Goal: Task Accomplishment & Management: Complete application form

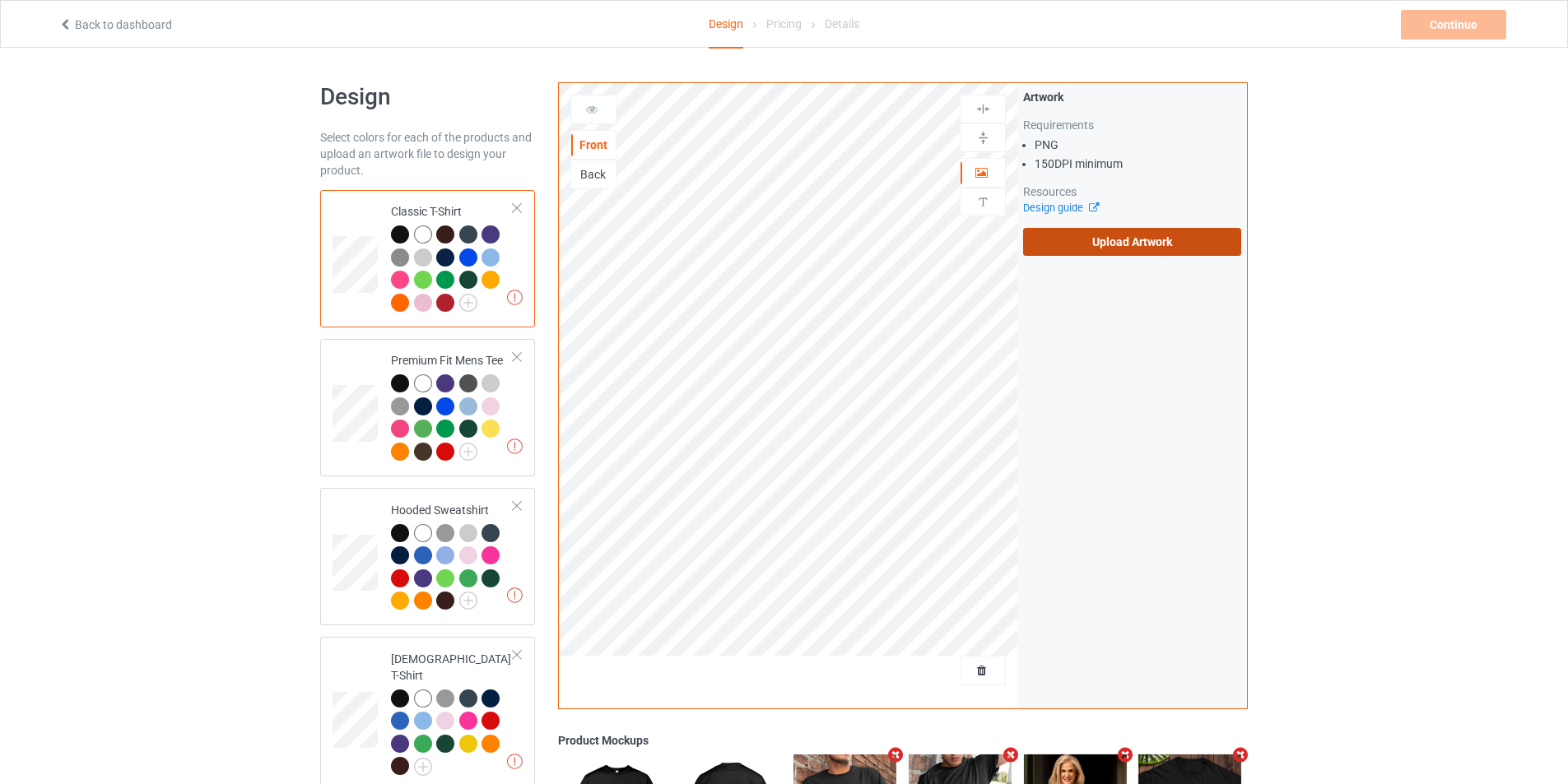
click at [1094, 246] on label "Upload Artwork" at bounding box center [1133, 242] width 219 height 28
click at [0, 0] on input "Upload Artwork" at bounding box center [0, 0] width 0 height 0
click at [1090, 235] on label "Upload Artwork" at bounding box center [1133, 242] width 219 height 28
click at [0, 0] on input "Upload Artwork" at bounding box center [0, 0] width 0 height 0
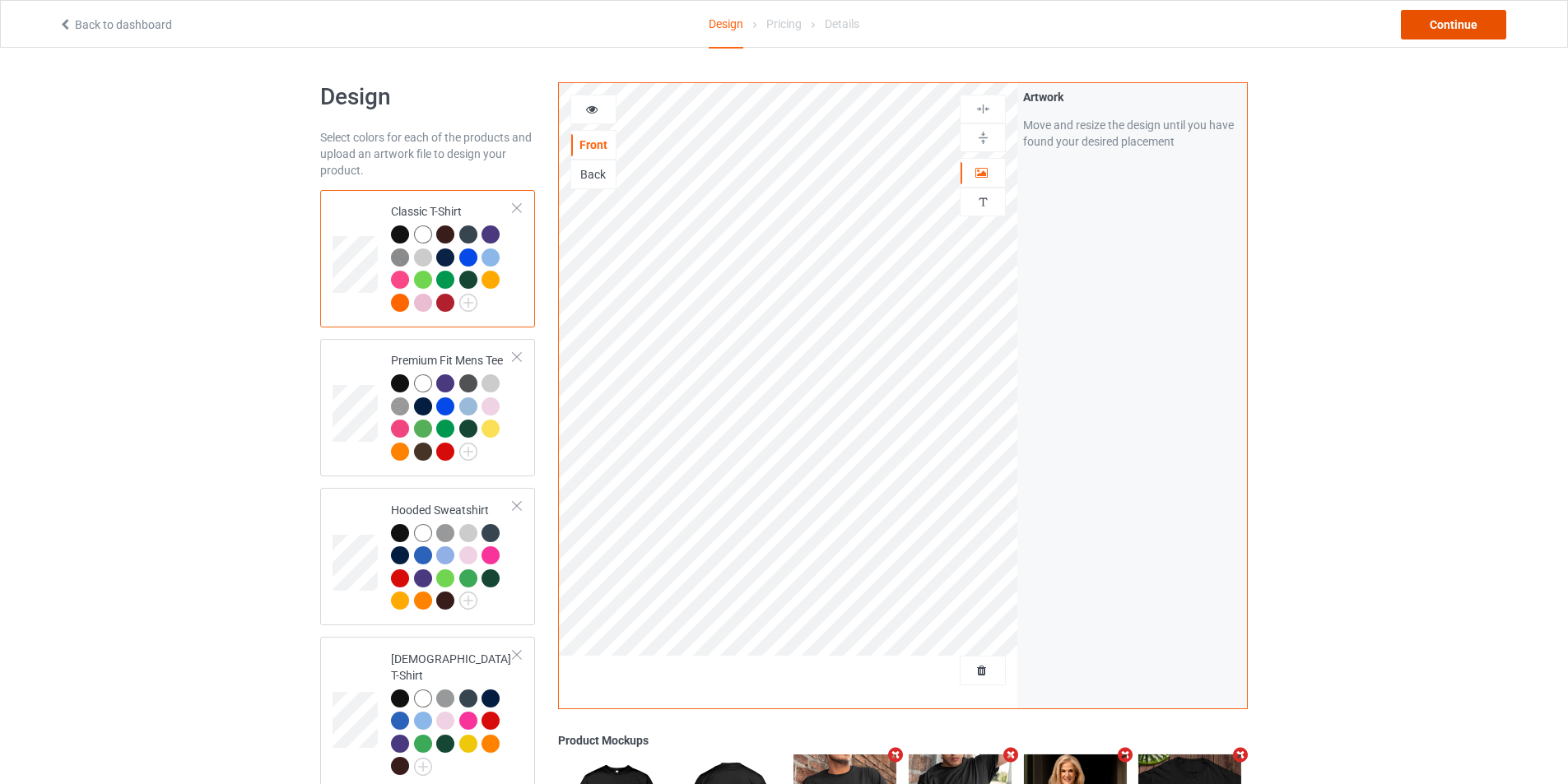
click at [1427, 24] on div "Continue" at bounding box center [1454, 25] width 106 height 30
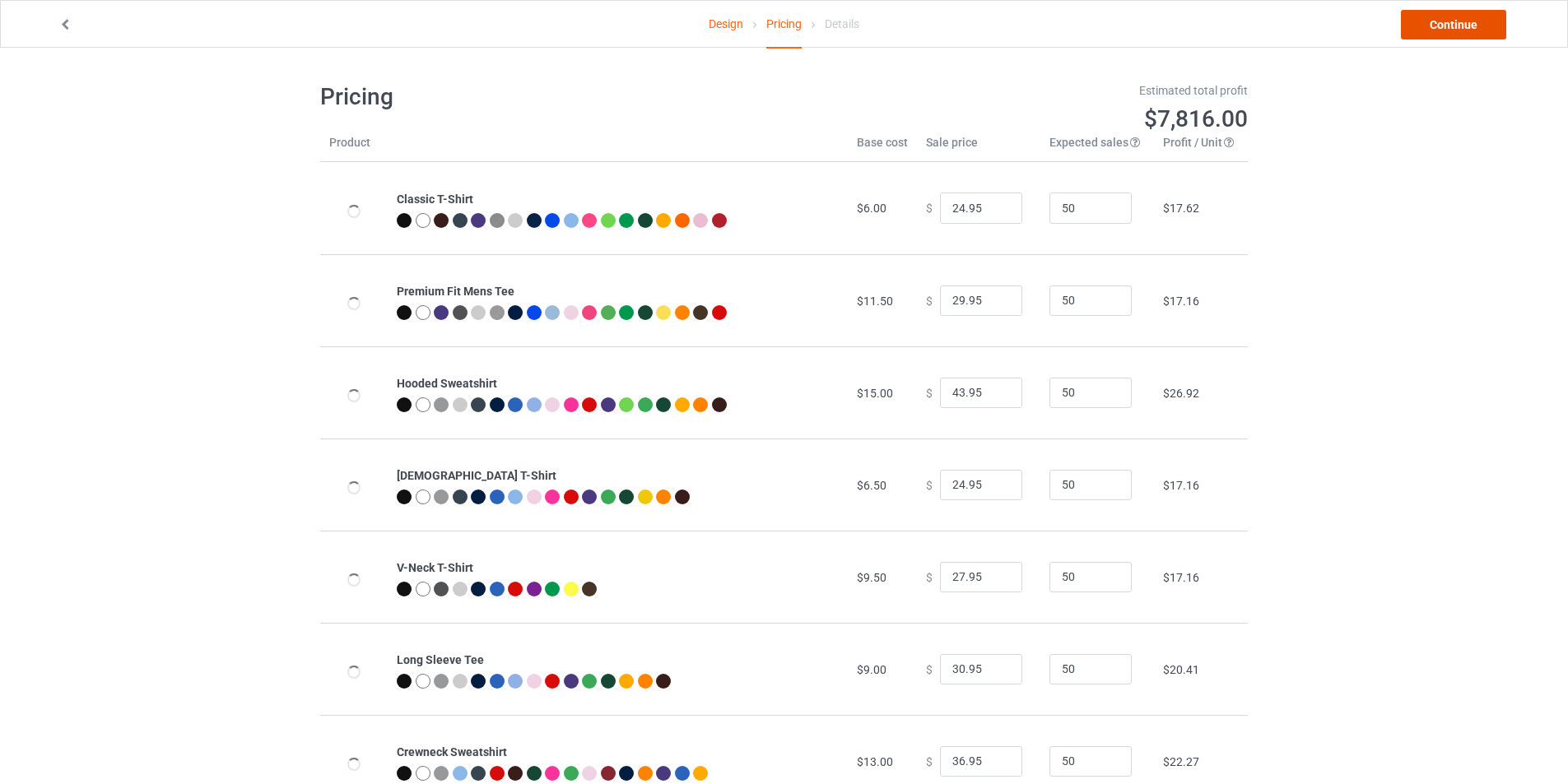
click at [1424, 27] on link "Continue" at bounding box center [1454, 25] width 106 height 30
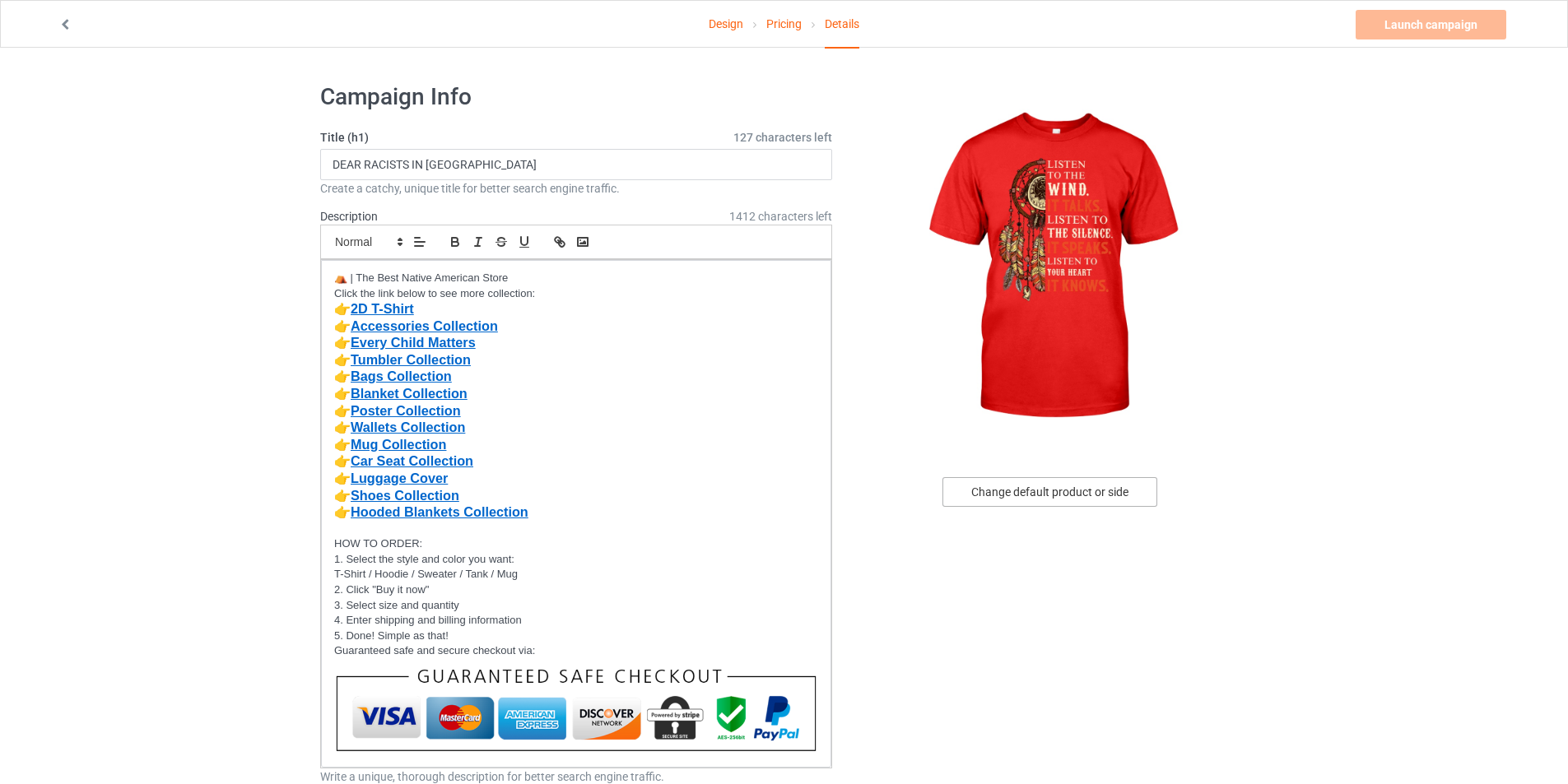
click at [997, 493] on div "Change default product or side" at bounding box center [1050, 492] width 215 height 30
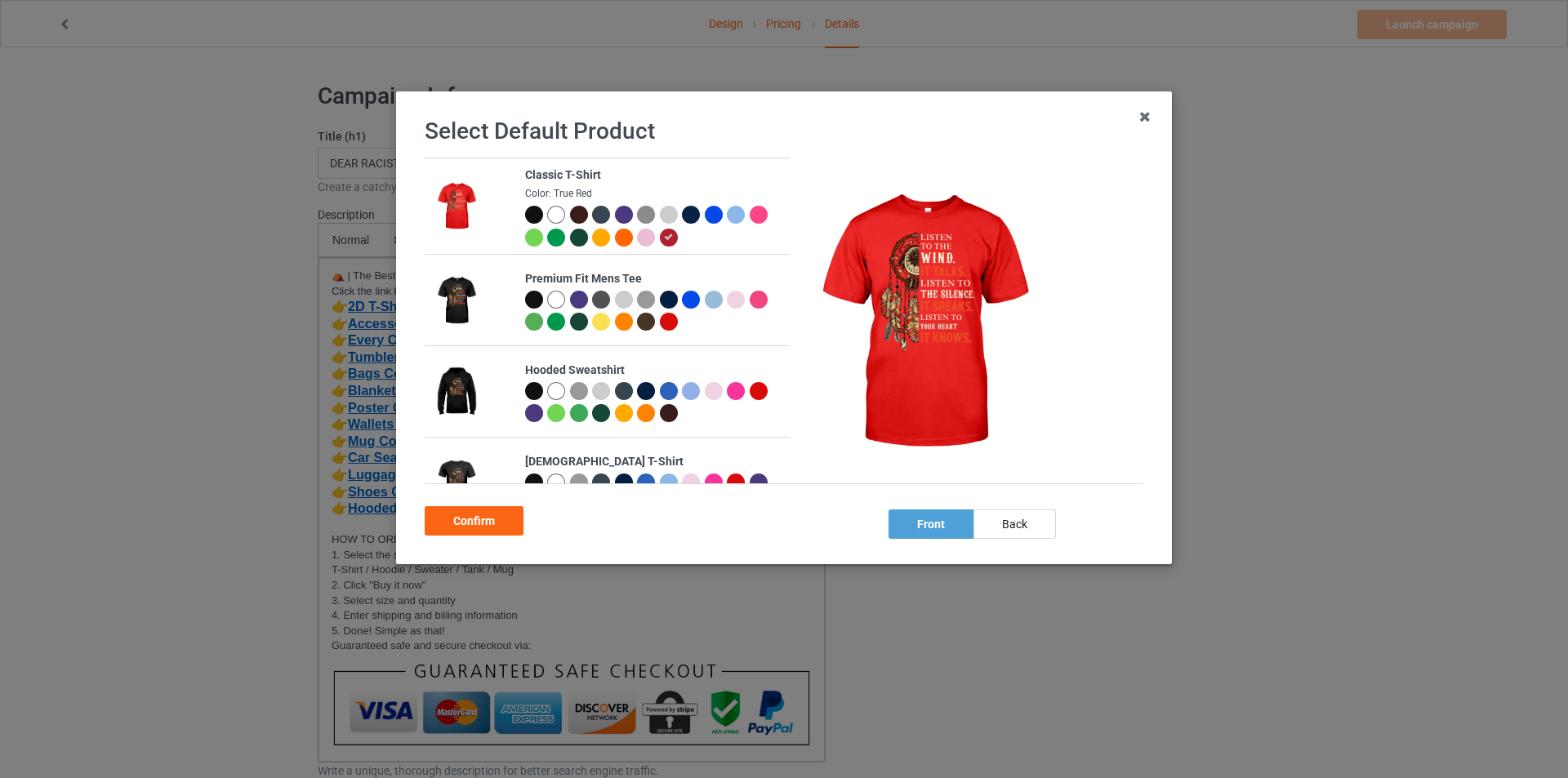
click at [530, 213] on div at bounding box center [534, 215] width 18 height 18
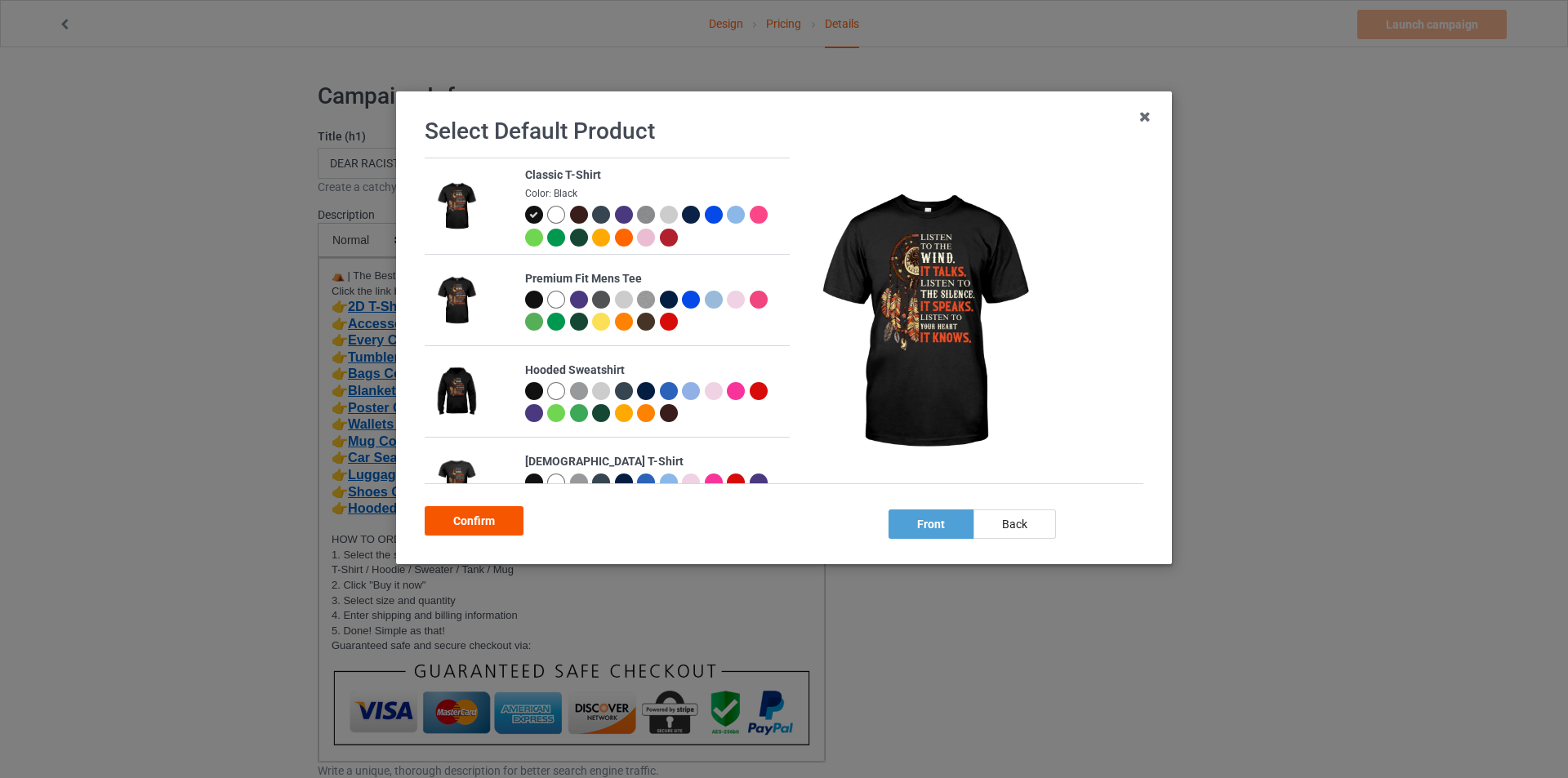
click at [472, 519] on div "Confirm" at bounding box center [474, 521] width 99 height 29
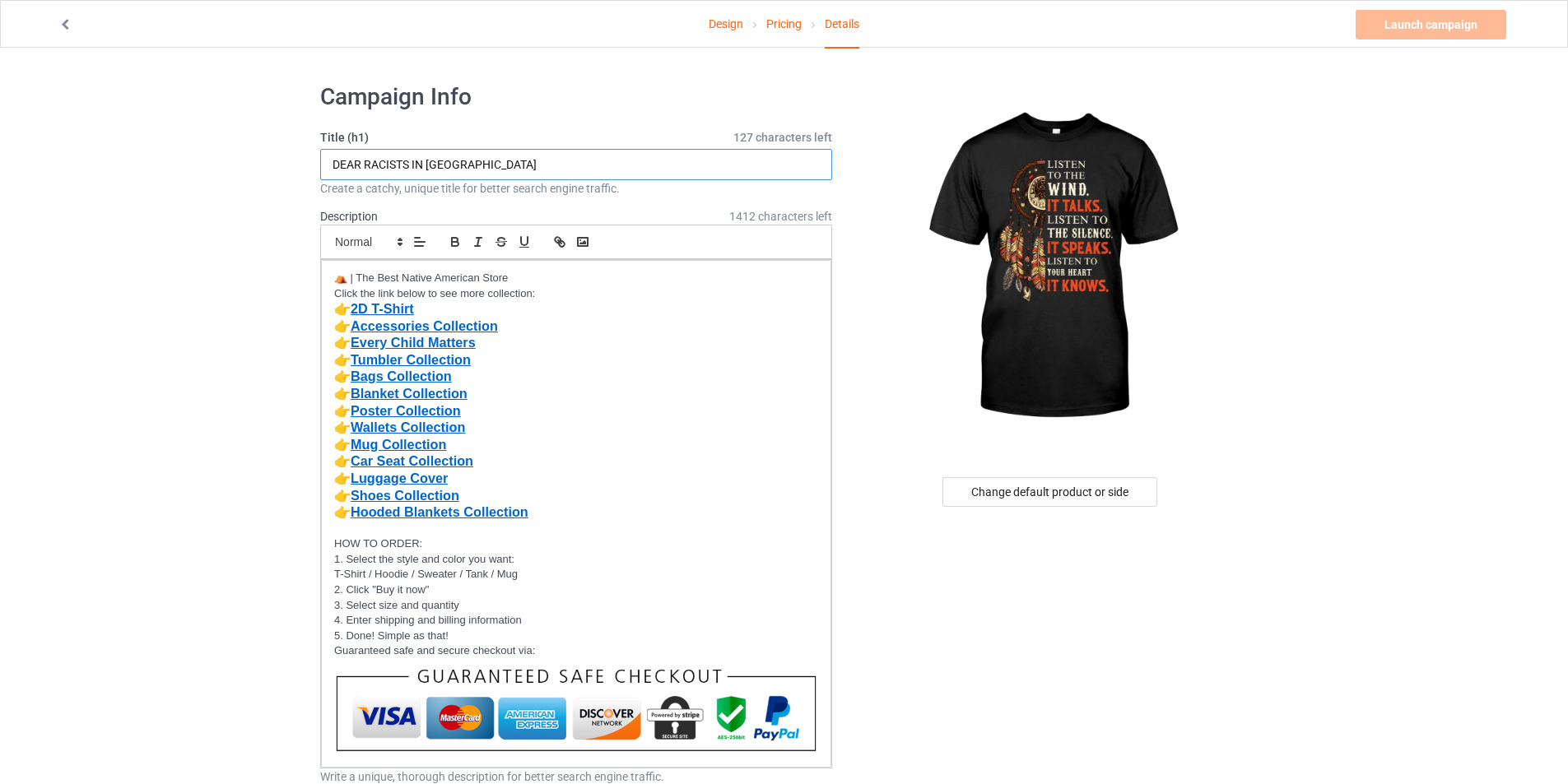
drag, startPoint x: 381, startPoint y: 179, endPoint x: 246, endPoint y: 168, distance: 135.4
paste input "Listen to the wind, it talks. Listen to the silence, it speaks. Listen to your …"
type input "Listen to the wind, it talks. Listen to the silence, it speaks. Listen to your …"
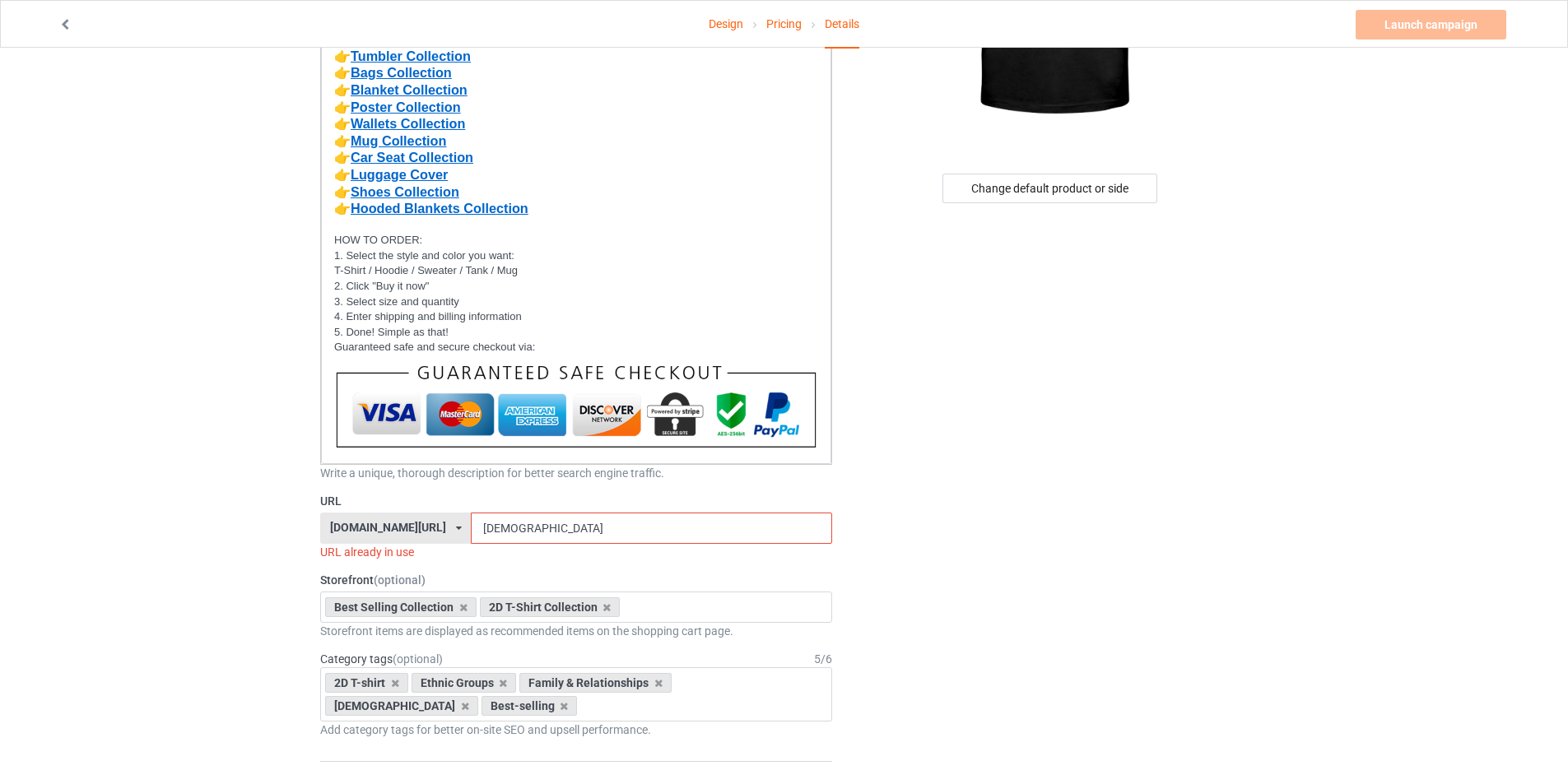
scroll to position [311, 0]
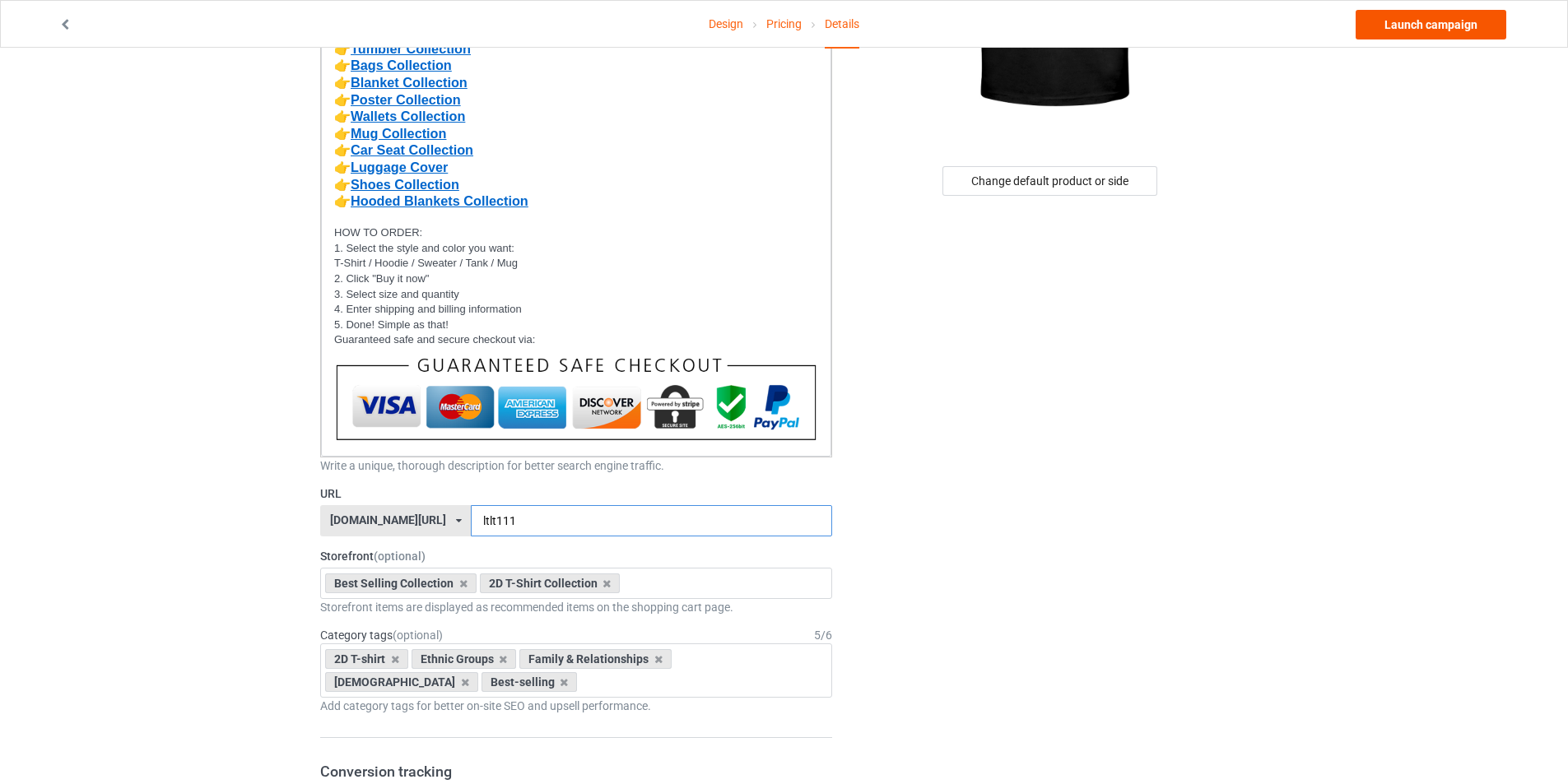
type input "ltlt111"
click at [1423, 19] on link "Launch campaign" at bounding box center [1431, 25] width 151 height 30
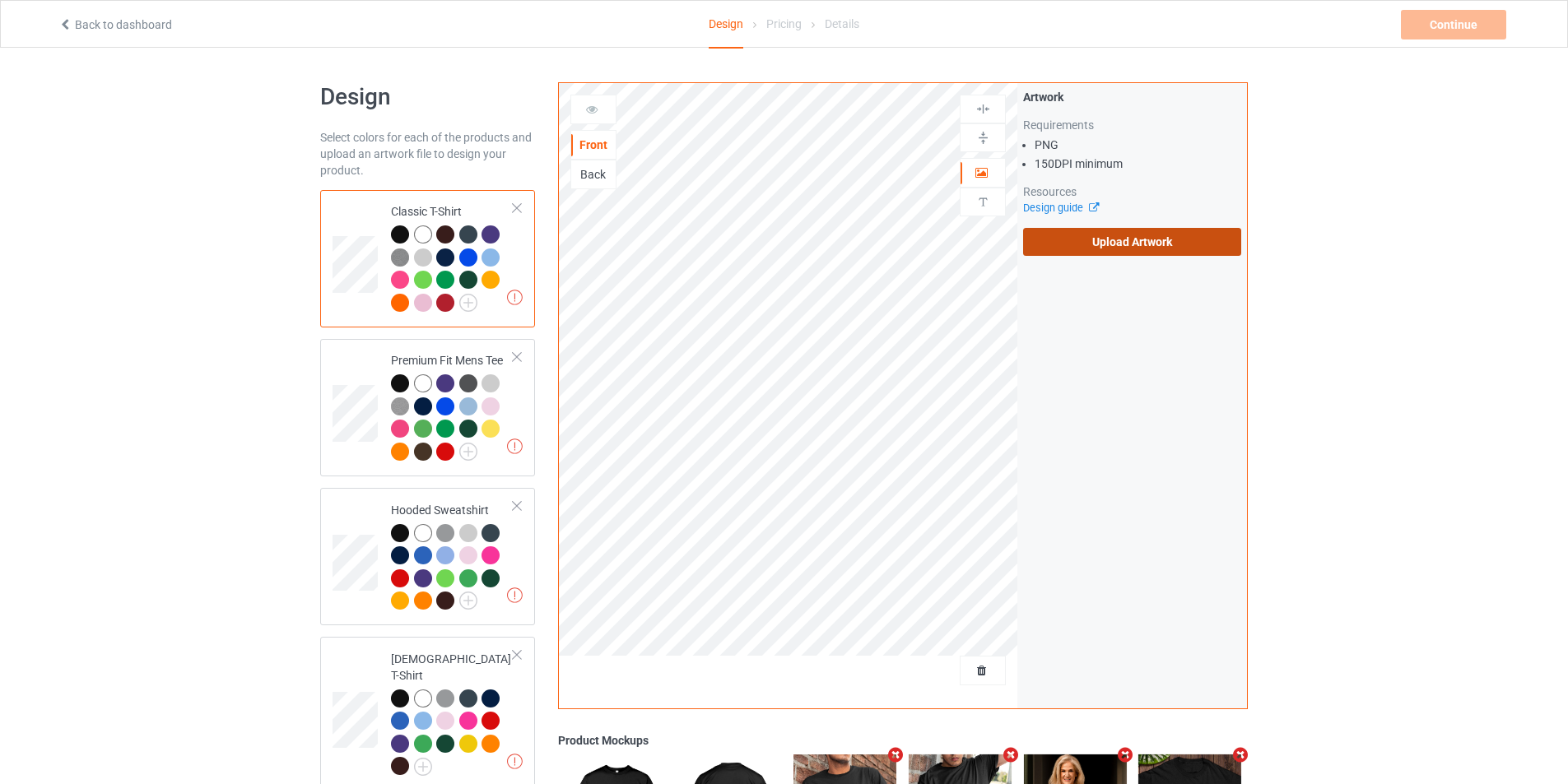
click at [1025, 238] on label "Upload Artwork" at bounding box center [1133, 242] width 219 height 28
click at [0, 0] on input "Upload Artwork" at bounding box center [0, 0] width 0 height 0
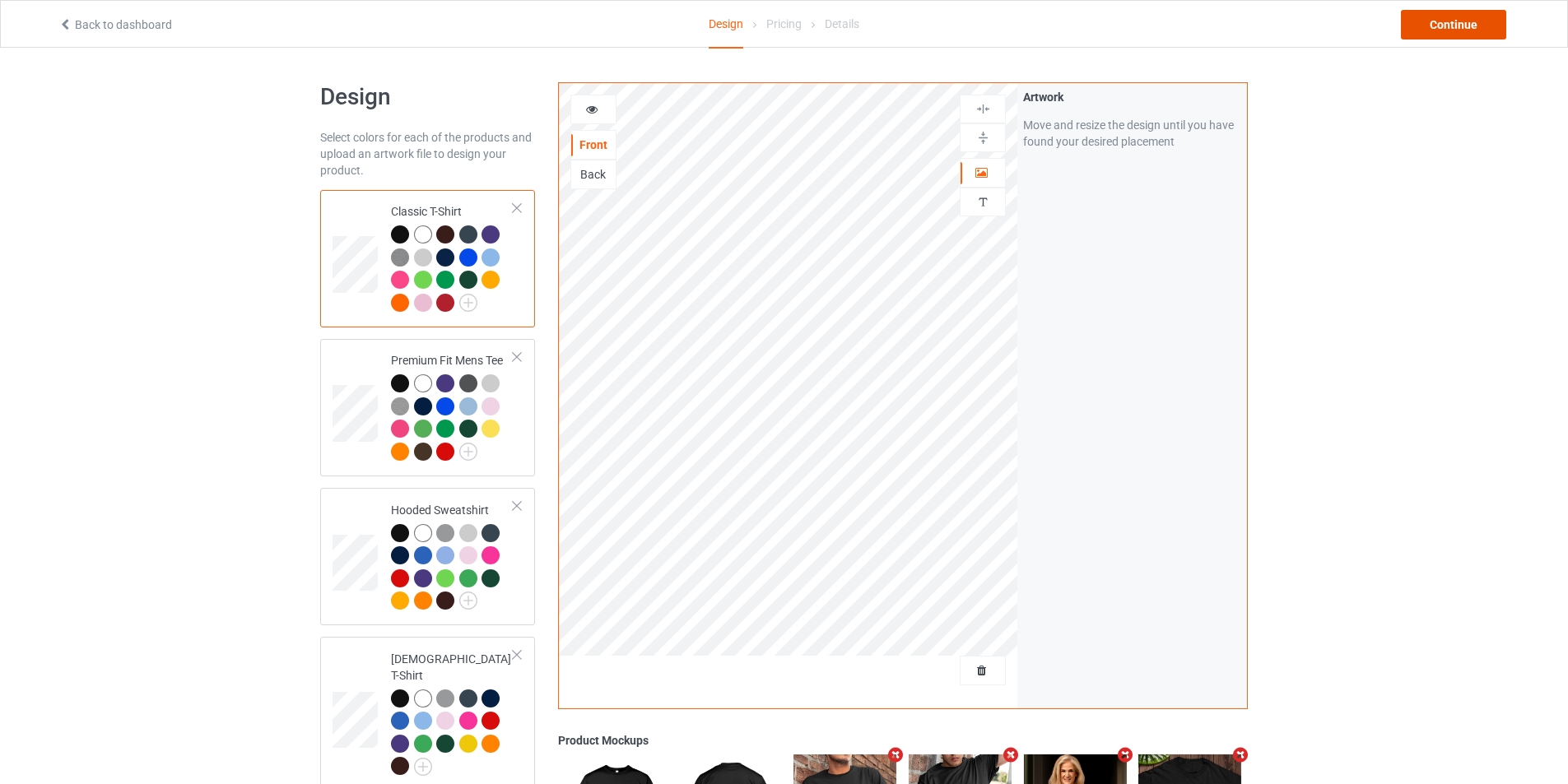
click at [1436, 22] on div "Continue" at bounding box center [1454, 25] width 106 height 30
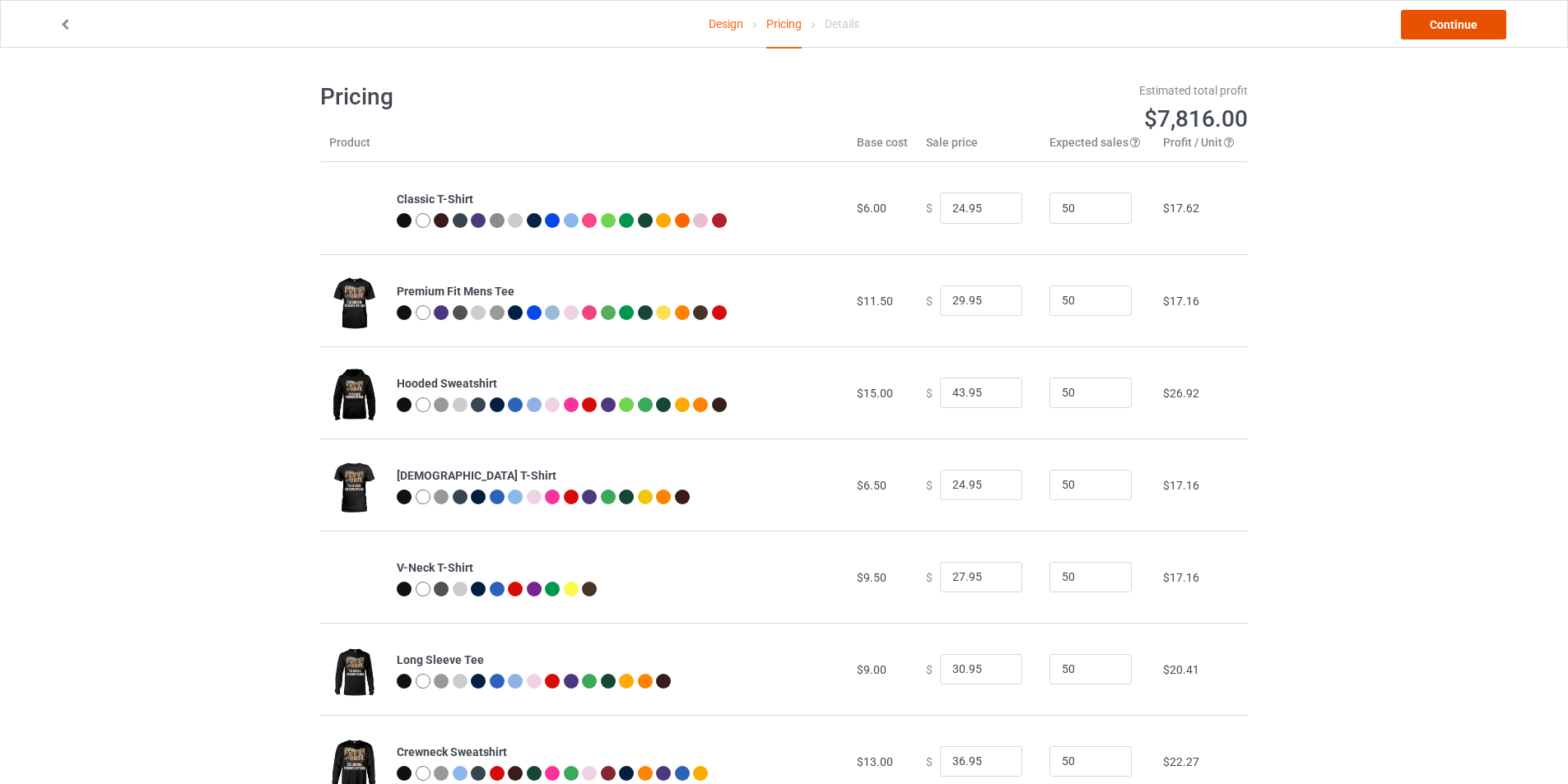
click at [1460, 23] on link "Continue" at bounding box center [1454, 25] width 106 height 30
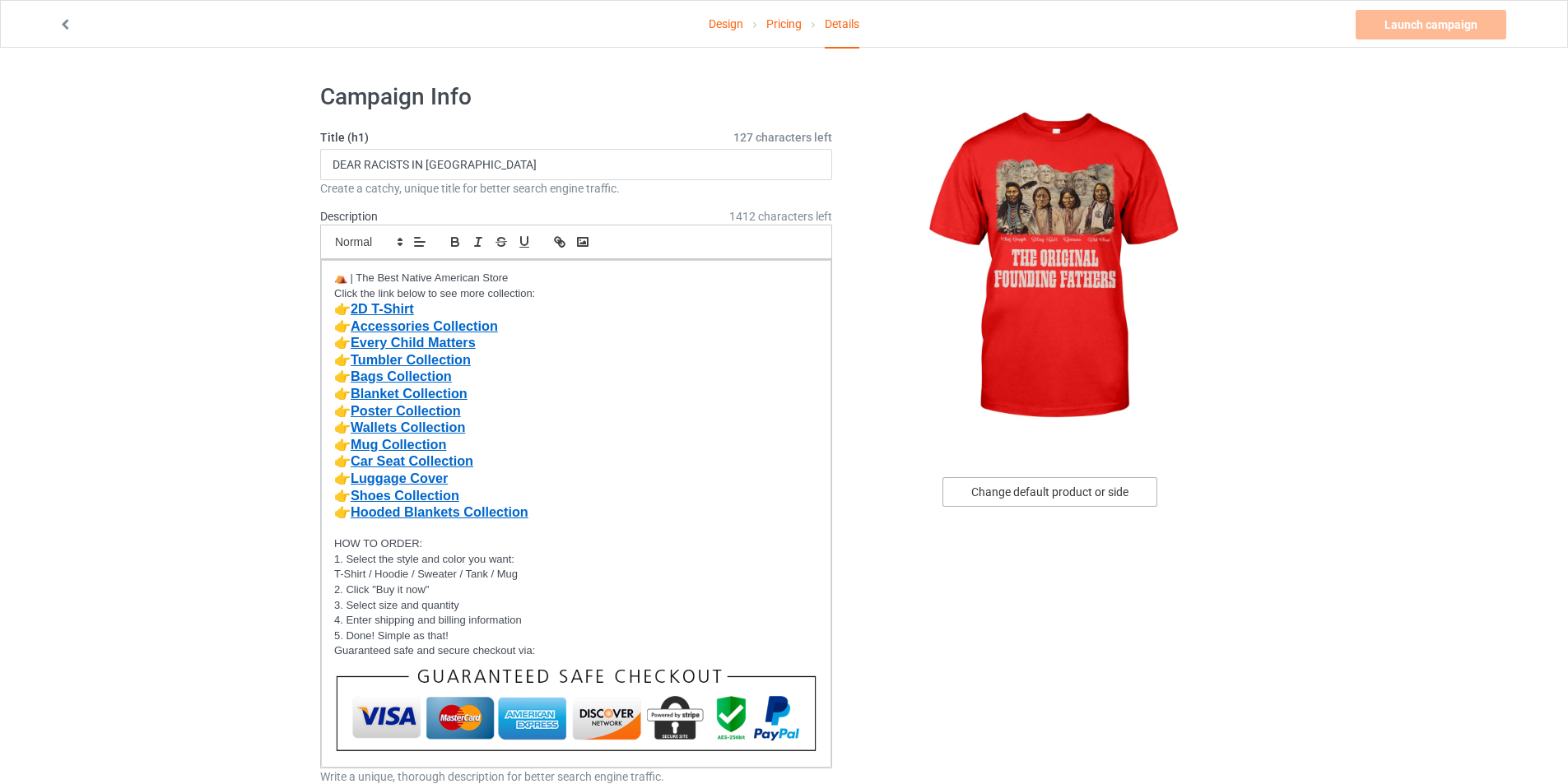
click at [1025, 491] on div "Change default product or side" at bounding box center [1050, 492] width 215 height 30
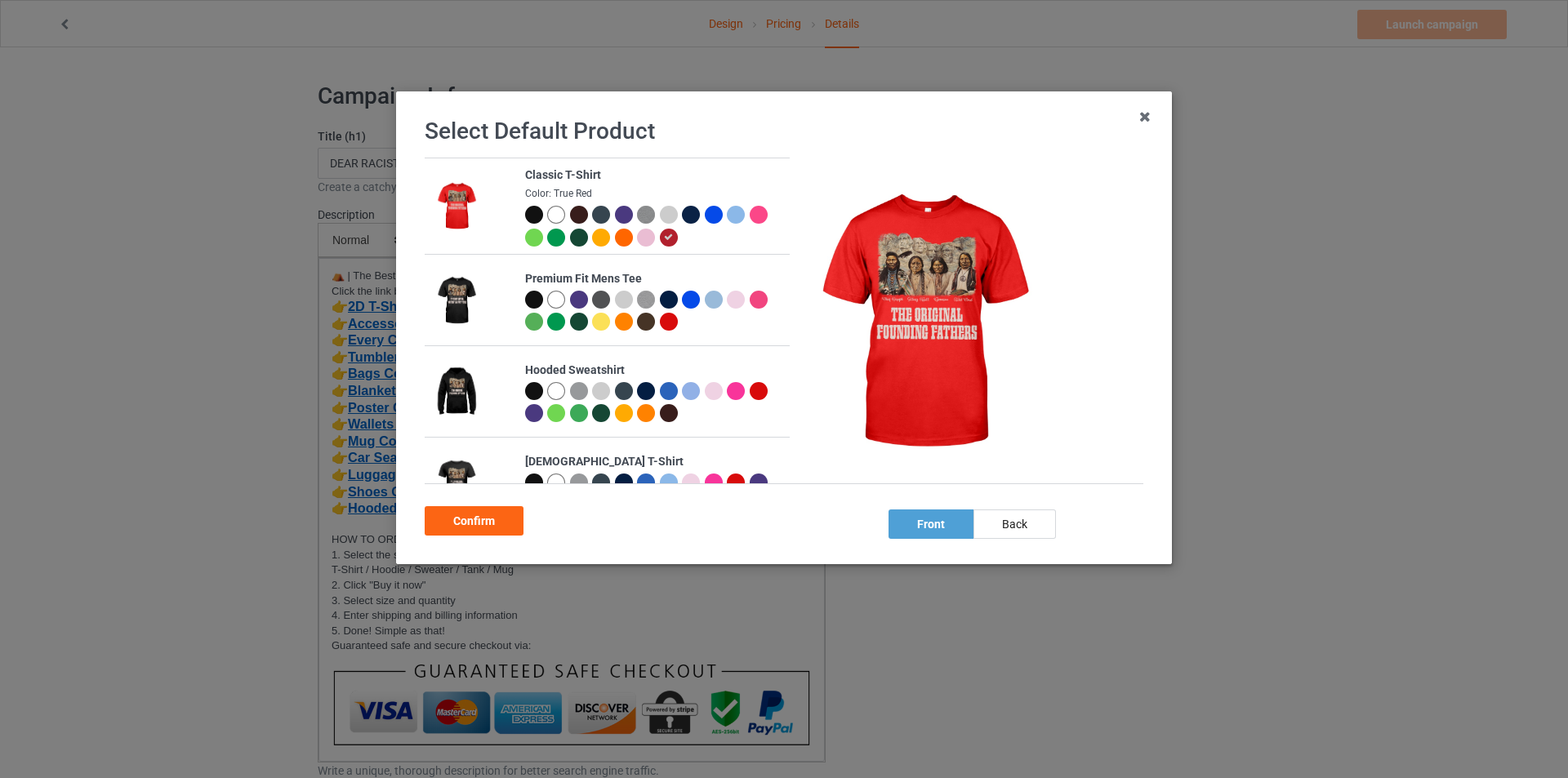
click at [525, 216] on div at bounding box center [534, 215] width 18 height 18
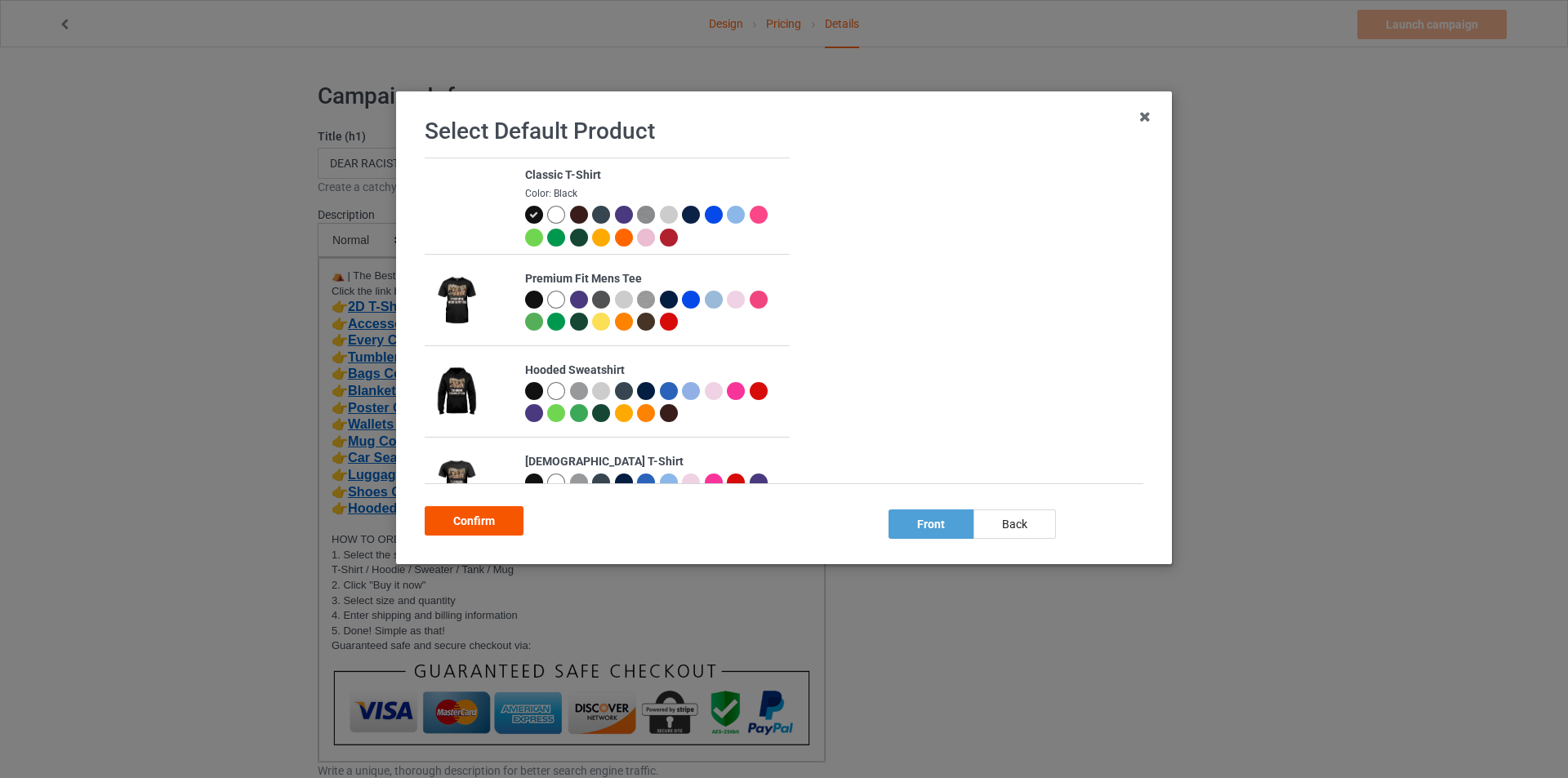
click at [476, 524] on div "Confirm" at bounding box center [474, 521] width 99 height 29
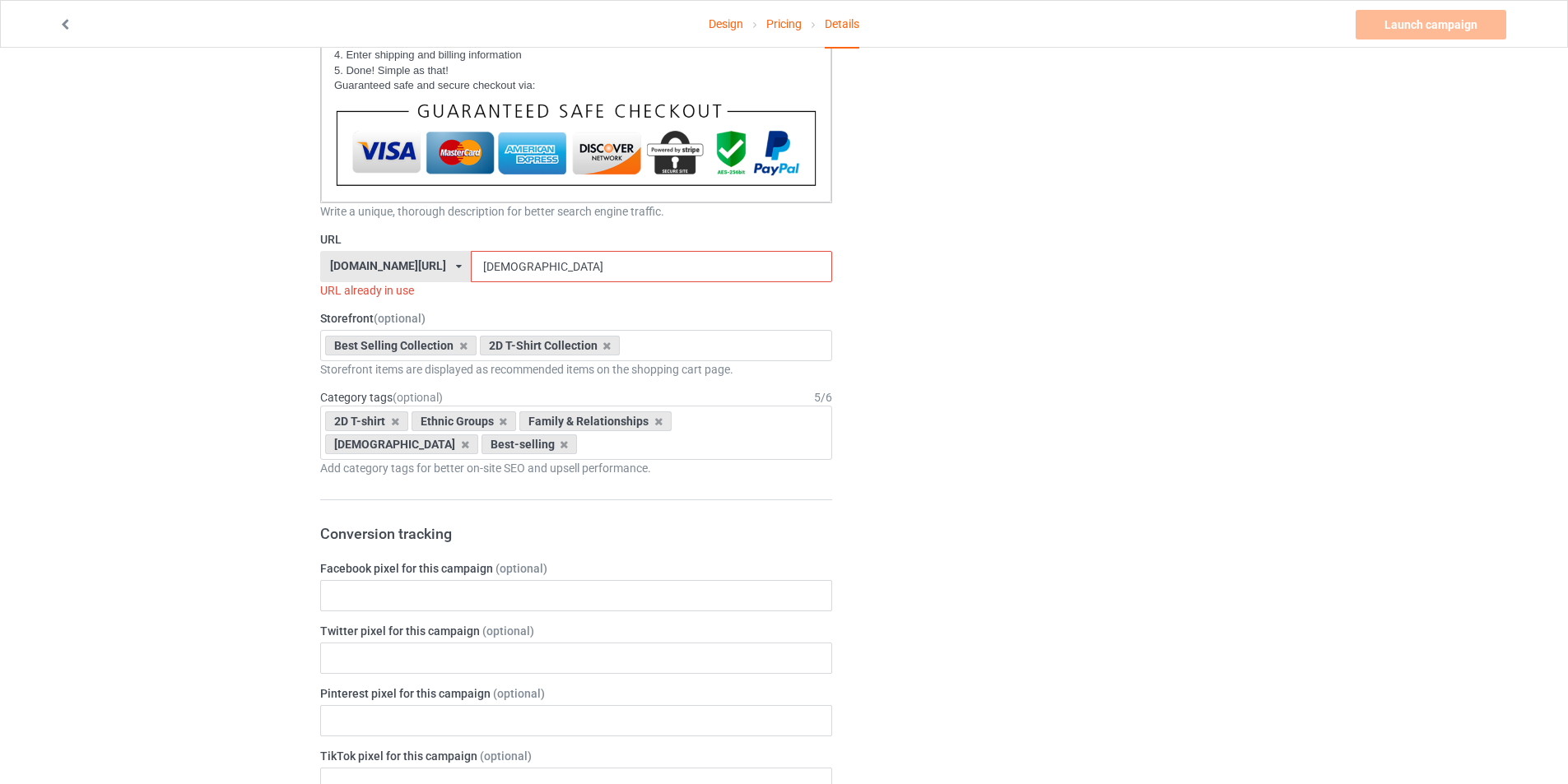
scroll to position [632, 0]
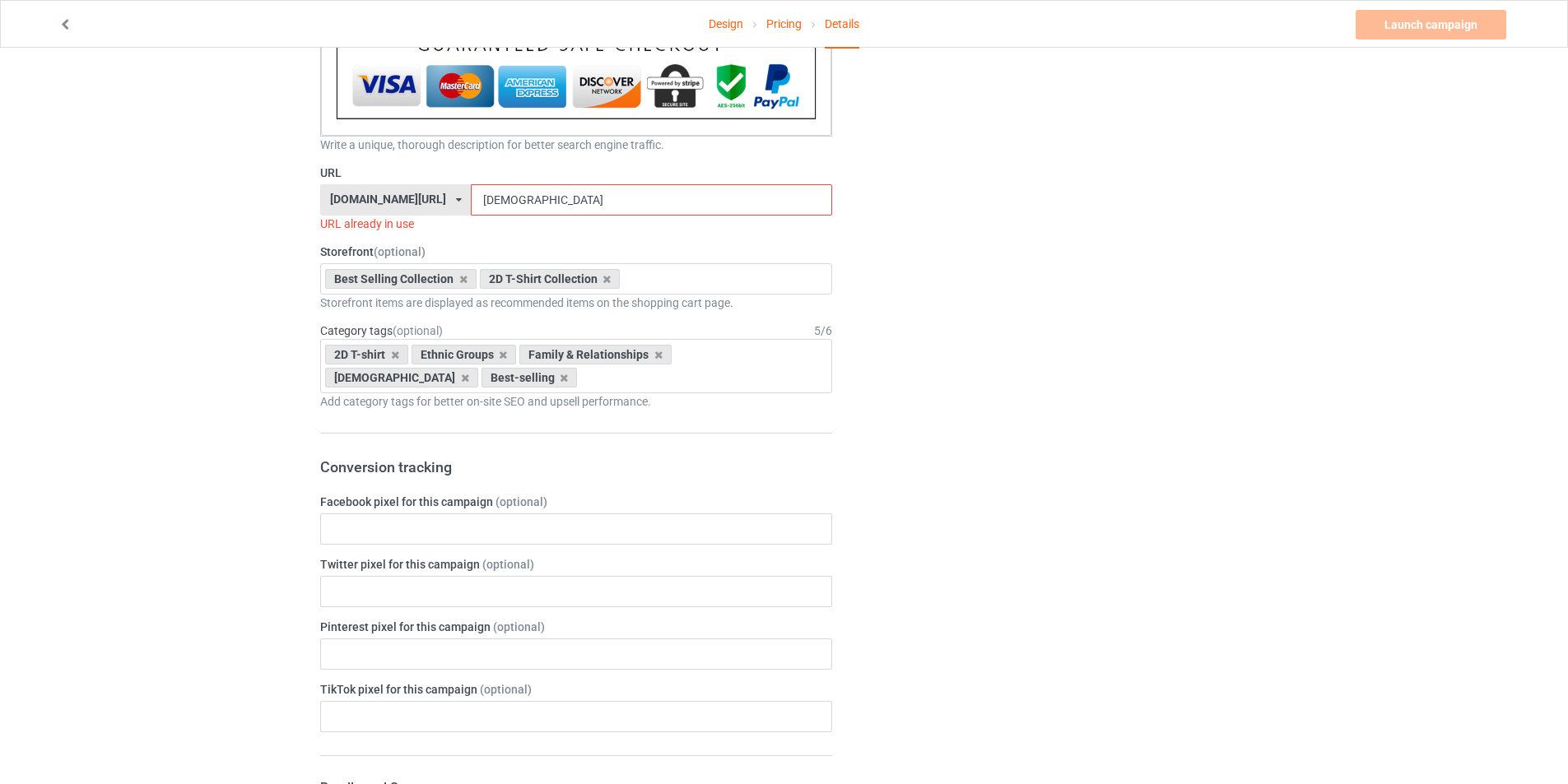
drag, startPoint x: 571, startPoint y: 196, endPoint x: 330, endPoint y: 214, distance: 241.7
click at [330, 214] on div "[DOMAIN_NAME][URL] [DOMAIN_NAME][URL] [DOMAIN_NAME][URL] [DOMAIN_NAME][URL] [DO…" at bounding box center [576, 200] width 512 height 31
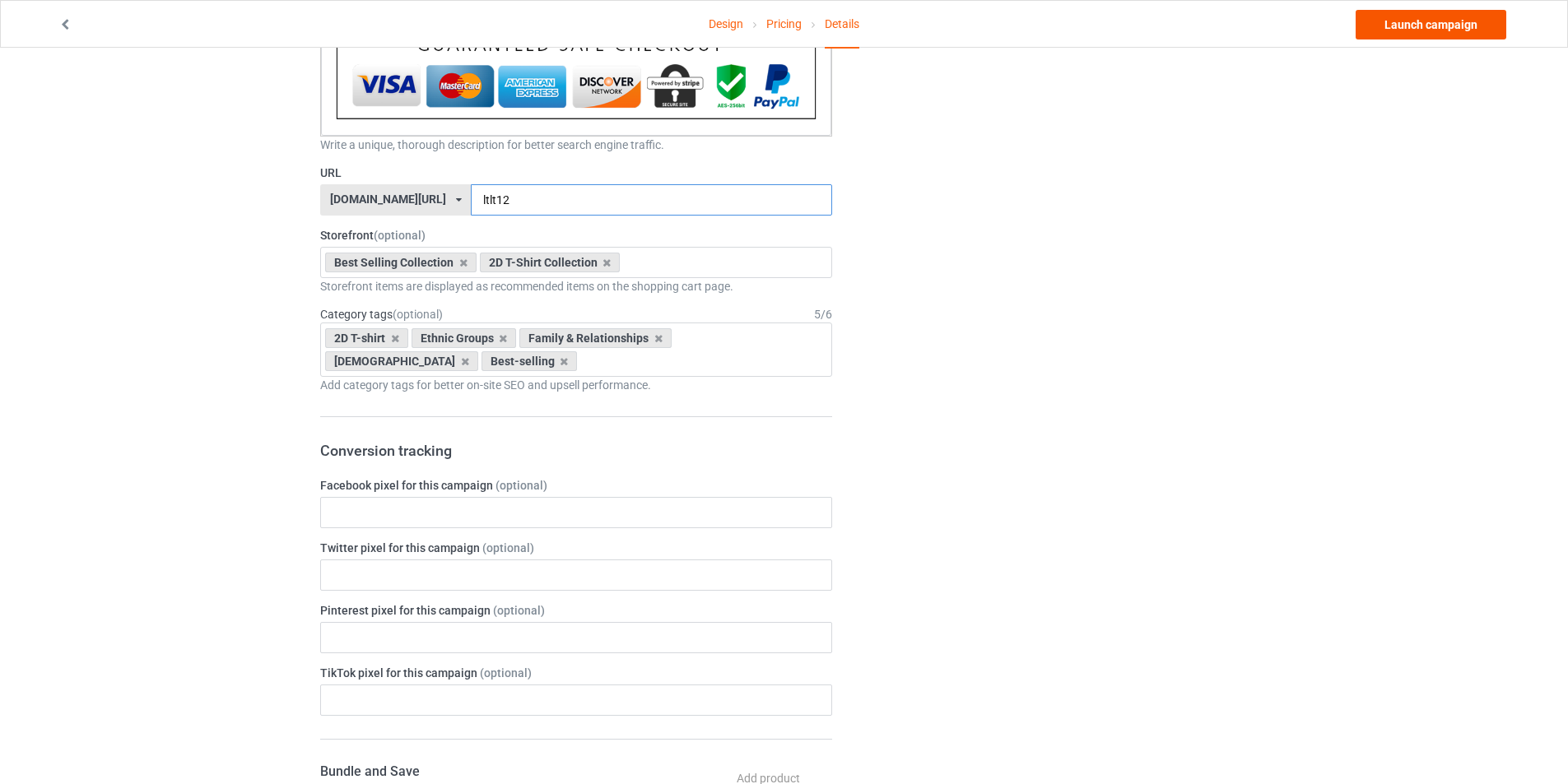
type input "ltlt12"
click at [1387, 26] on link "Launch campaign" at bounding box center [1431, 25] width 151 height 30
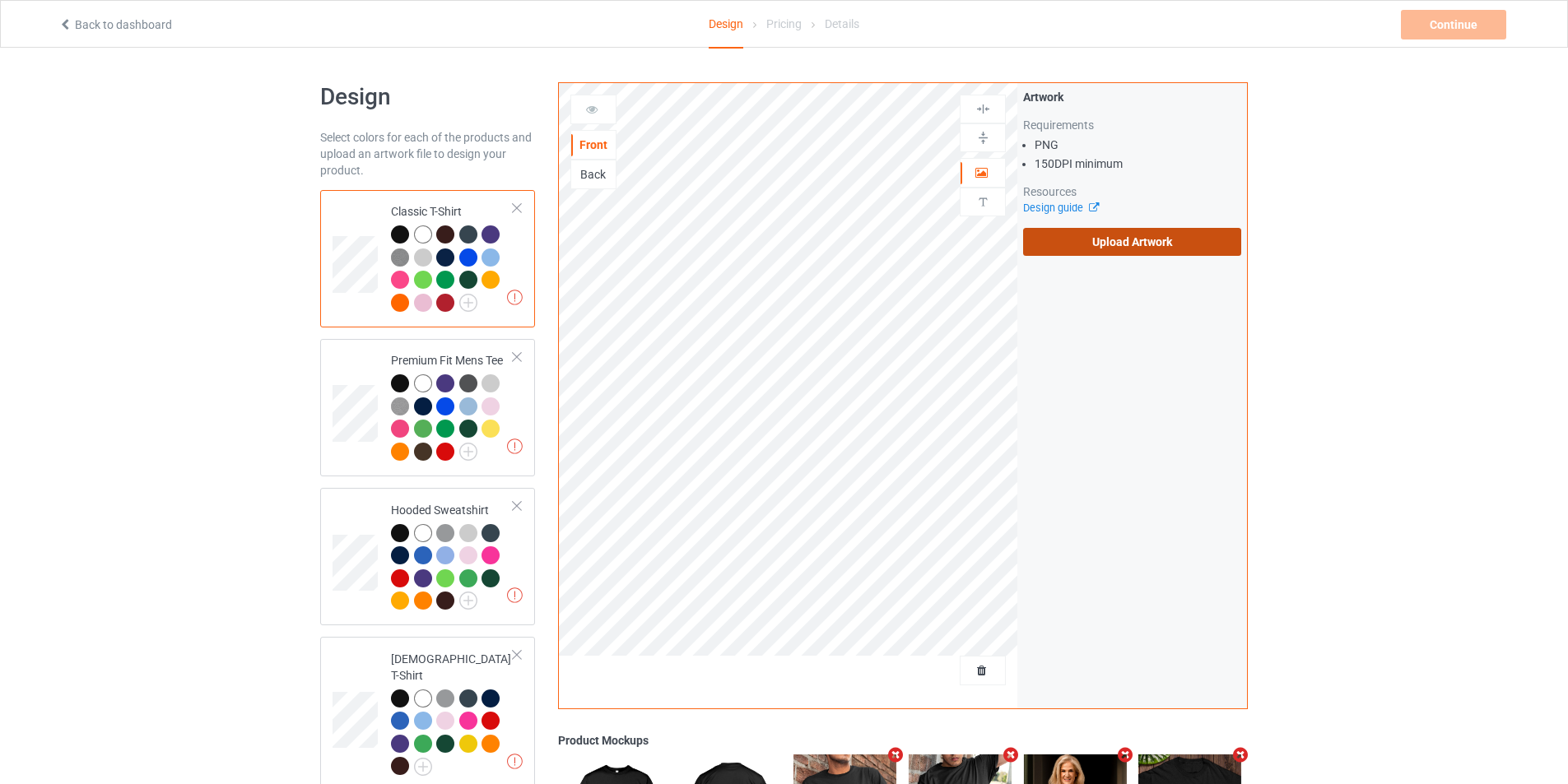
click at [1076, 243] on label "Upload Artwork" at bounding box center [1133, 242] width 219 height 28
click at [0, 0] on input "Upload Artwork" at bounding box center [0, 0] width 0 height 0
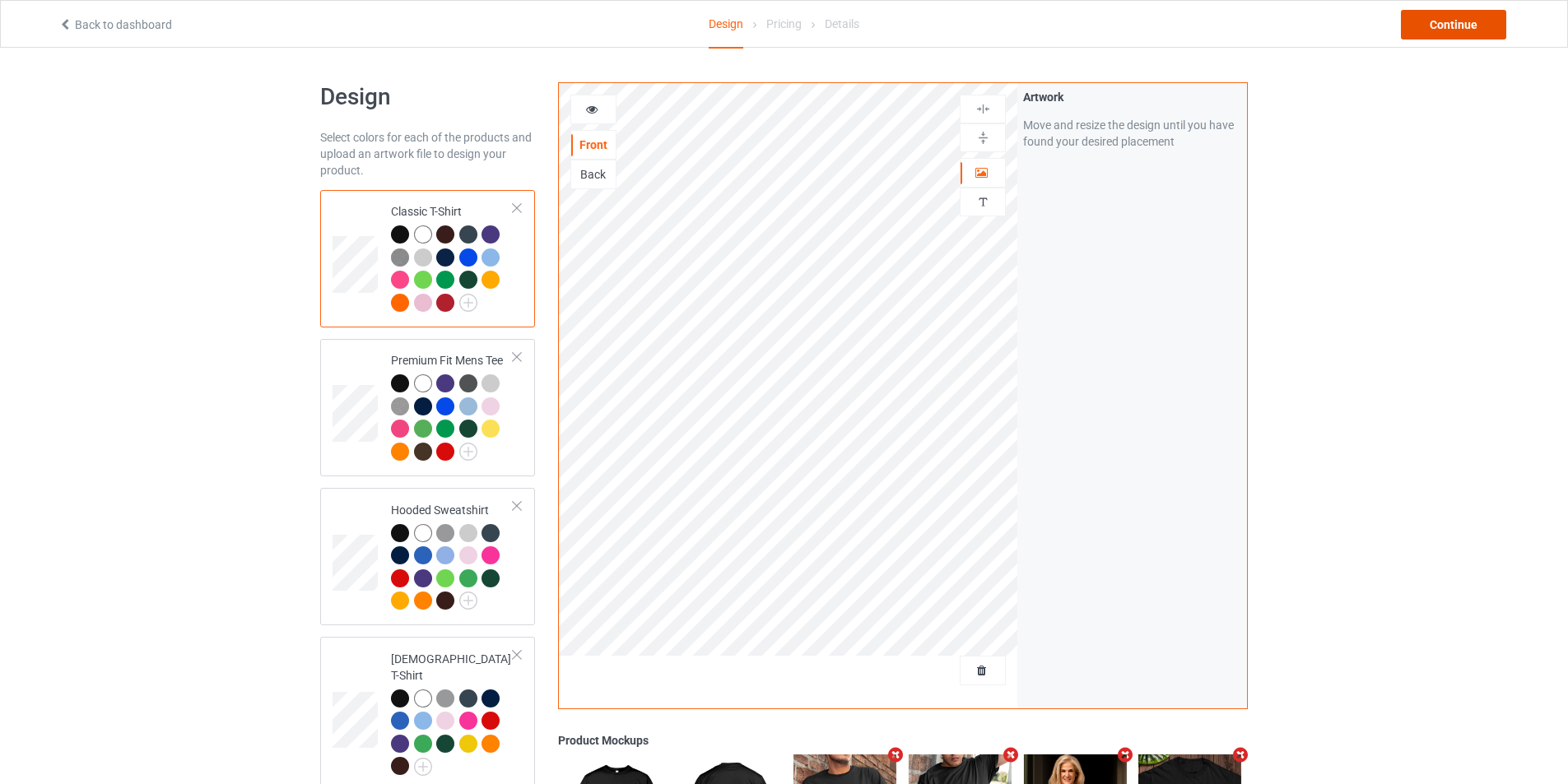
click at [1444, 31] on div "Continue" at bounding box center [1454, 25] width 106 height 30
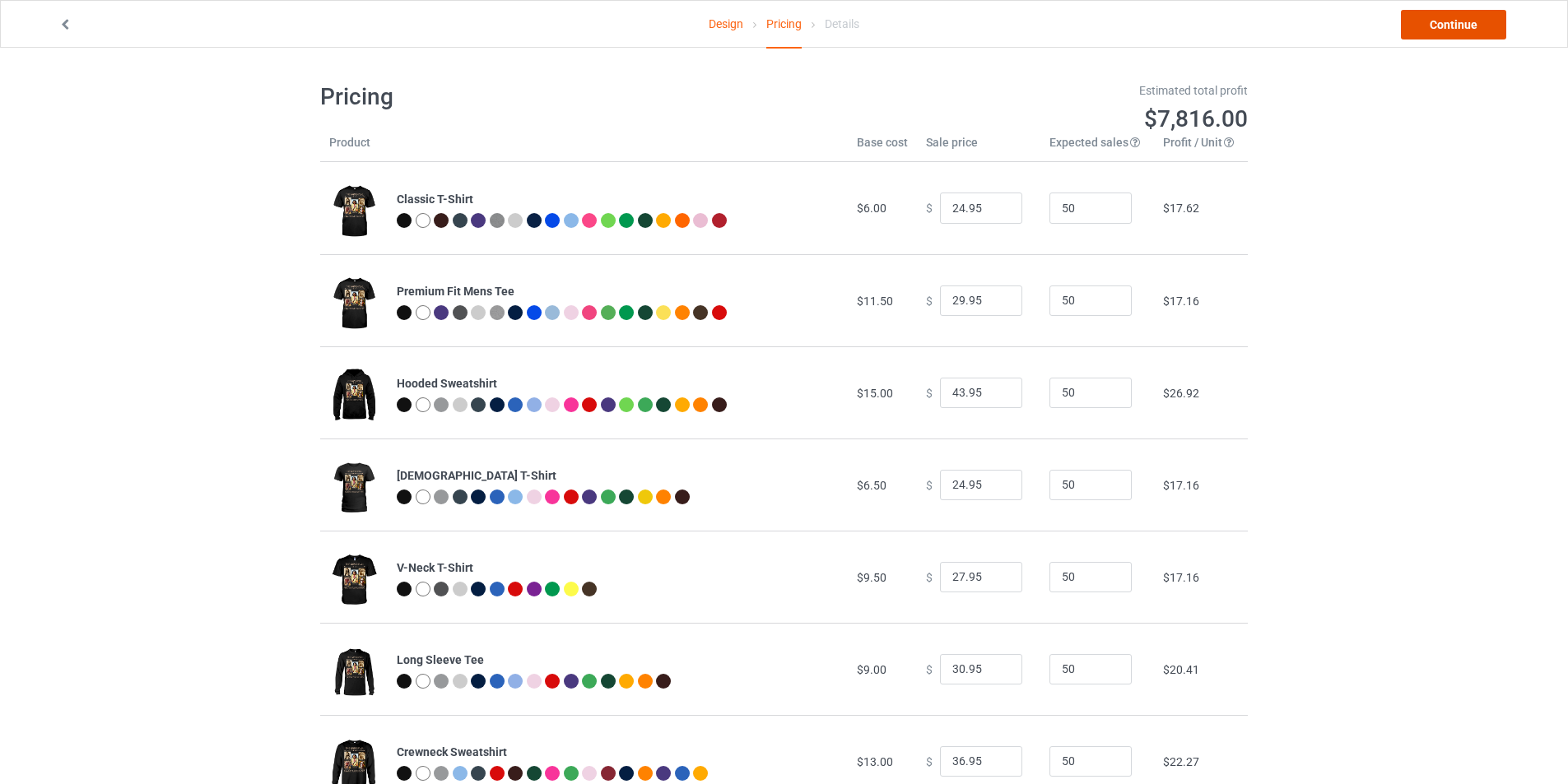
click at [1448, 27] on link "Continue" at bounding box center [1454, 25] width 106 height 30
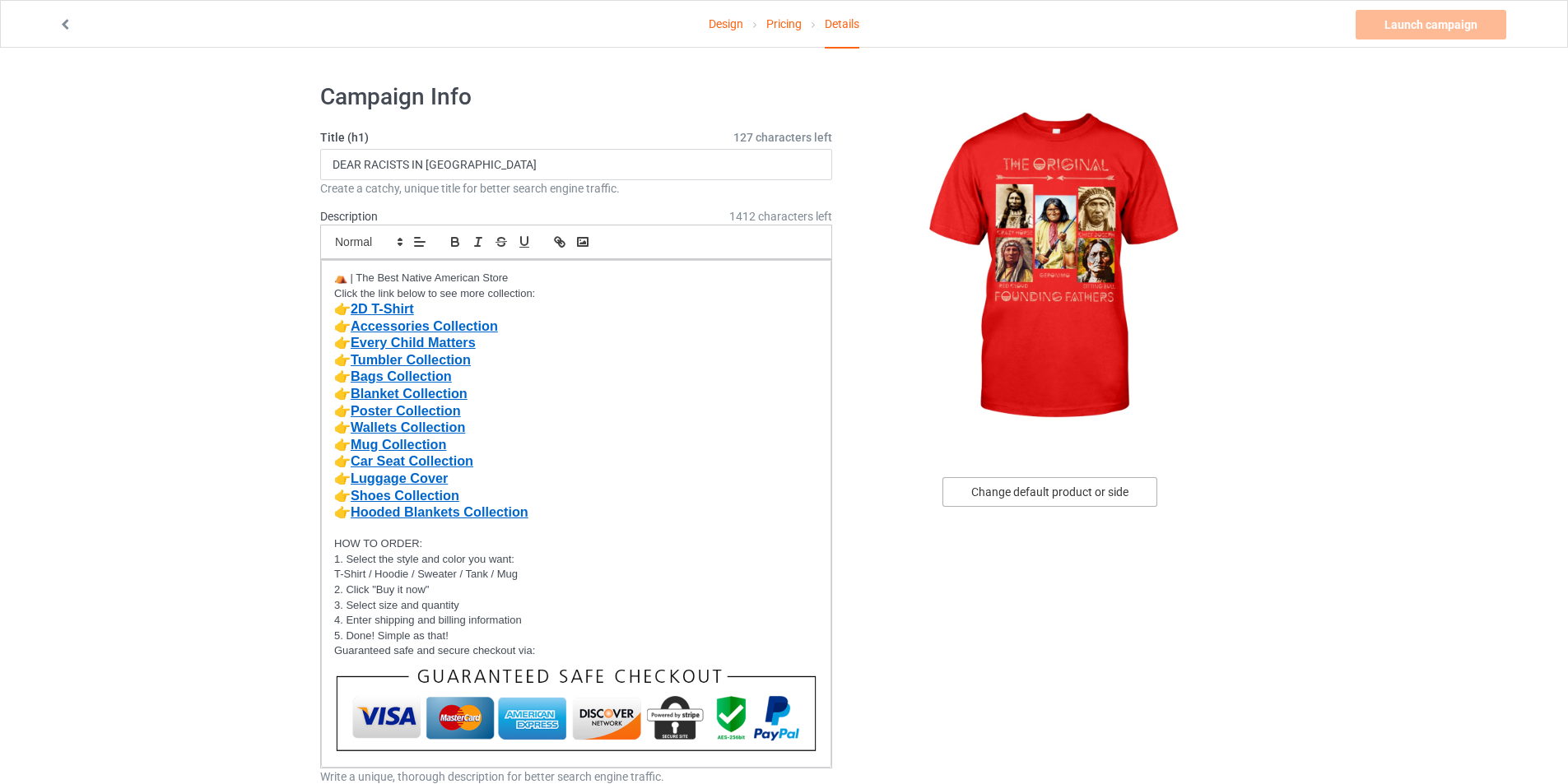
click at [1047, 496] on div "Change default product or side" at bounding box center [1050, 492] width 215 height 30
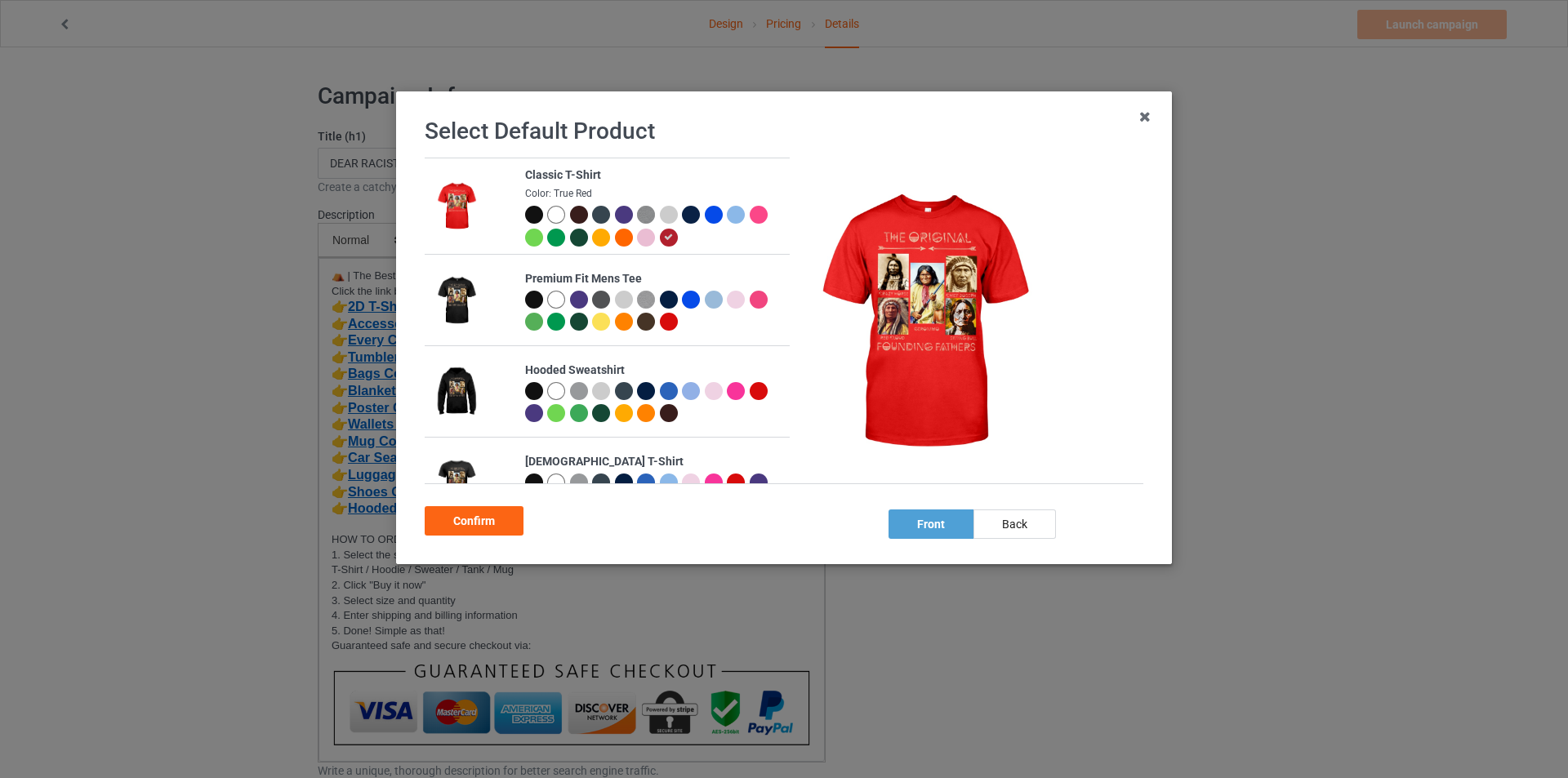
click at [537, 211] on div at bounding box center [534, 215] width 18 height 18
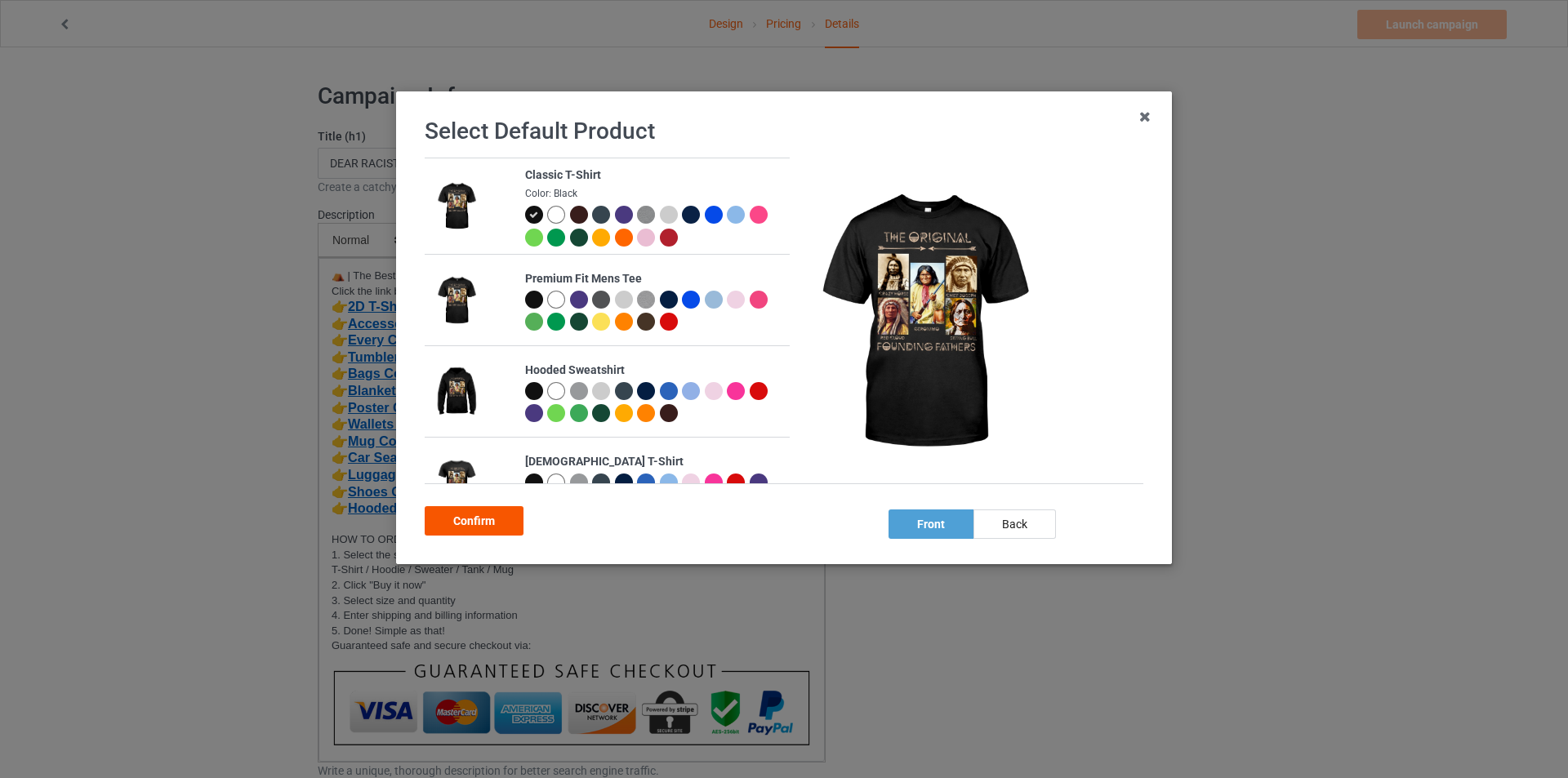
click at [469, 528] on div "Confirm" at bounding box center [474, 521] width 99 height 29
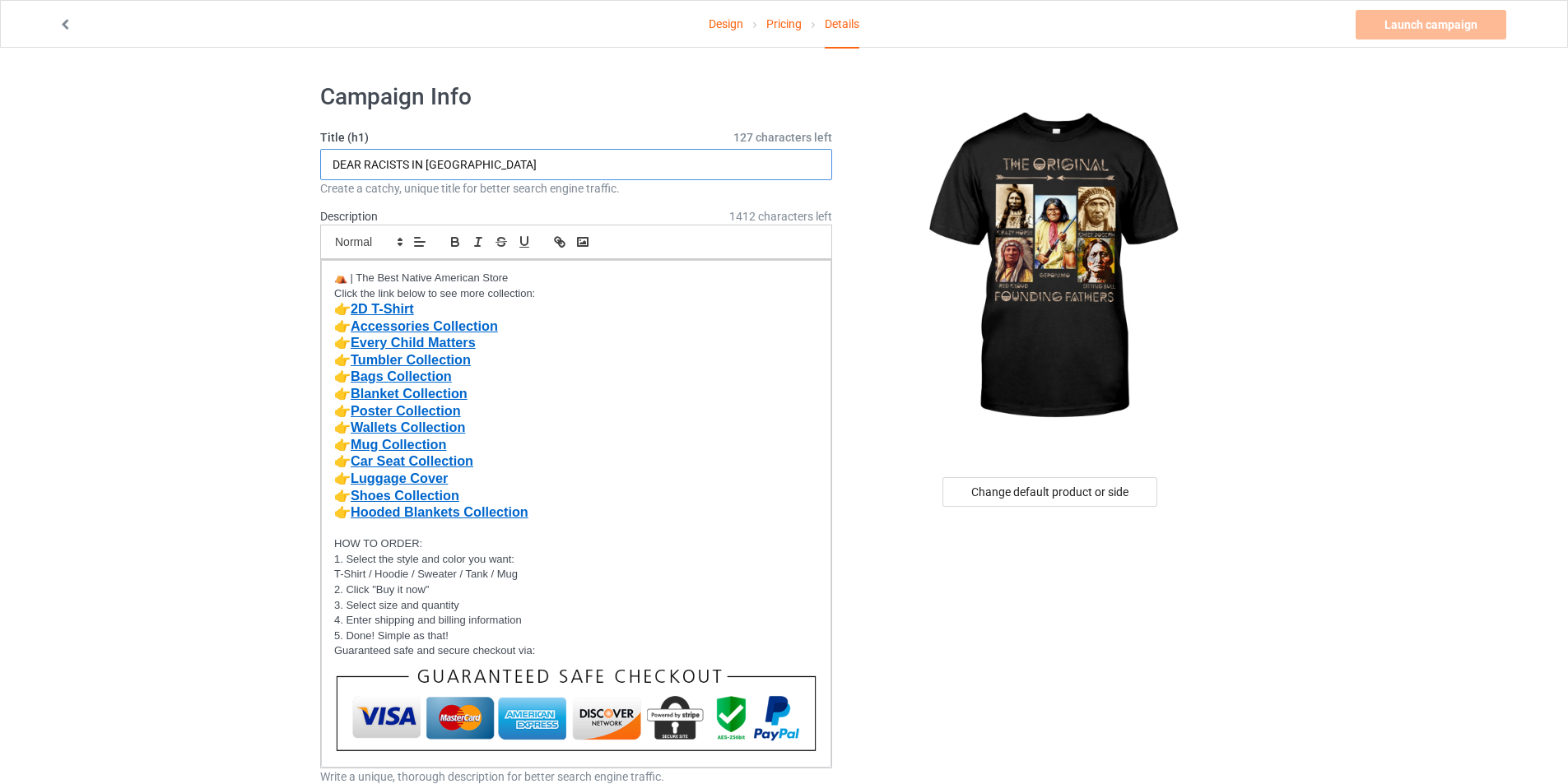
drag, startPoint x: 497, startPoint y: 156, endPoint x: 646, endPoint y: 13, distance: 206.5
click at [493, 155] on input "DEAR RACISTS IN [GEOGRAPHIC_DATA]" at bounding box center [576, 165] width 512 height 31
drag, startPoint x: 507, startPoint y: 164, endPoint x: 182, endPoint y: 167, distance: 325.0
type input "The original founding fathers"
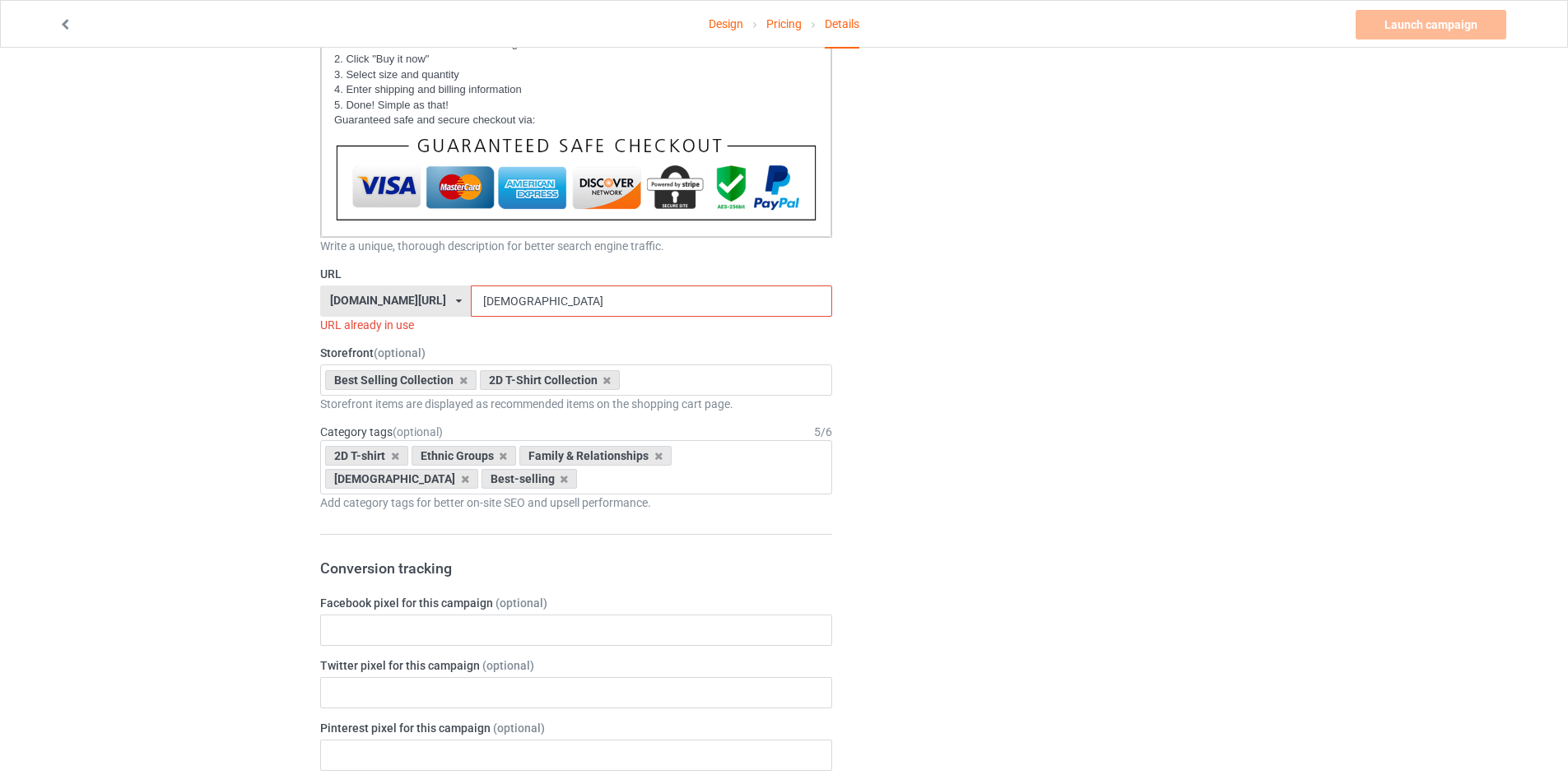
scroll to position [537, 0]
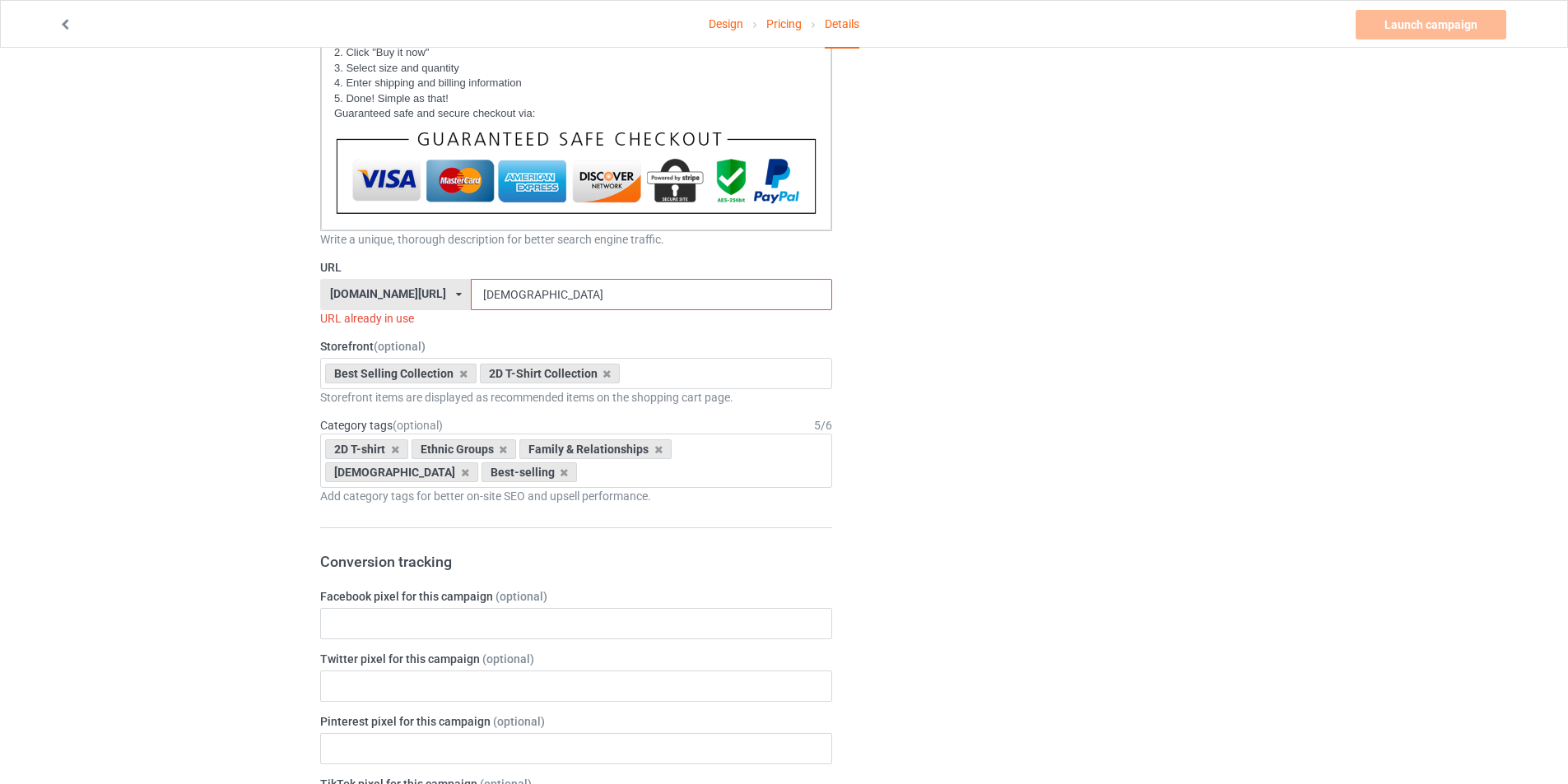
drag, startPoint x: 462, startPoint y: 308, endPoint x: 334, endPoint y: 308, distance: 128.0
click at [334, 308] on div "bestnativestore.com/ bestnativeamericanshop.com/ bestnativeshop.com/ bestnative…" at bounding box center [576, 294] width 512 height 31
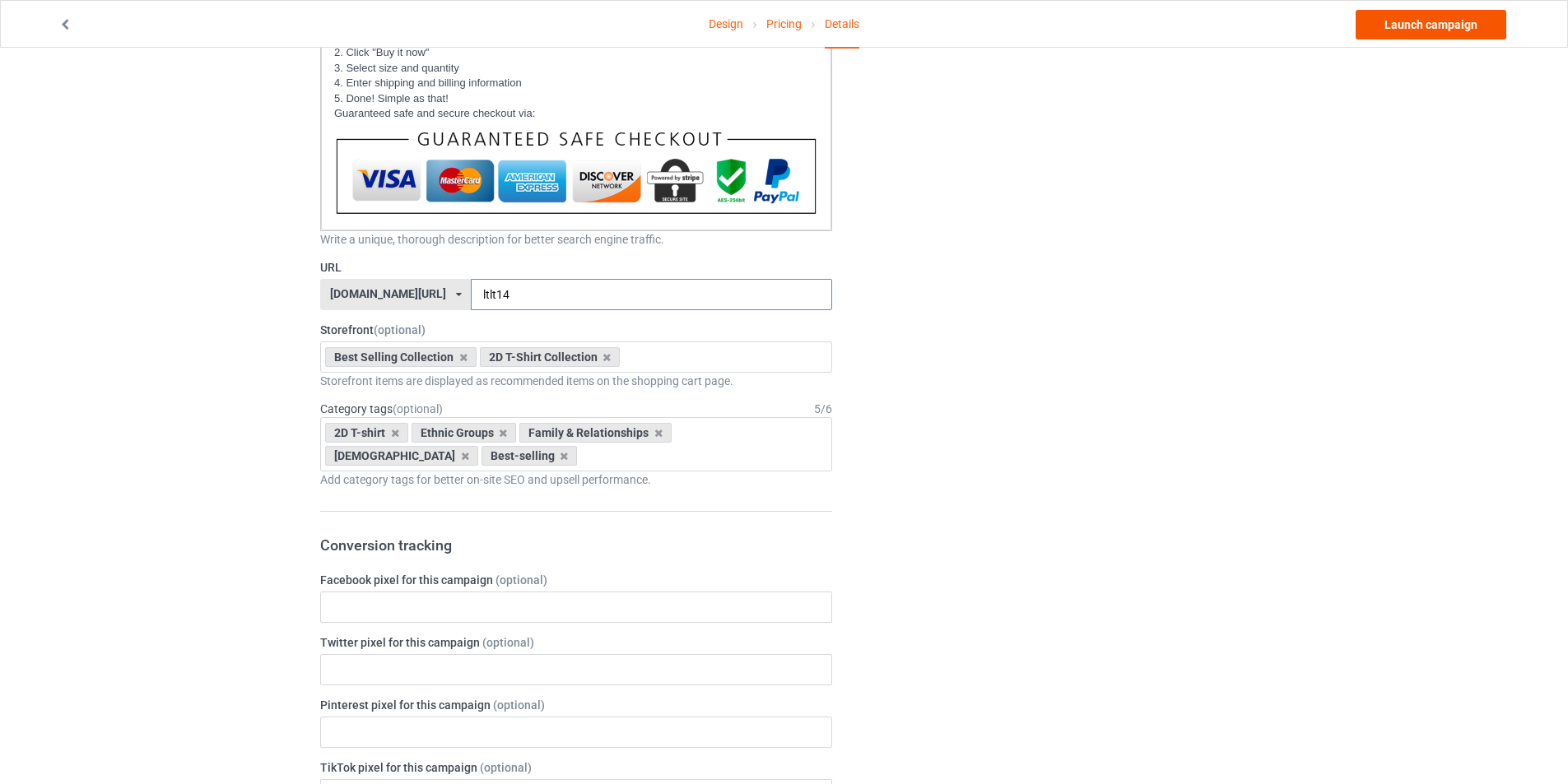
type input "ltlt14"
drag, startPoint x: 1405, startPoint y: 33, endPoint x: 1396, endPoint y: 32, distance: 9.1
click at [1405, 33] on link "Launch campaign" at bounding box center [1431, 25] width 151 height 30
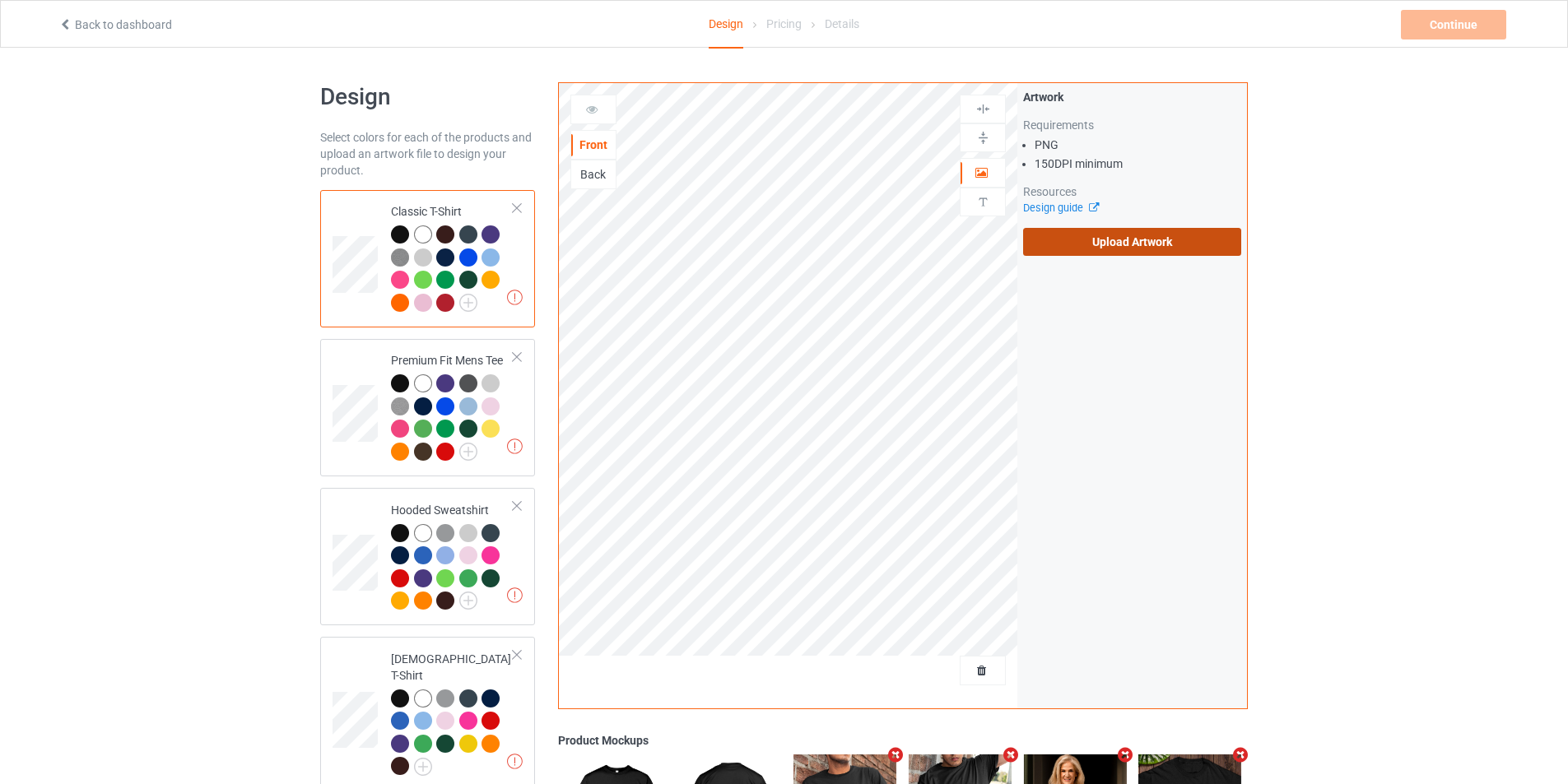
click at [1164, 245] on label "Upload Artwork" at bounding box center [1133, 242] width 219 height 28
click at [0, 0] on input "Upload Artwork" at bounding box center [0, 0] width 0 height 0
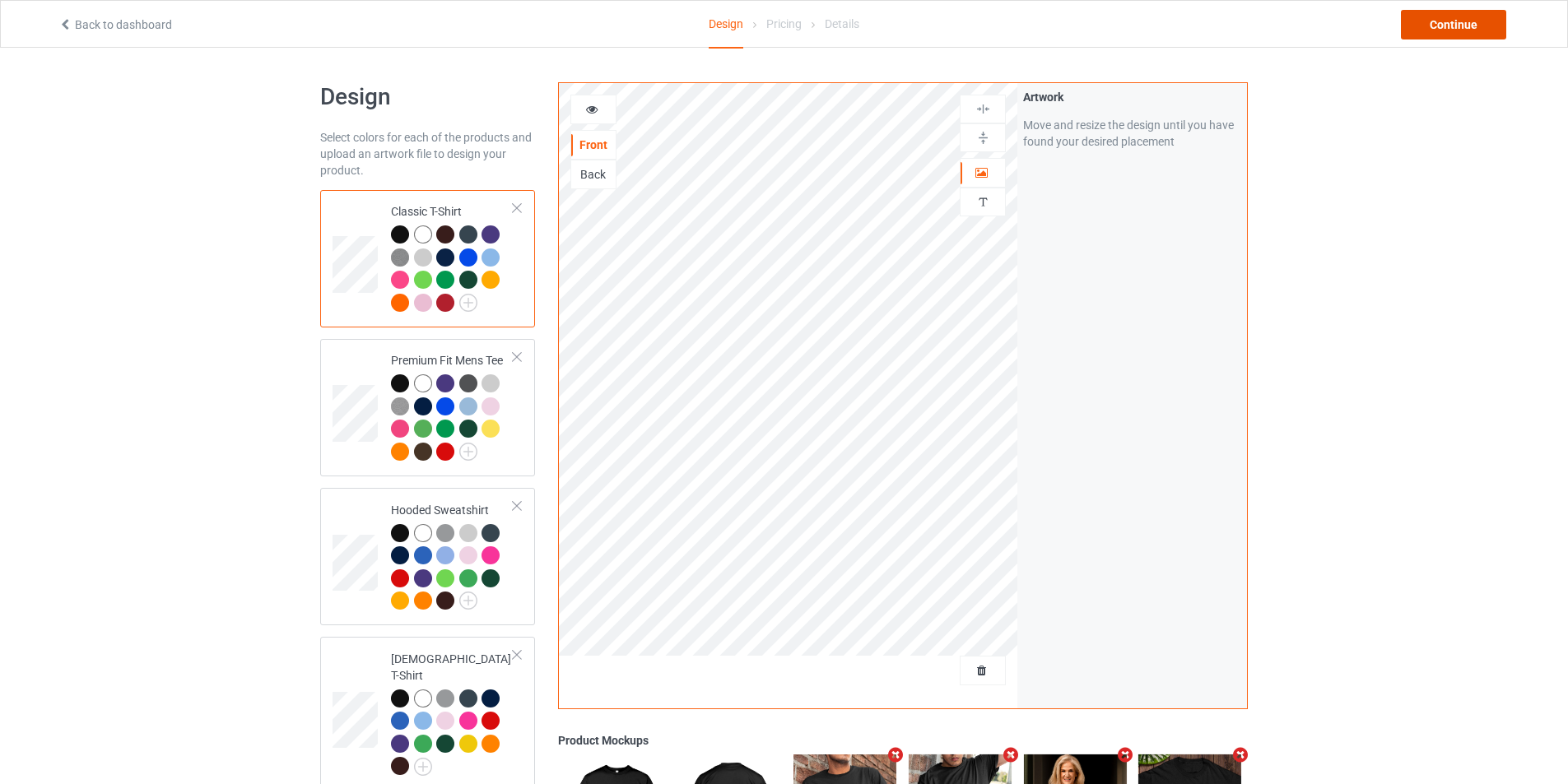
click at [1446, 22] on div "Continue" at bounding box center [1454, 25] width 106 height 30
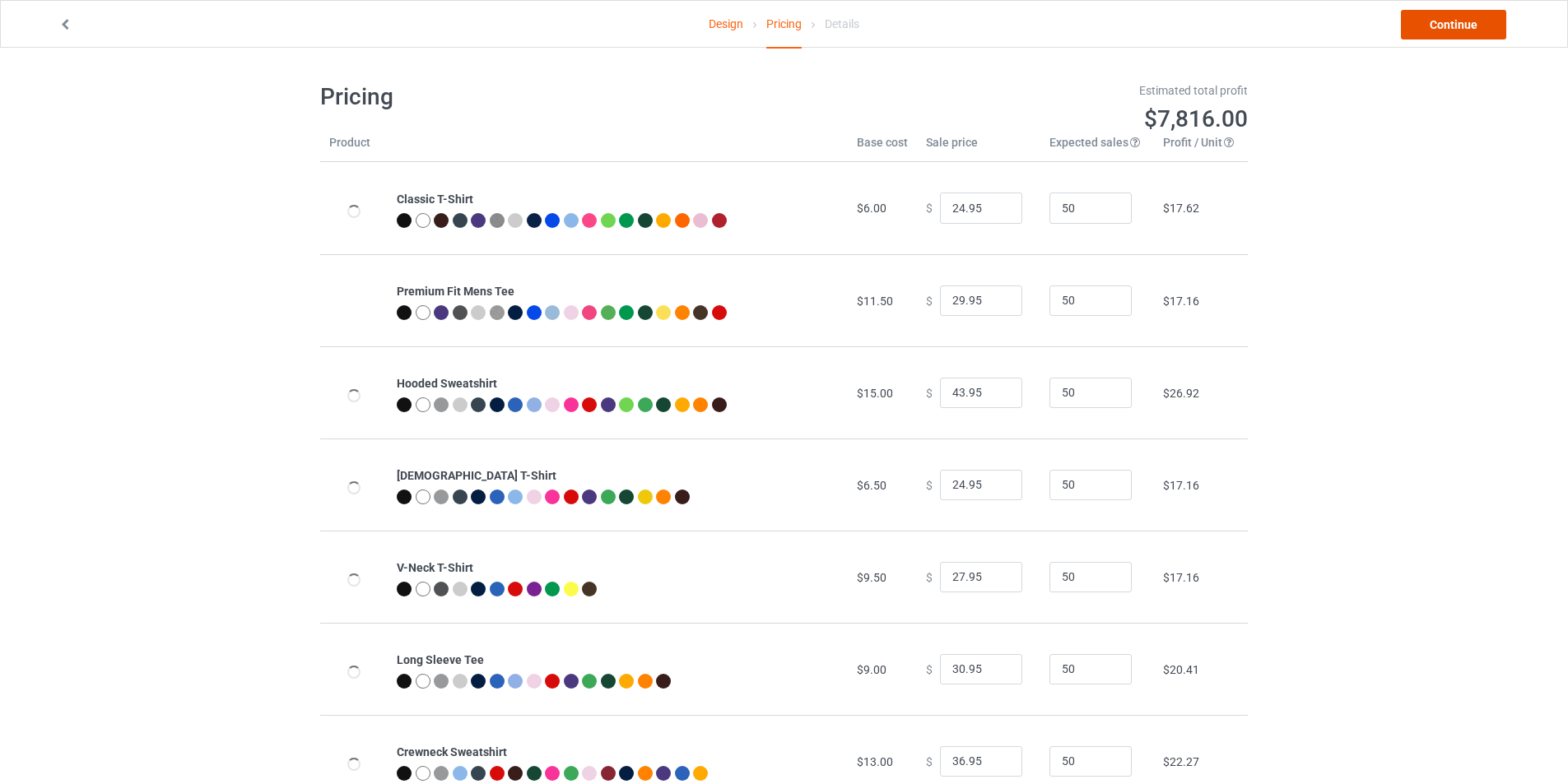
click at [1449, 21] on link "Continue" at bounding box center [1454, 25] width 106 height 30
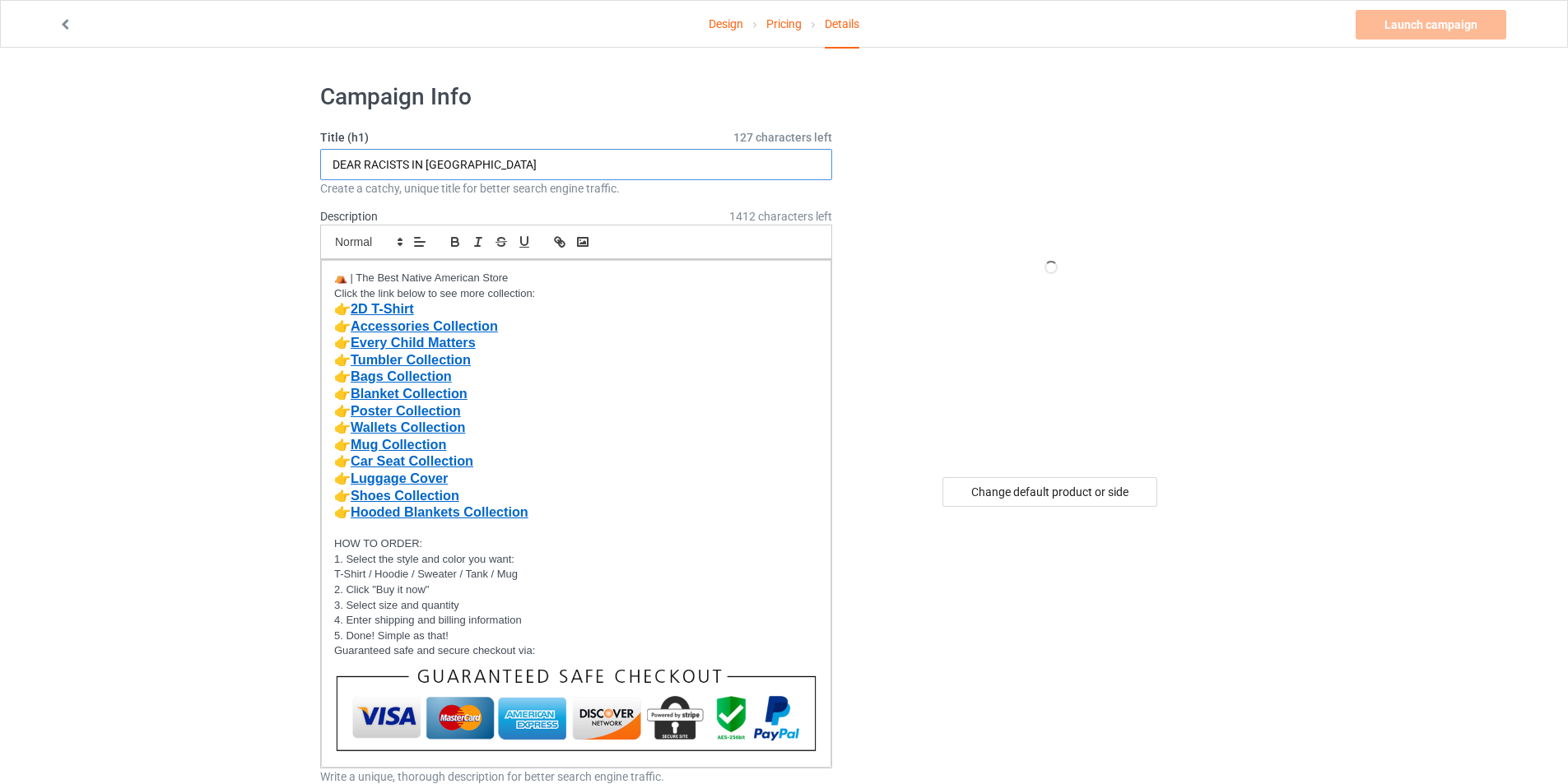
drag, startPoint x: 277, startPoint y: 168, endPoint x: 254, endPoint y: 168, distance: 23.0
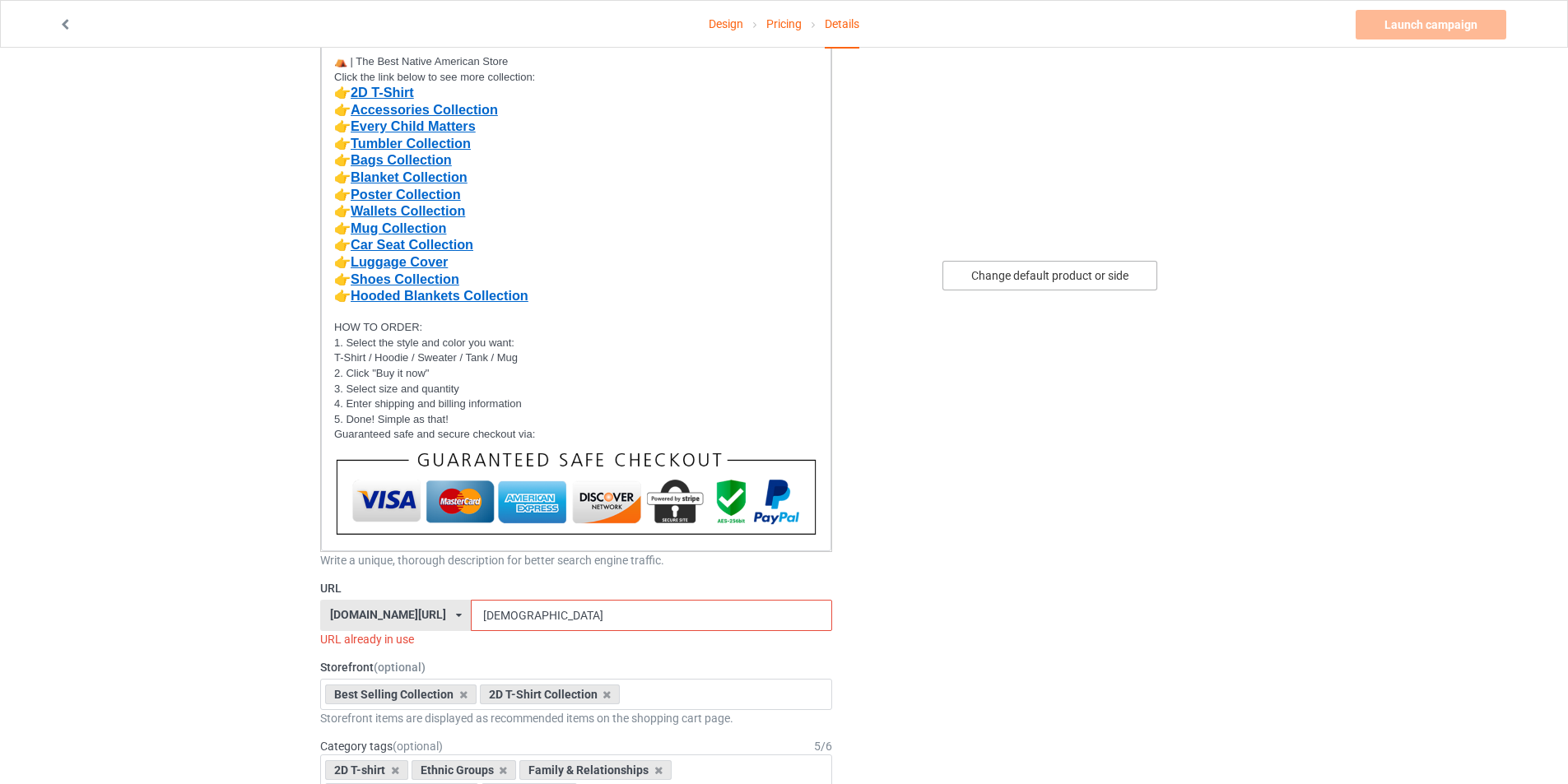
type input "I'm not as white as i look"
click at [1027, 282] on div "Change default product or side" at bounding box center [1050, 276] width 215 height 30
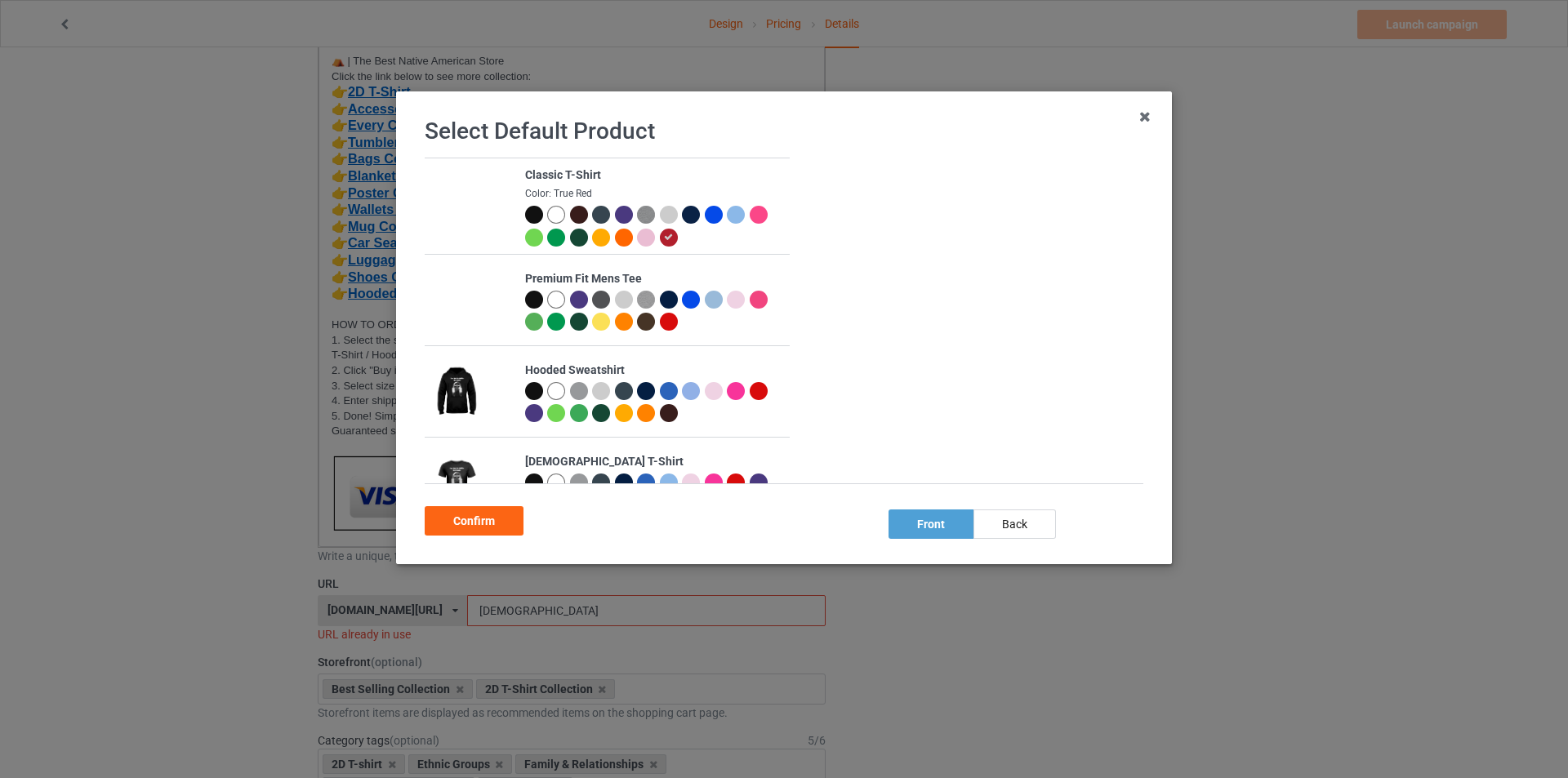
drag, startPoint x: 530, startPoint y: 211, endPoint x: 513, endPoint y: 400, distance: 189.8
click at [528, 211] on div at bounding box center [534, 215] width 18 height 18
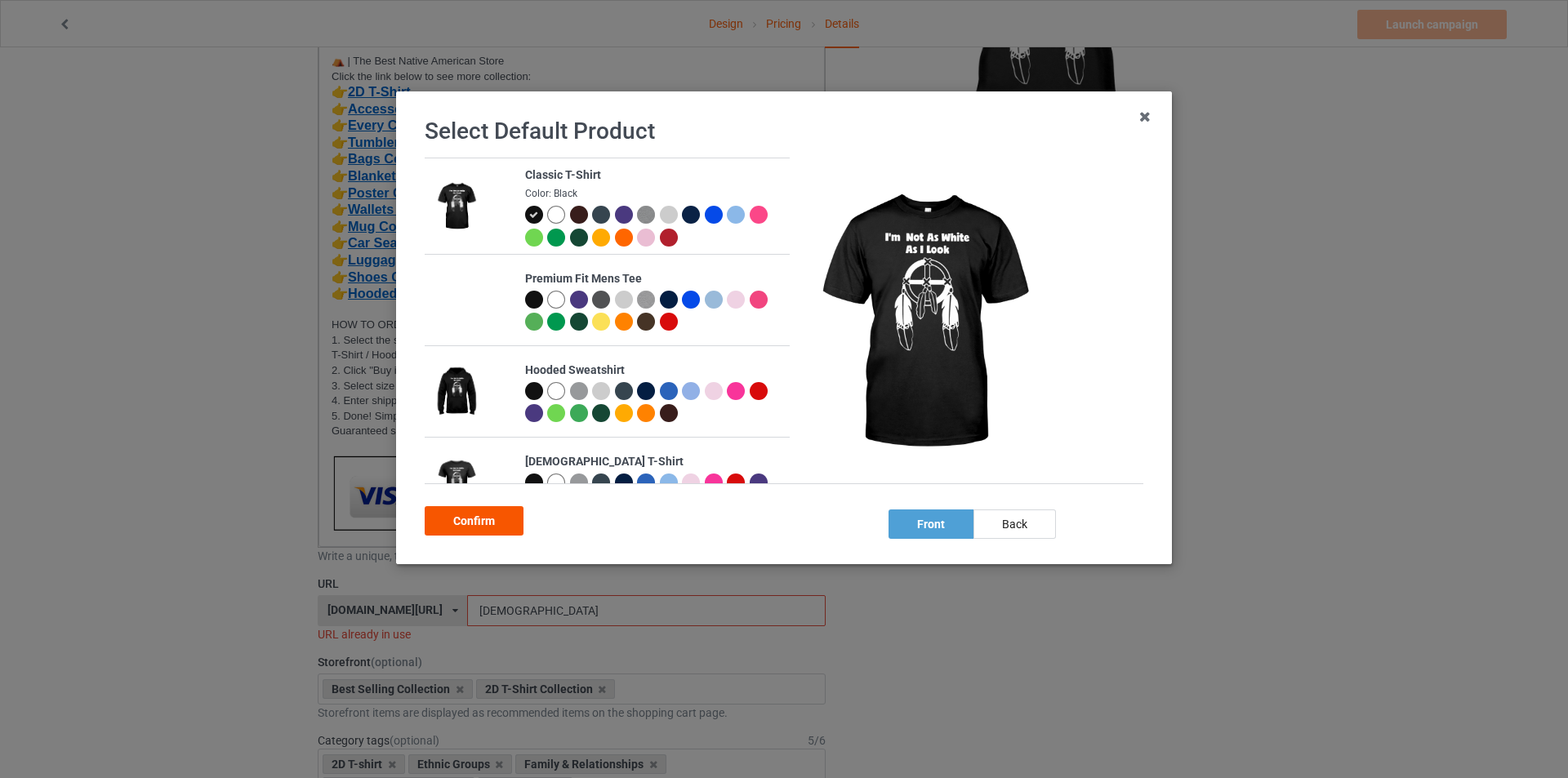
click at [474, 522] on div "Confirm" at bounding box center [474, 521] width 99 height 29
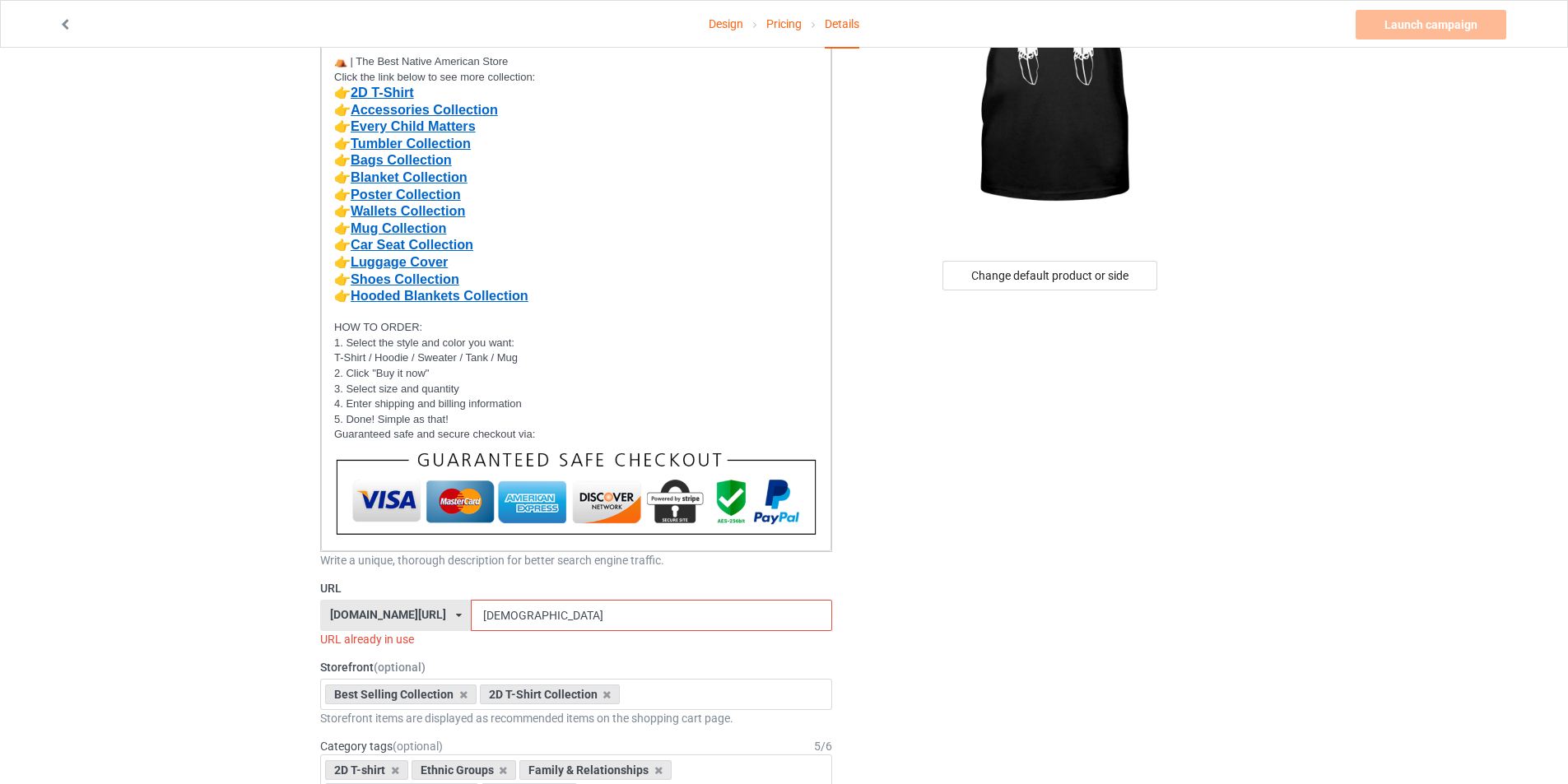
drag, startPoint x: 565, startPoint y: 624, endPoint x: 433, endPoint y: 624, distance: 132.0
click at [433, 624] on div "bestnativestore.com/ bestnativeamericanshop.com/ bestnativeshop.com/ bestnative…" at bounding box center [576, 616] width 512 height 31
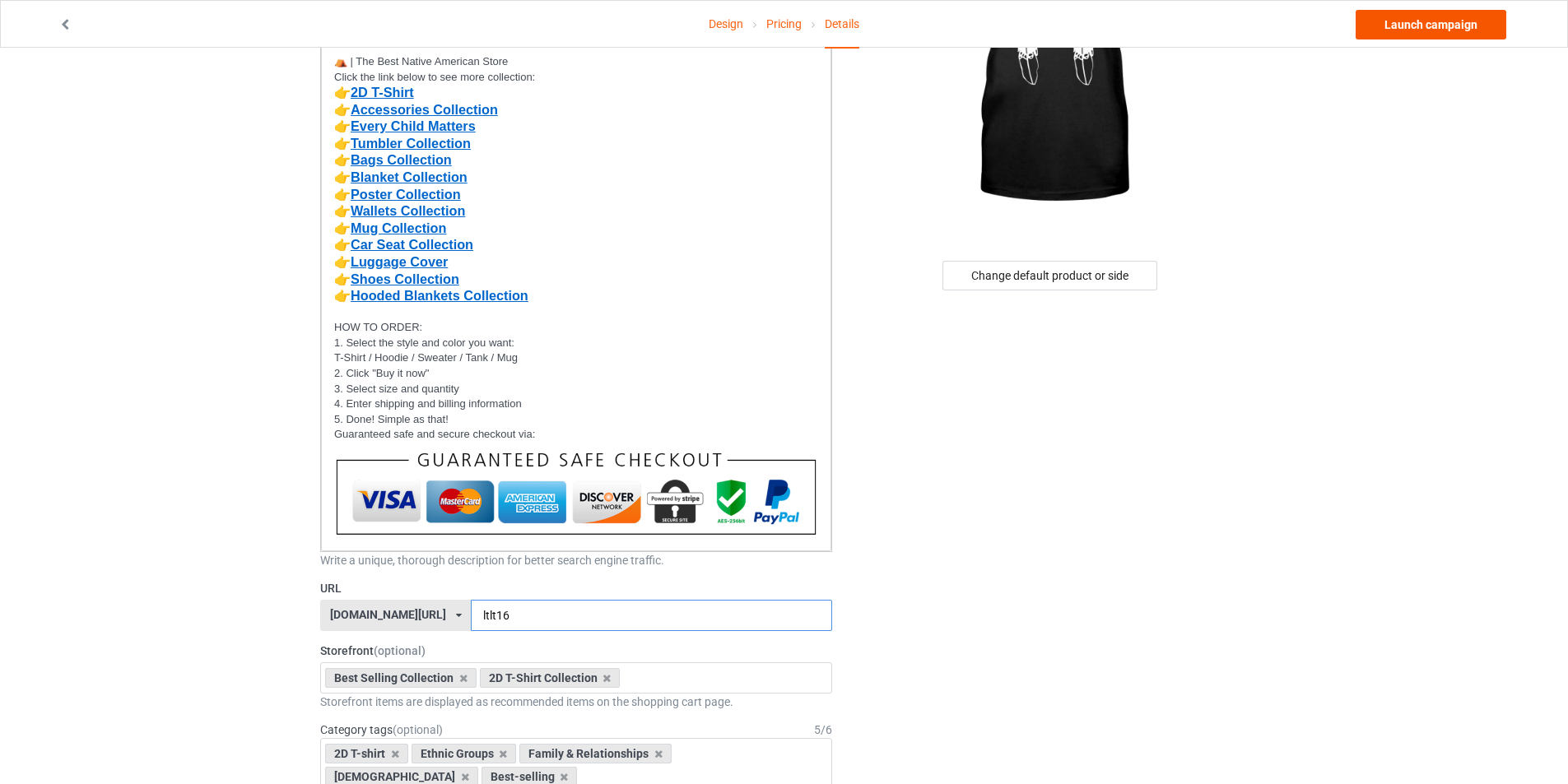
type input "ltlt16"
click at [1433, 31] on link "Launch campaign" at bounding box center [1431, 25] width 151 height 30
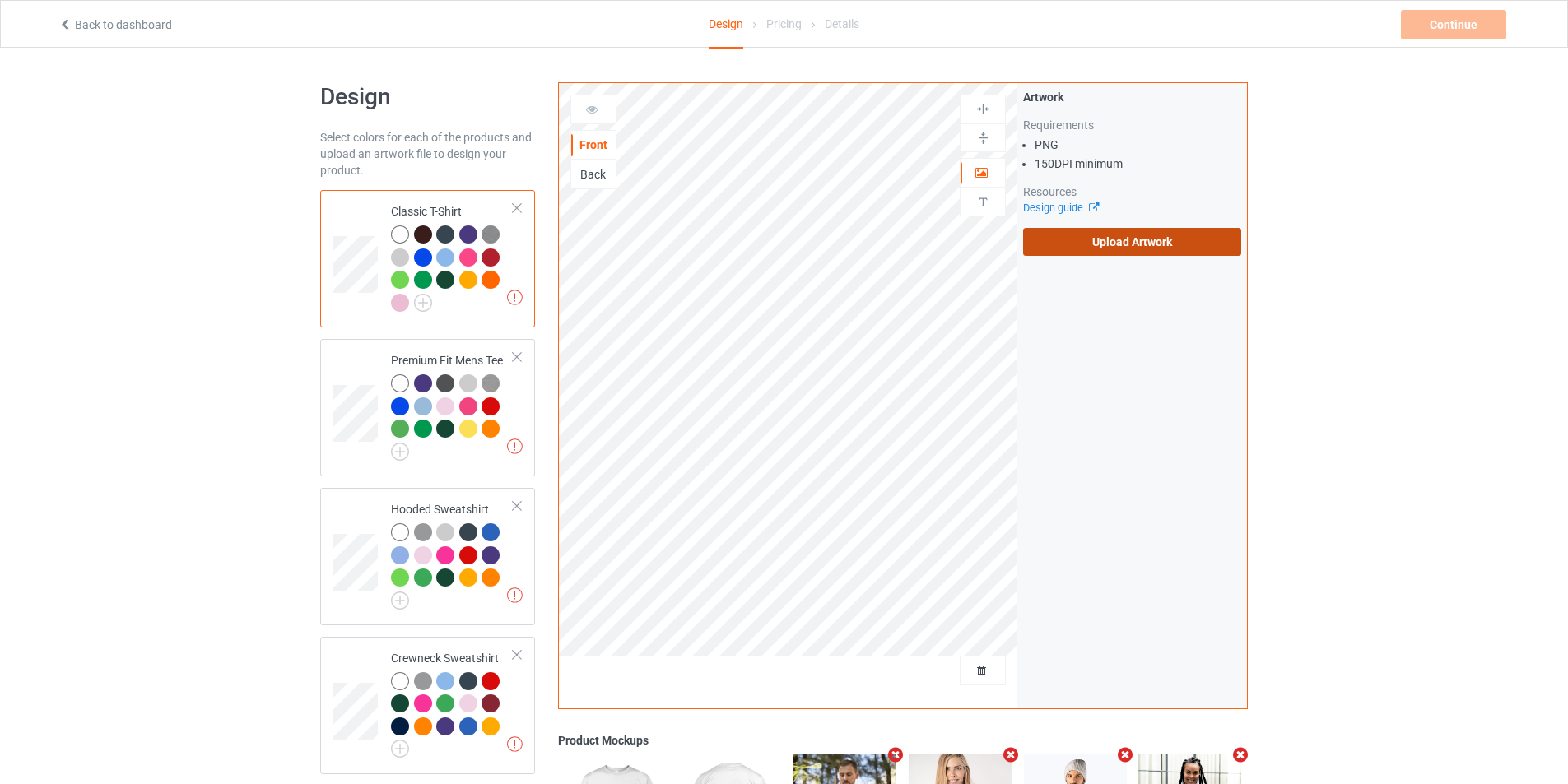
click at [1132, 243] on label "Upload Artwork" at bounding box center [1133, 242] width 219 height 28
click at [0, 0] on input "Upload Artwork" at bounding box center [0, 0] width 0 height 0
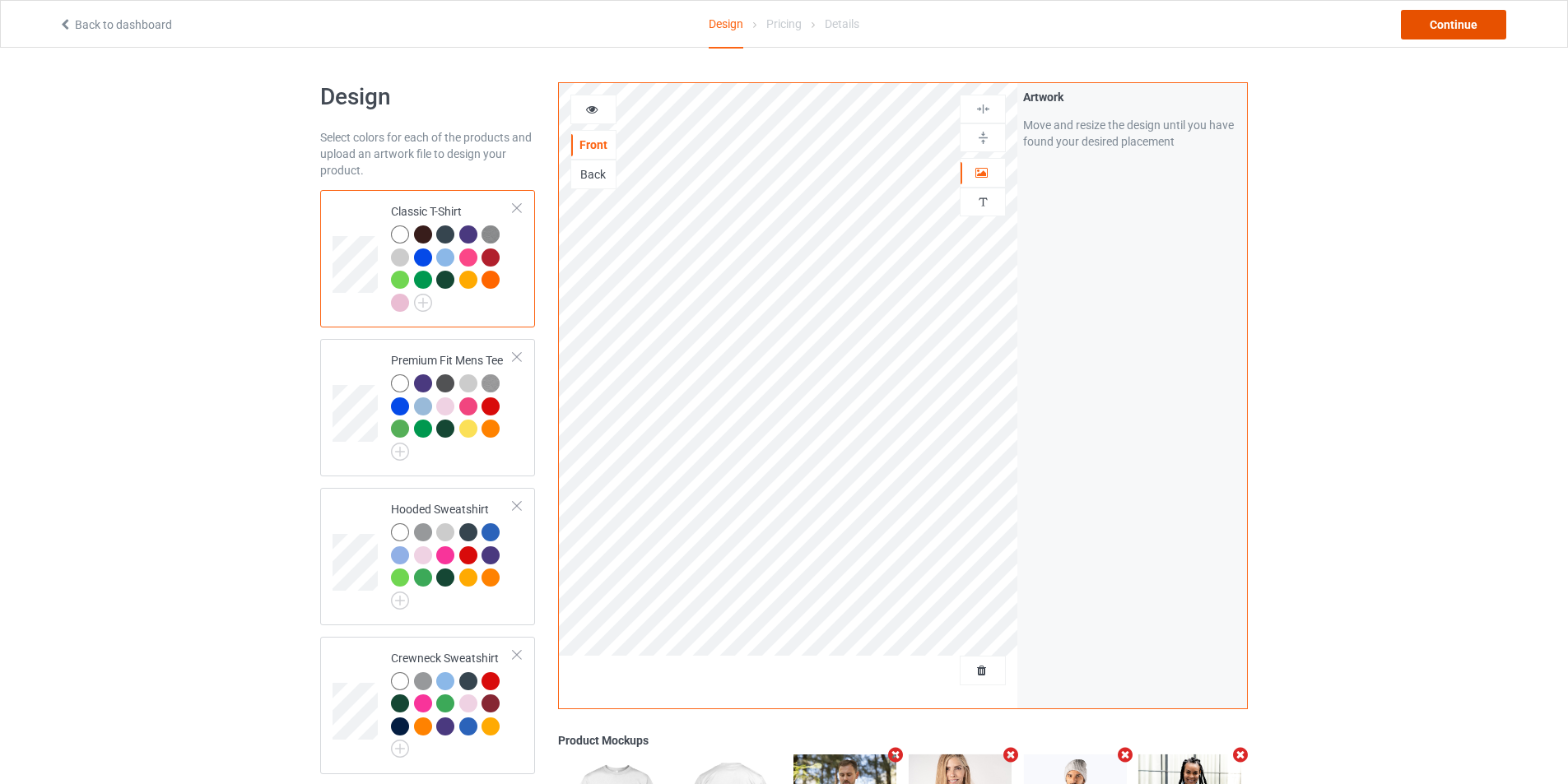
click at [1427, 25] on div "Continue" at bounding box center [1454, 25] width 106 height 30
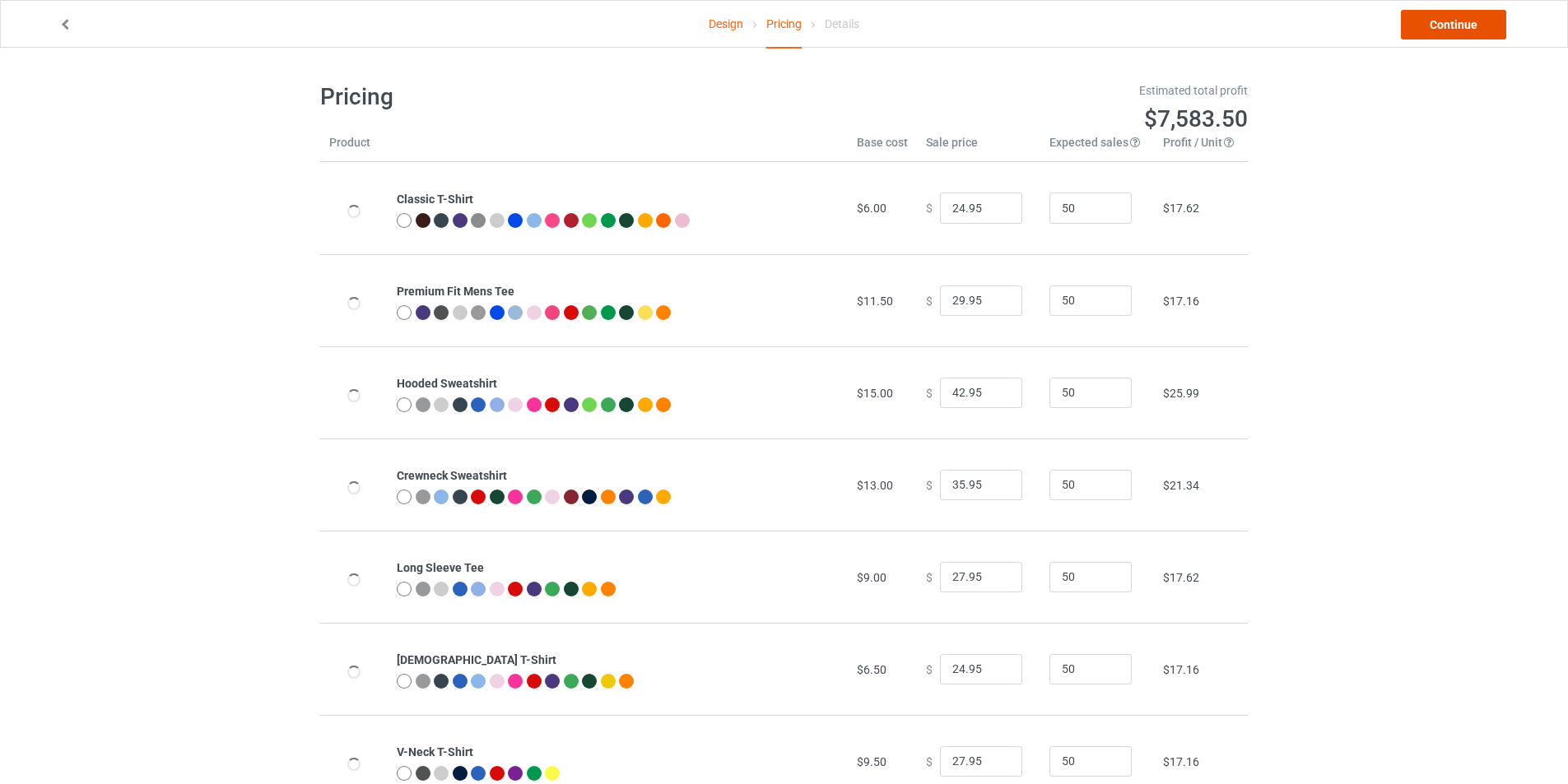
click at [1438, 28] on link "Continue" at bounding box center [1454, 25] width 106 height 30
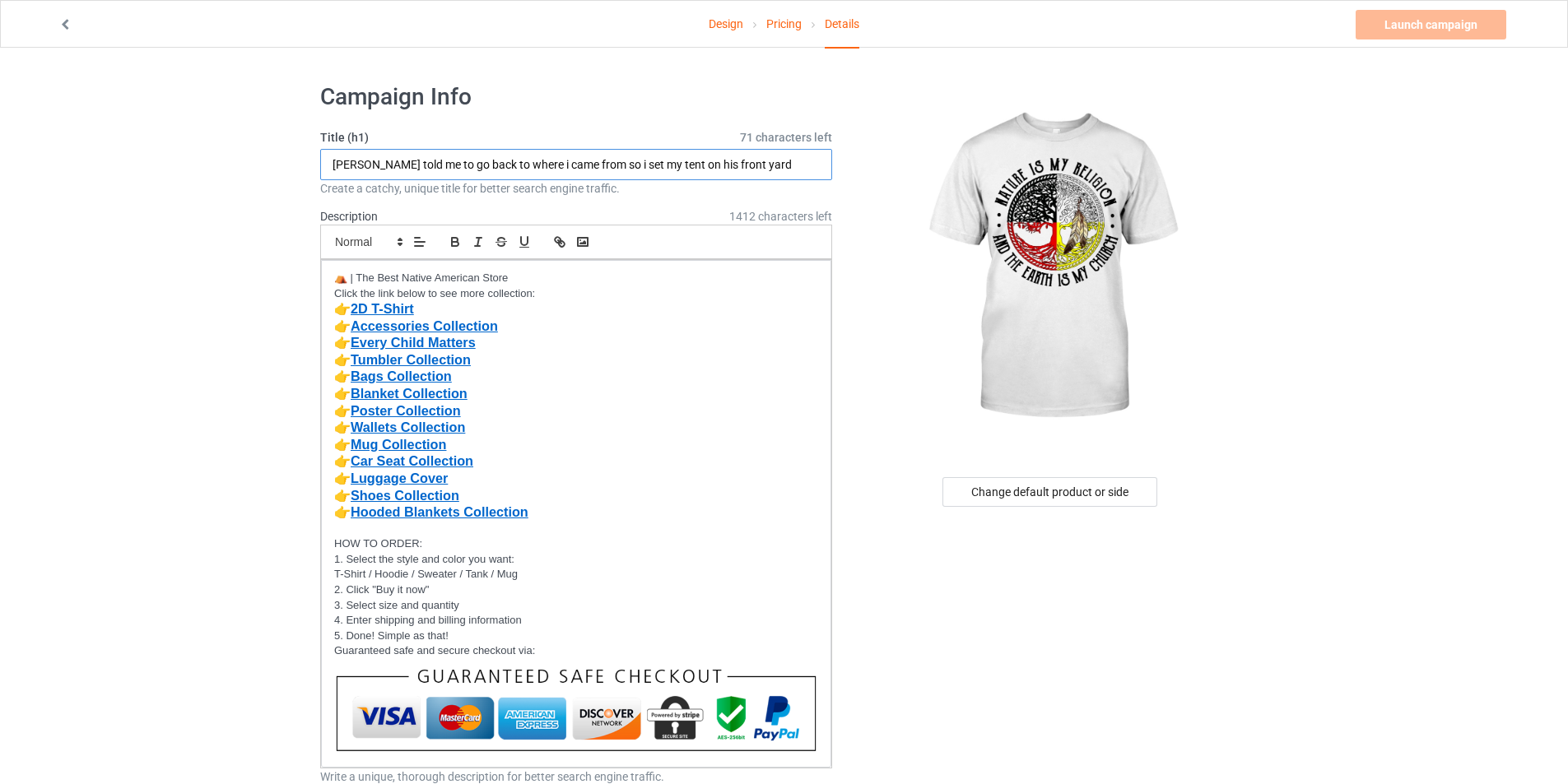
drag, startPoint x: 730, startPoint y: 168, endPoint x: 304, endPoint y: 183, distance: 426.3
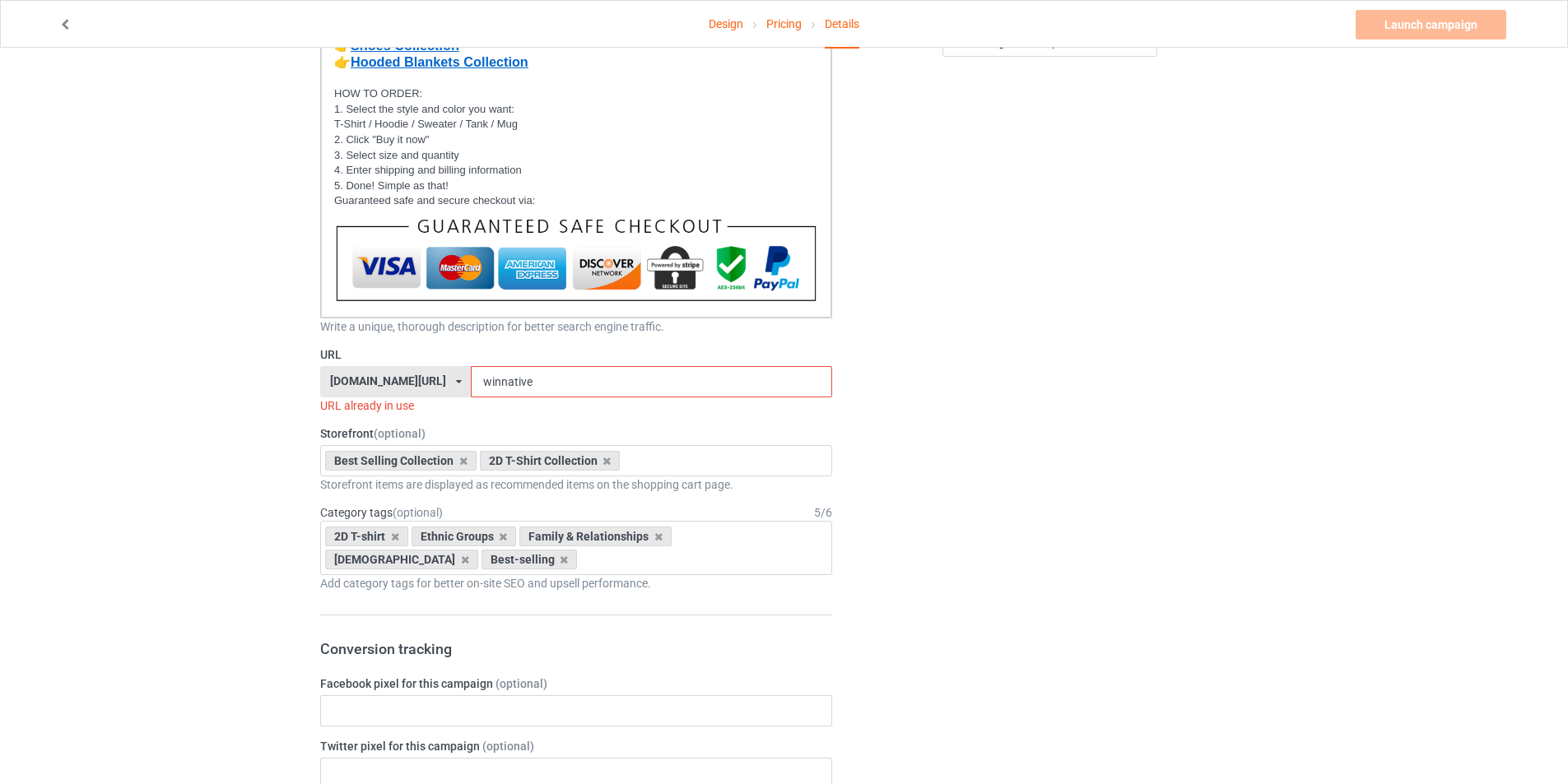
scroll to position [454, 0]
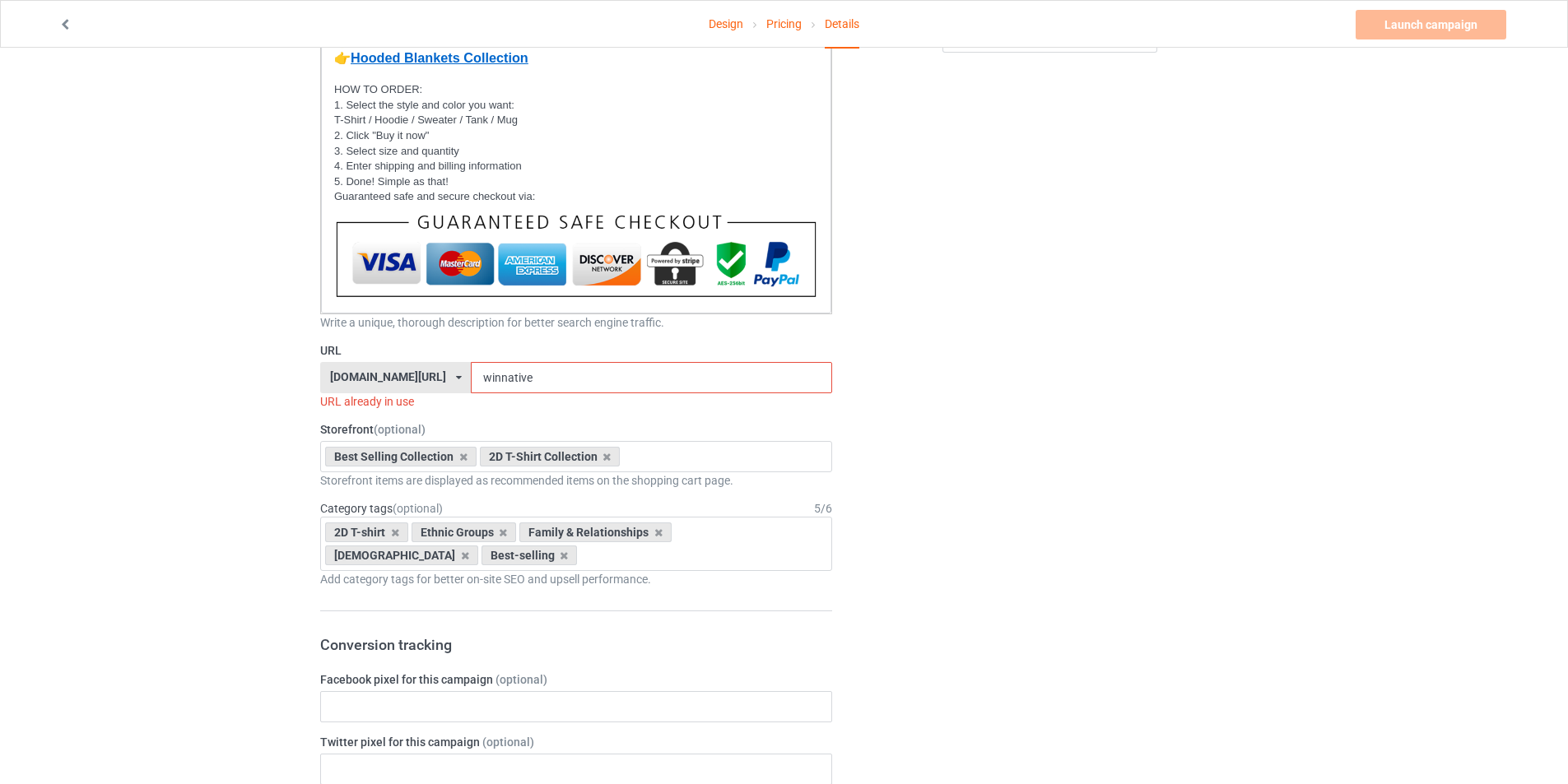
type input "Nature is my religion and the earth is my church"
click at [642, 361] on div "URL bestnativestore.com/ bestnativeamericanshop.com/ bestnativeshop.com/ bestna…" at bounding box center [576, 376] width 512 height 68
click at [620, 370] on input "winnative" at bounding box center [650, 378] width 360 height 31
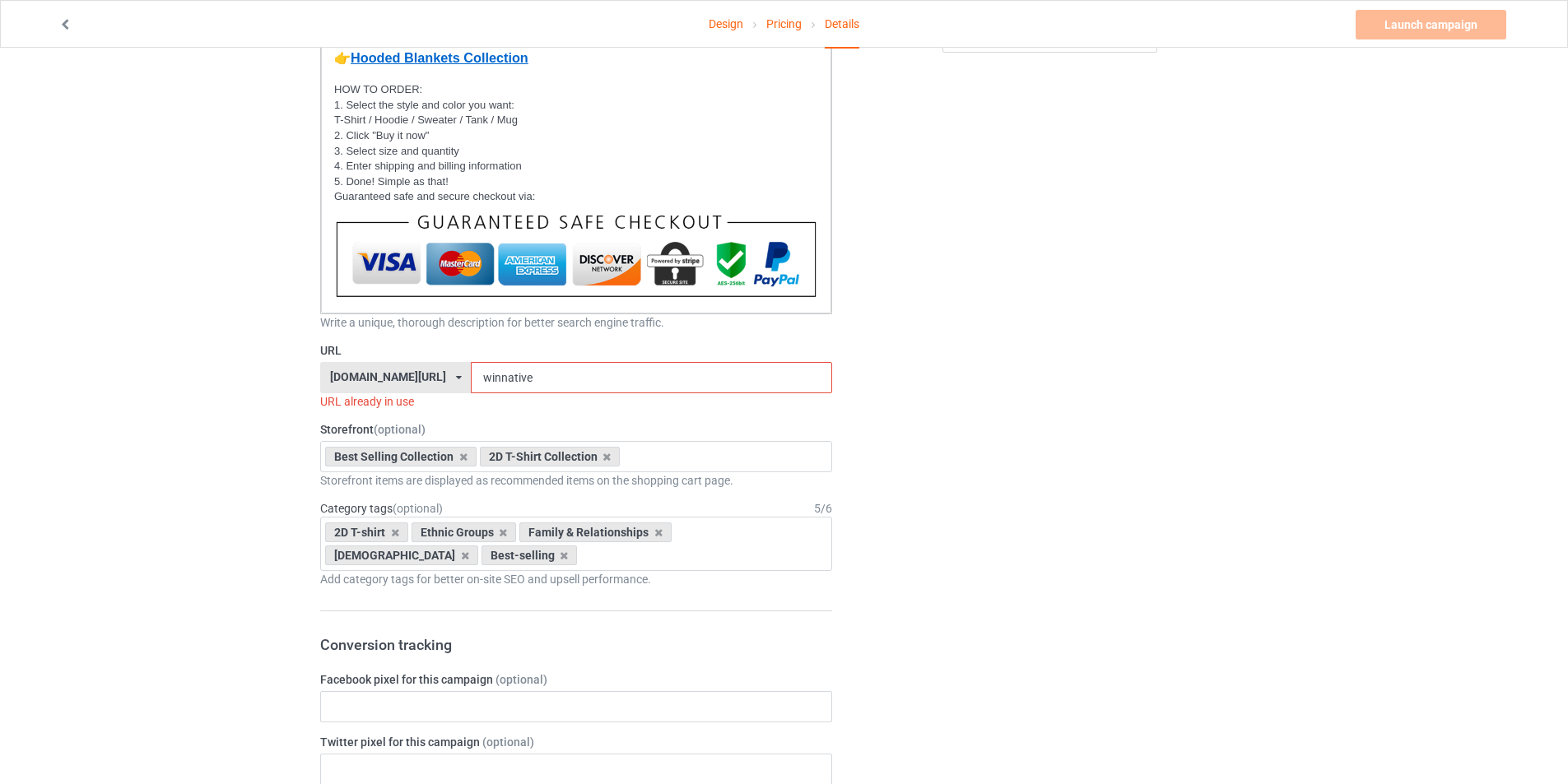
click at [620, 370] on input "winnative" at bounding box center [650, 378] width 360 height 31
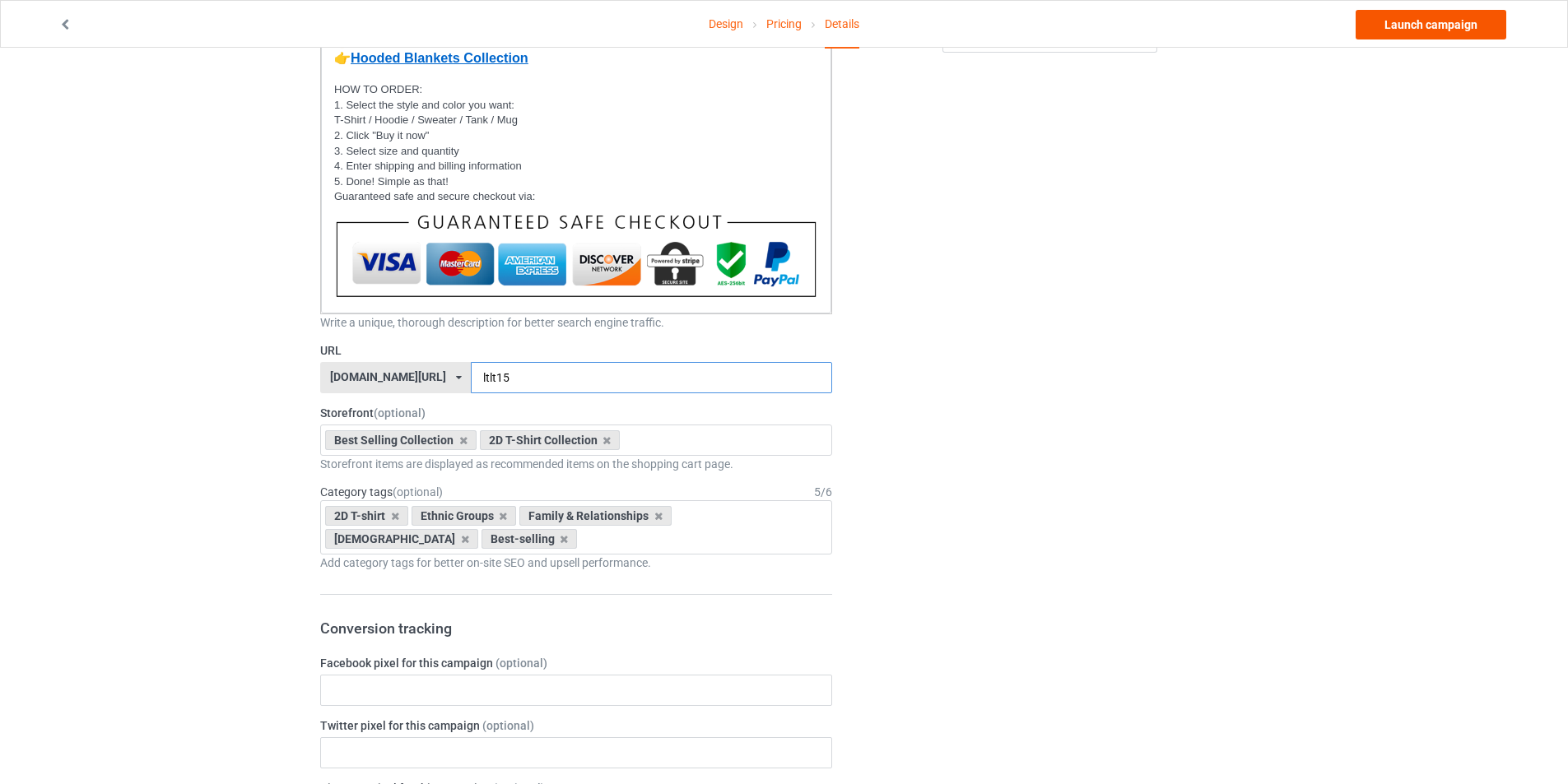
type input "ltlt15"
click at [1434, 33] on link "Launch campaign" at bounding box center [1431, 25] width 151 height 30
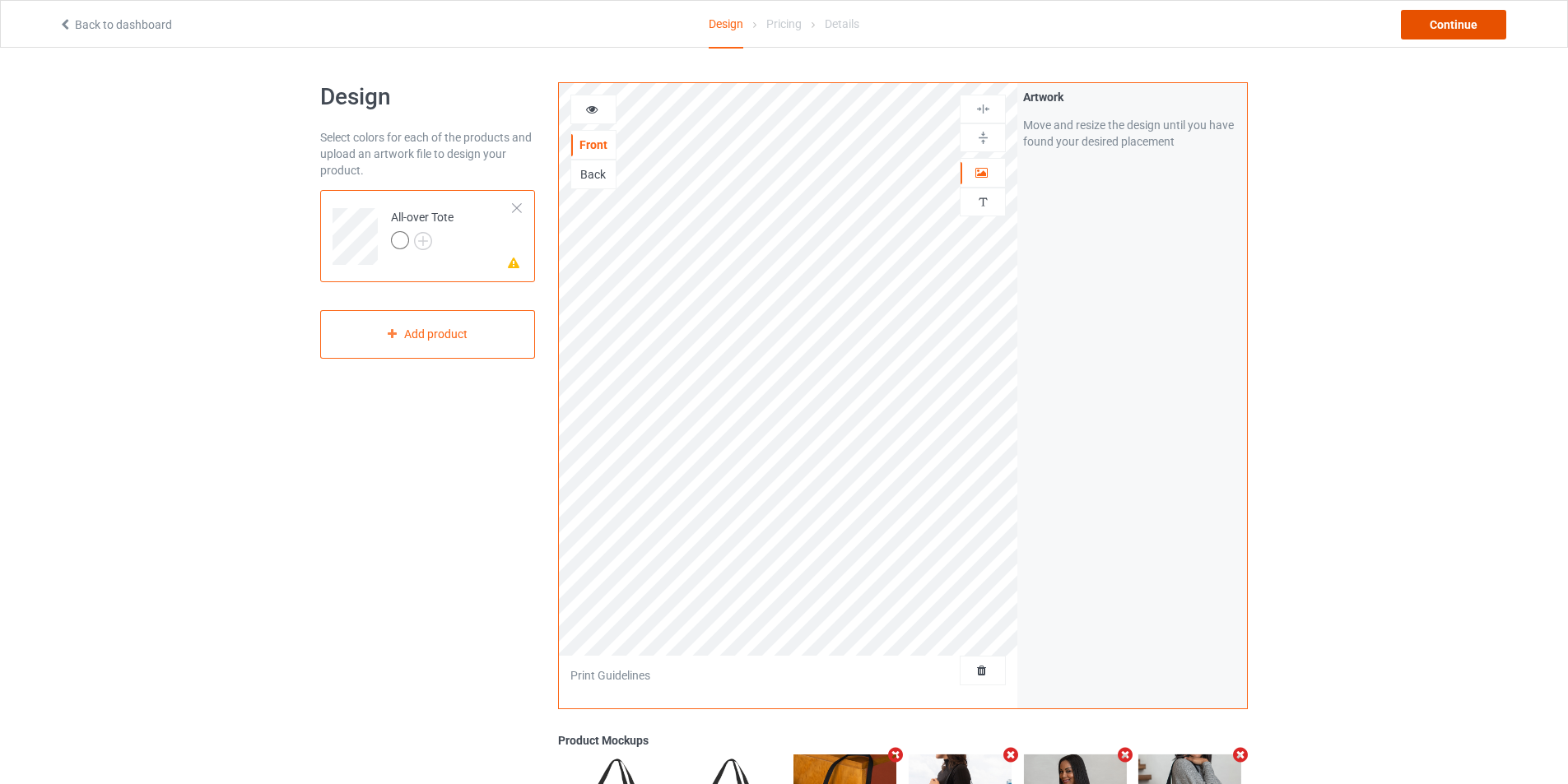
click at [1471, 20] on div "Continue" at bounding box center [1454, 25] width 106 height 30
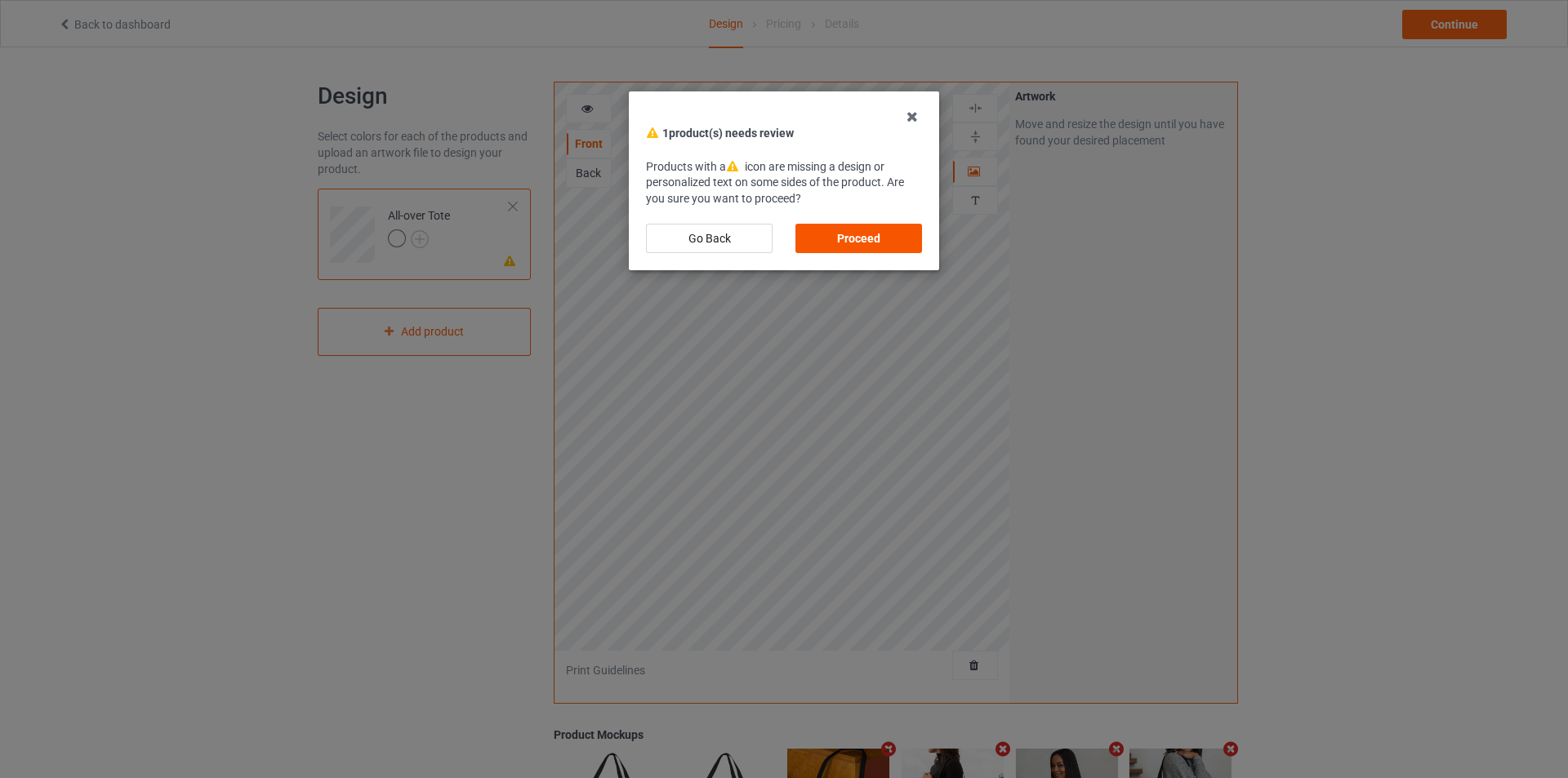
click at [870, 245] on div "Proceed" at bounding box center [859, 239] width 127 height 29
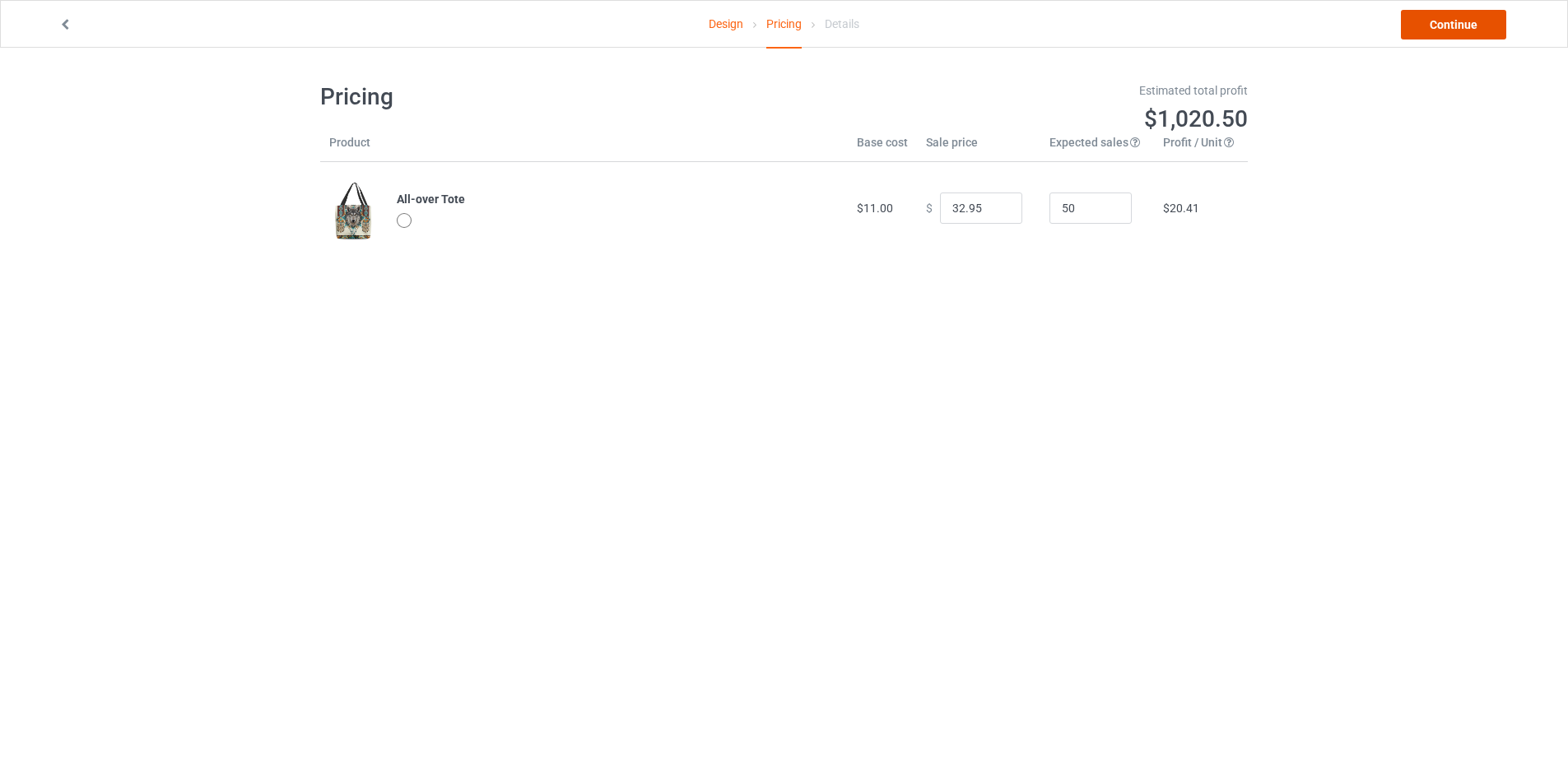
click at [1438, 26] on link "Continue" at bounding box center [1454, 25] width 106 height 30
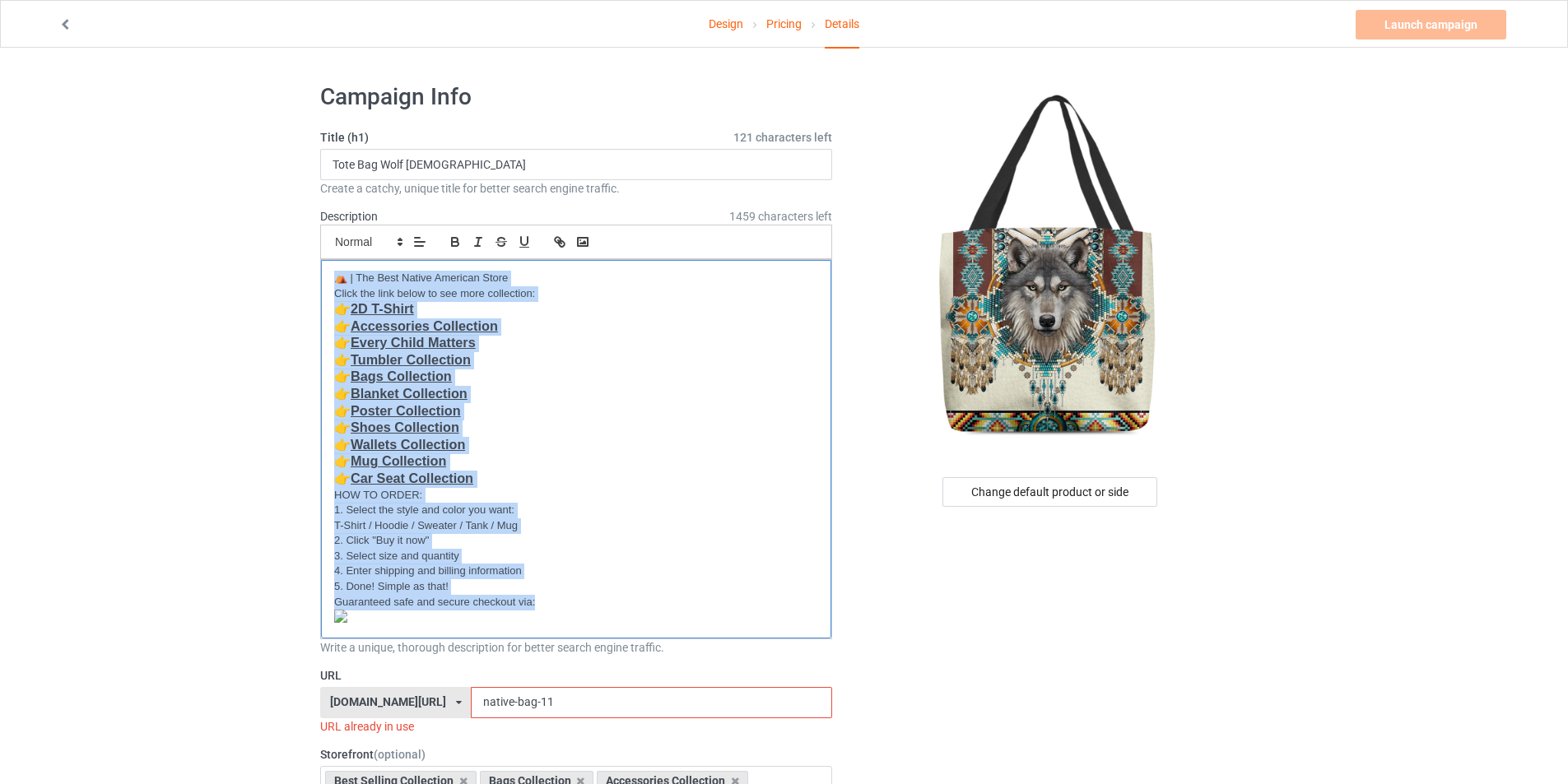
drag, startPoint x: 332, startPoint y: 272, endPoint x: 807, endPoint y: 660, distance: 613.3
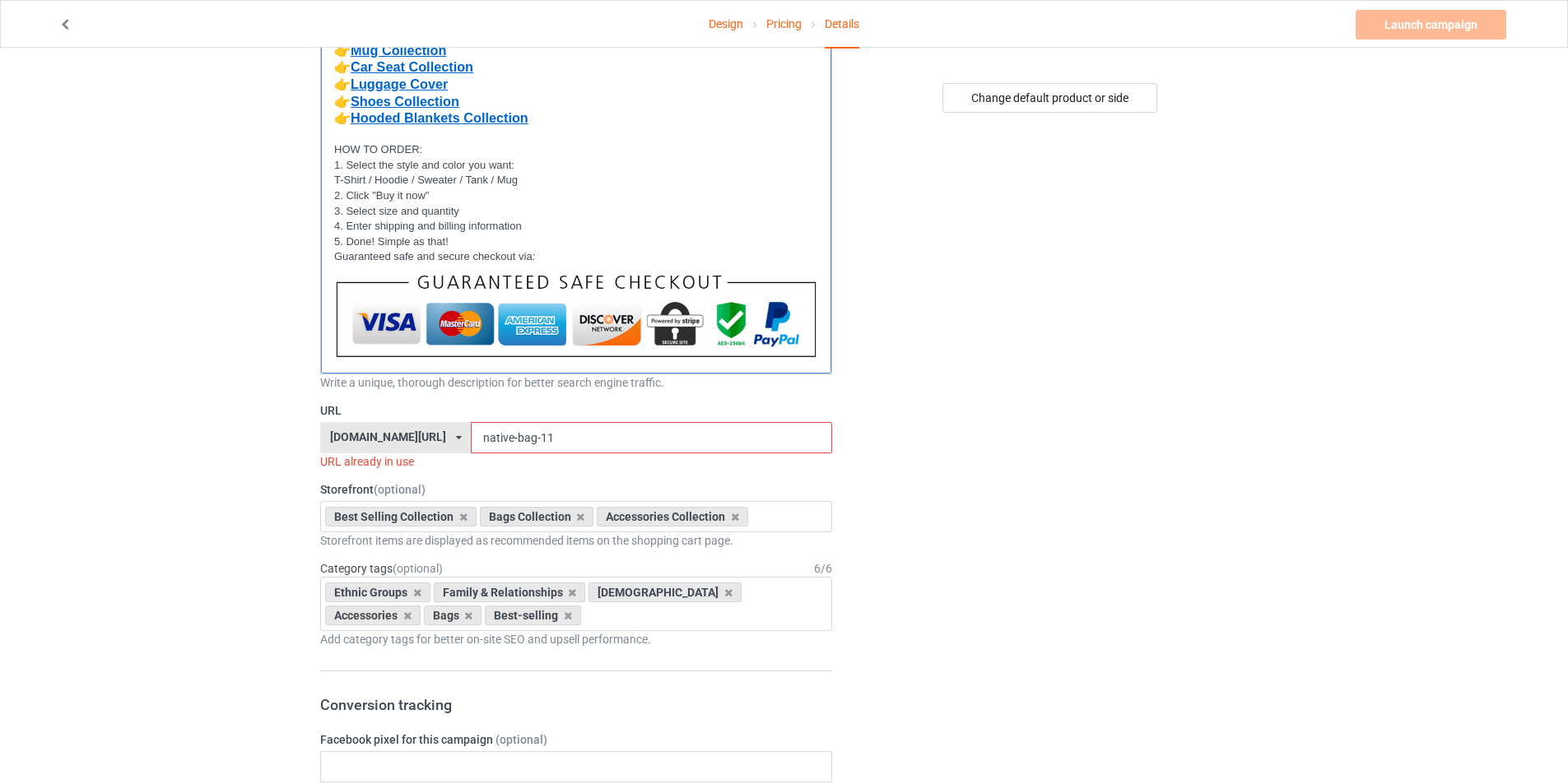
scroll to position [440, 0]
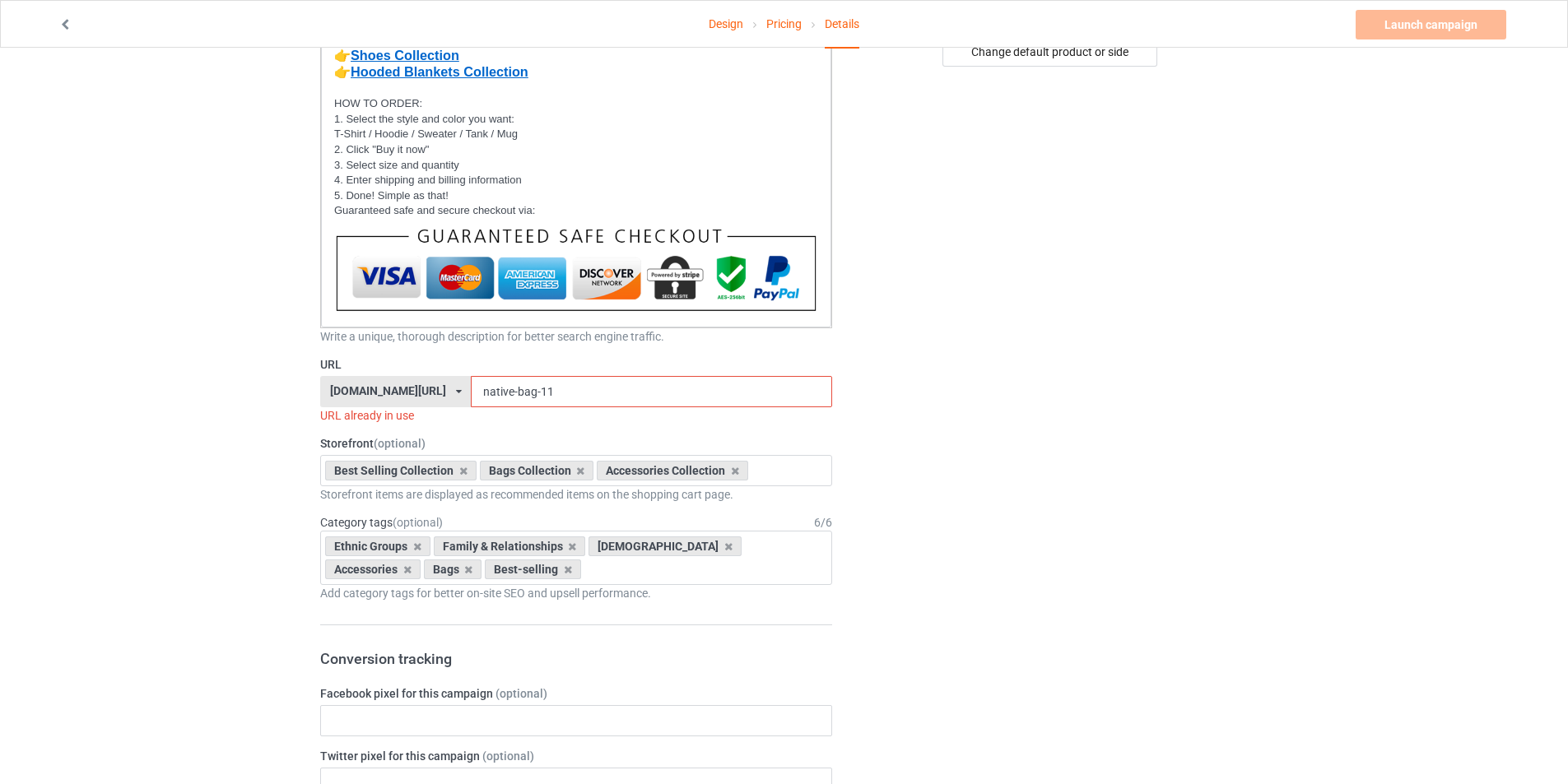
drag, startPoint x: 544, startPoint y: 395, endPoint x: 428, endPoint y: 417, distance: 118.1
click at [428, 417] on div "URL bestnativestore.com/ bestnativeamericanshop.com/ bestnativeshop.com/ bestna…" at bounding box center [576, 390] width 512 height 68
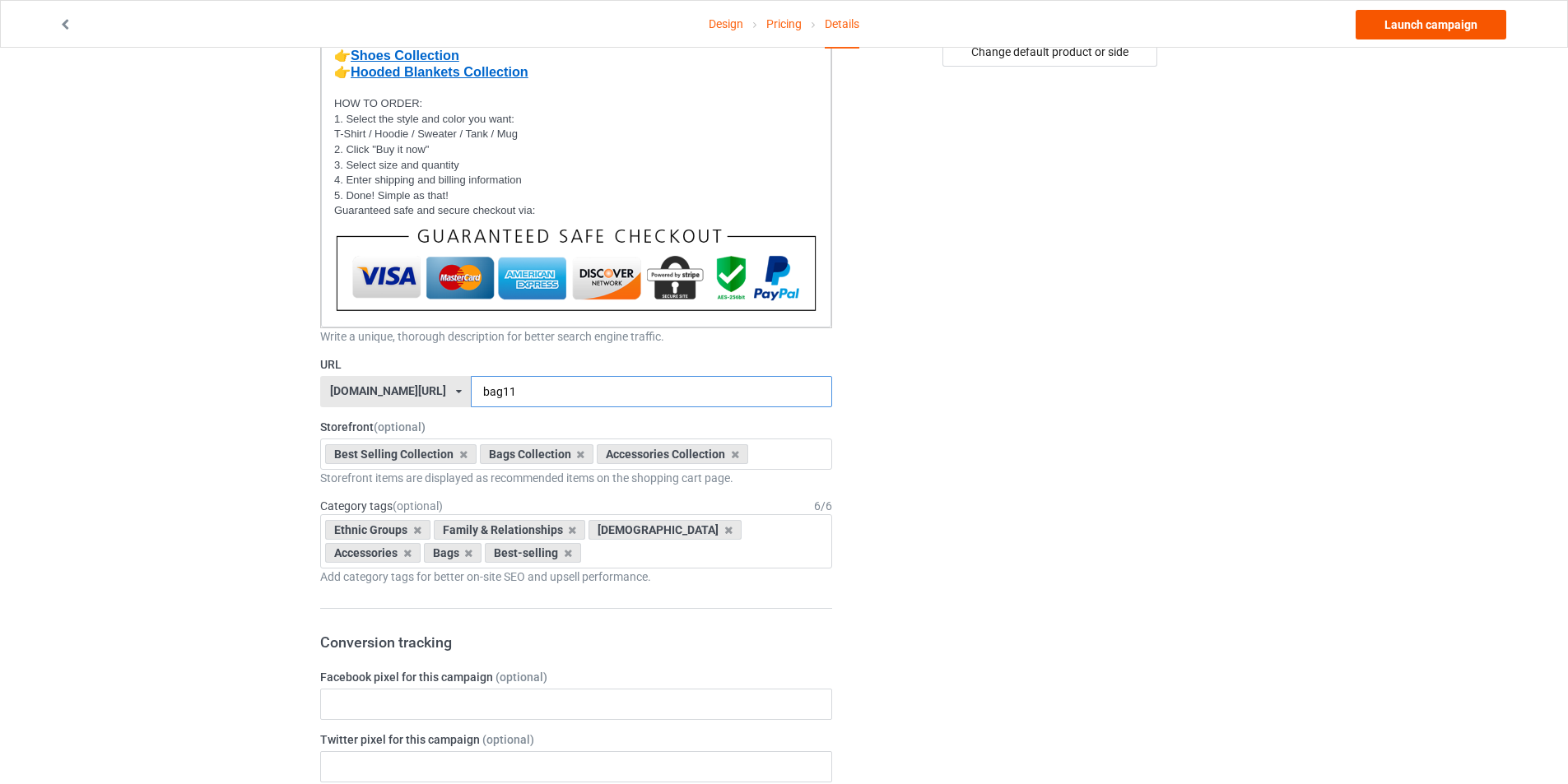
type input "bag11"
click at [1436, 26] on link "Launch campaign" at bounding box center [1431, 25] width 151 height 30
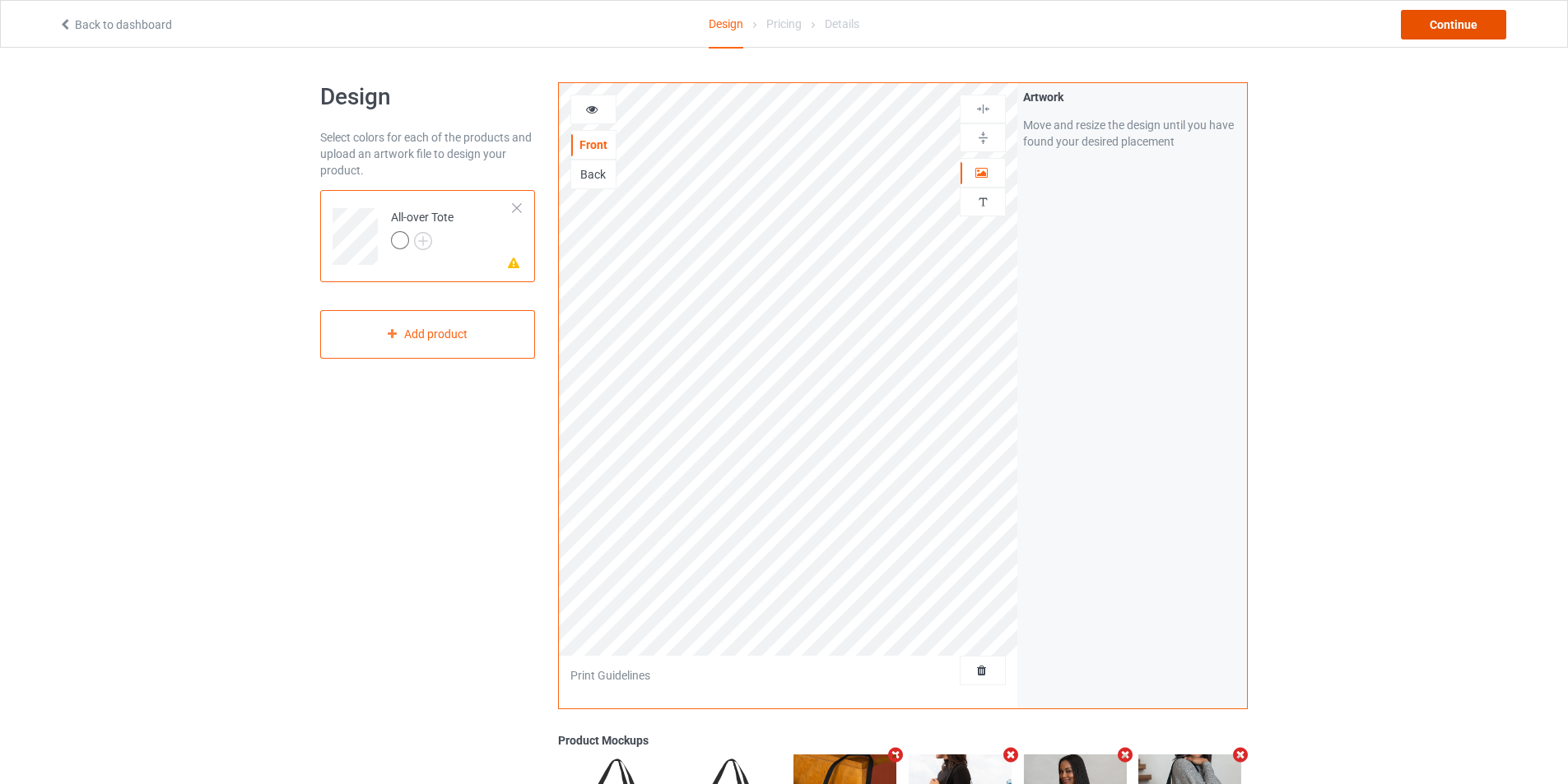
click at [1429, 26] on div "Continue" at bounding box center [1454, 25] width 106 height 30
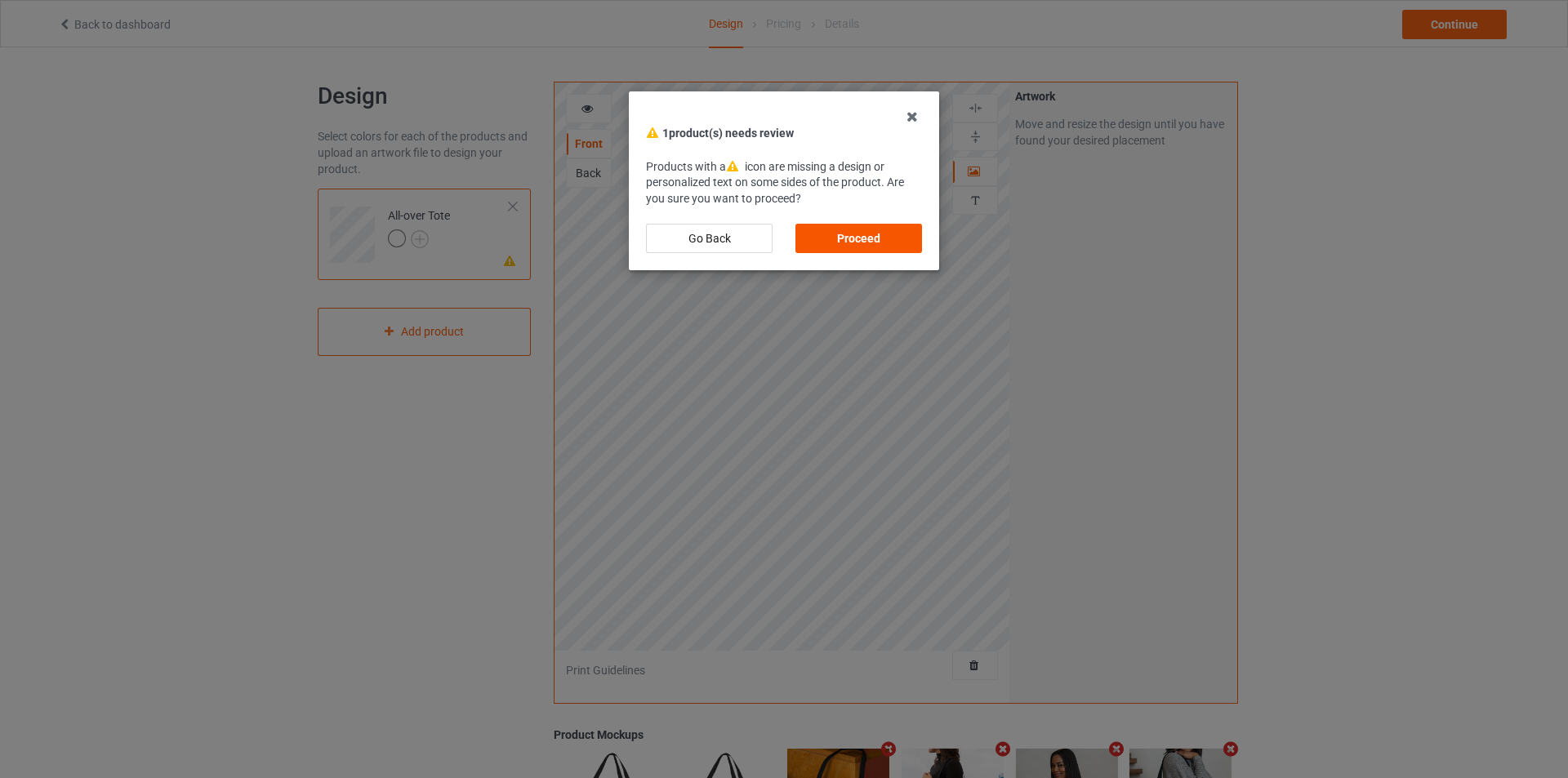
click at [846, 229] on div "Proceed" at bounding box center [859, 239] width 127 height 29
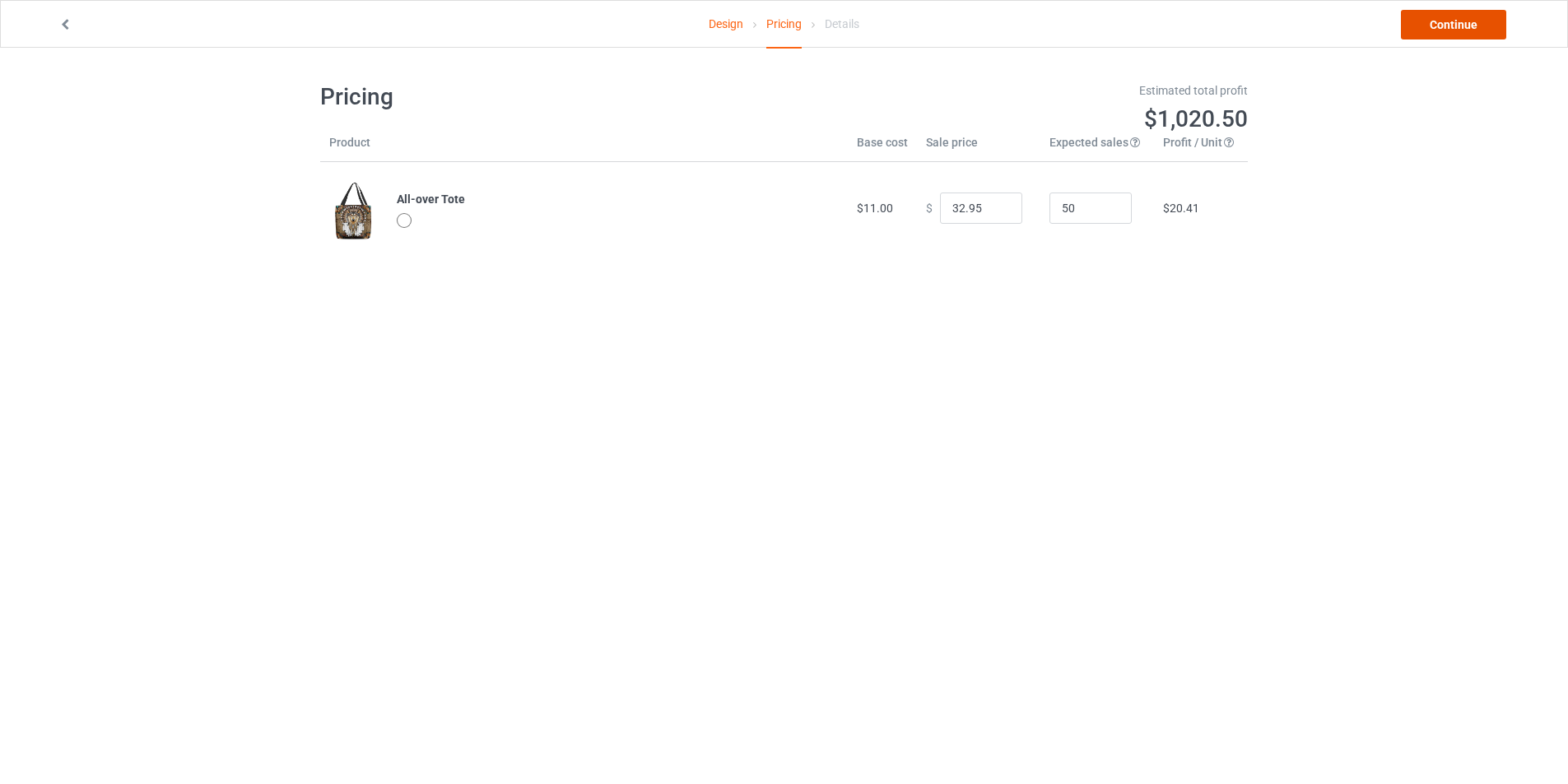
click at [1417, 30] on link "Continue" at bounding box center [1454, 25] width 106 height 30
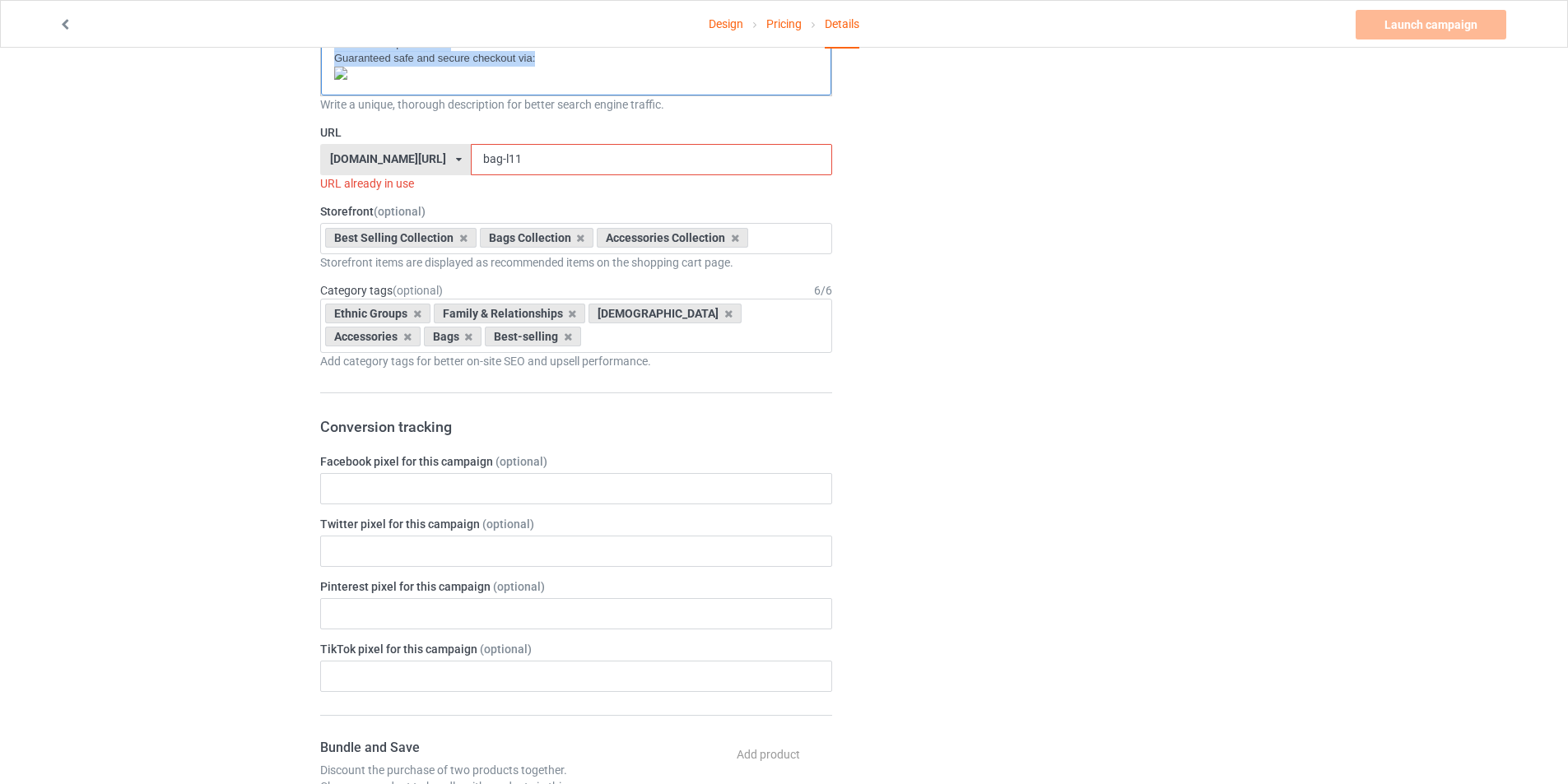
drag, startPoint x: 336, startPoint y: 278, endPoint x: 717, endPoint y: 483, distance: 432.6
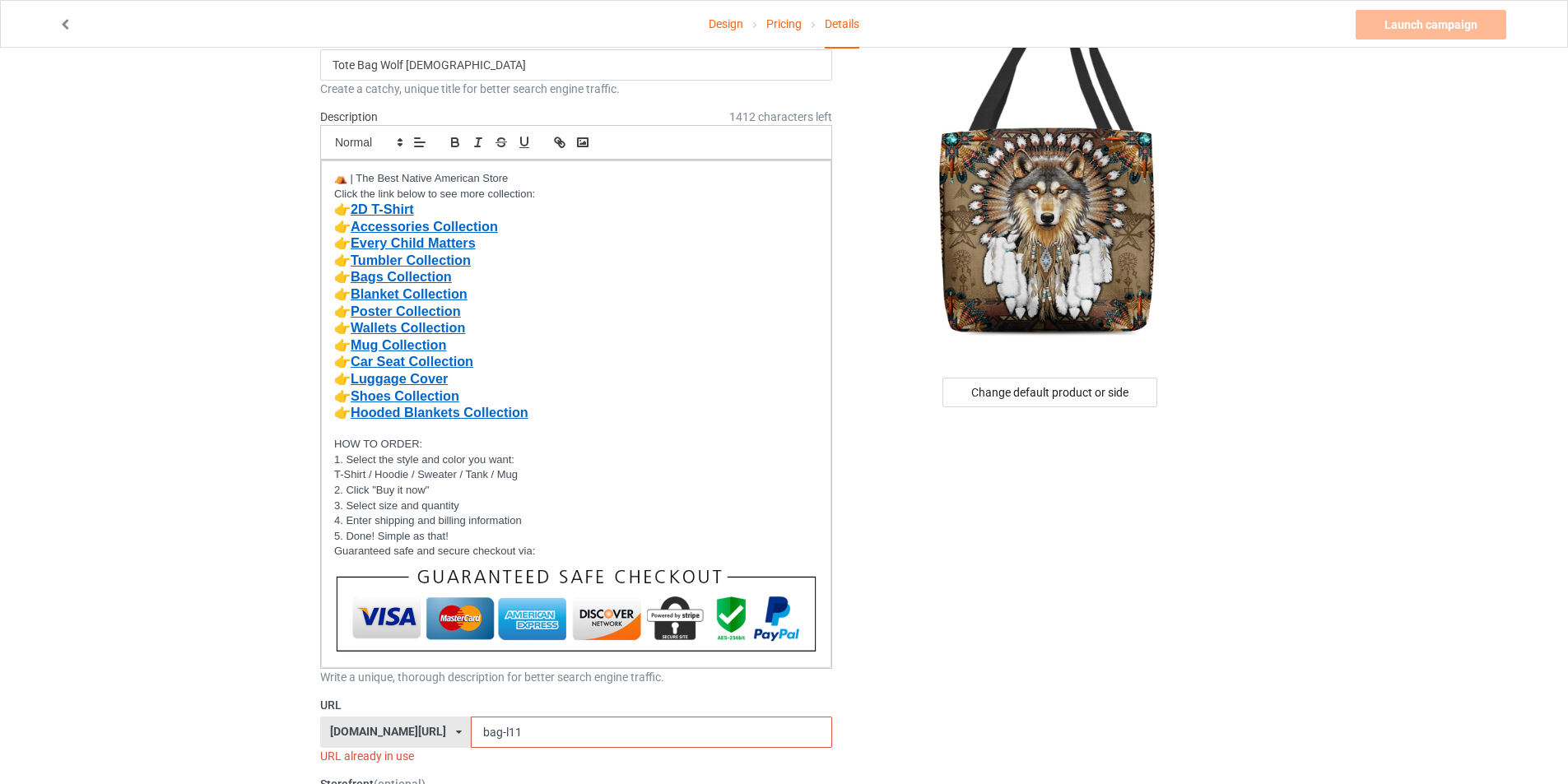
drag, startPoint x: 521, startPoint y: 733, endPoint x: 445, endPoint y: 737, distance: 76.1
click at [445, 737] on div "bestnativestore.com/ bestnativeamericanshop.com/ bestnativeshop.com/ bestnative…" at bounding box center [576, 732] width 512 height 31
type input "bag12"
click at [1399, 32] on link "Launch campaign" at bounding box center [1431, 25] width 151 height 30
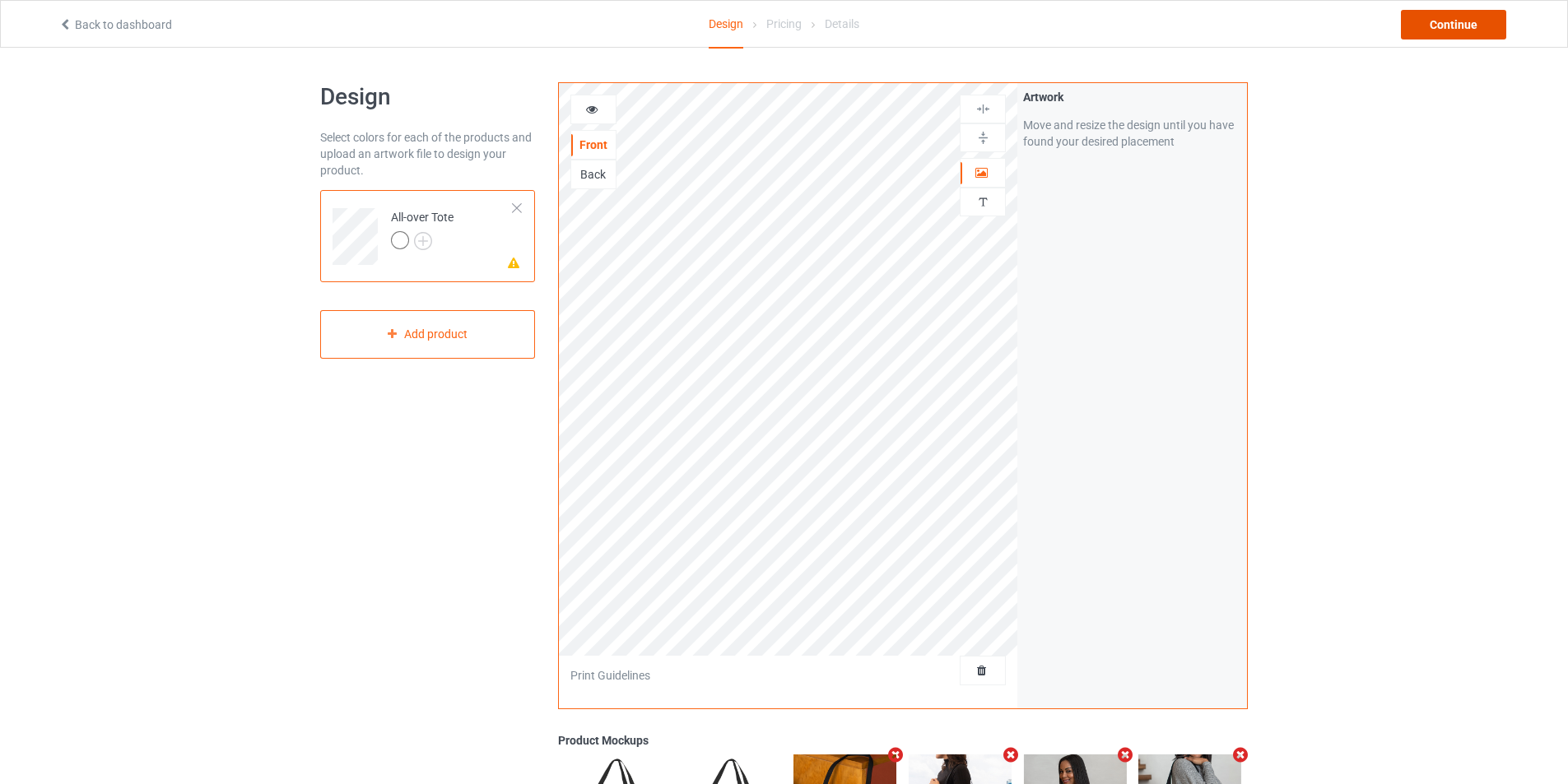
click at [1469, 33] on div "Continue" at bounding box center [1454, 25] width 106 height 30
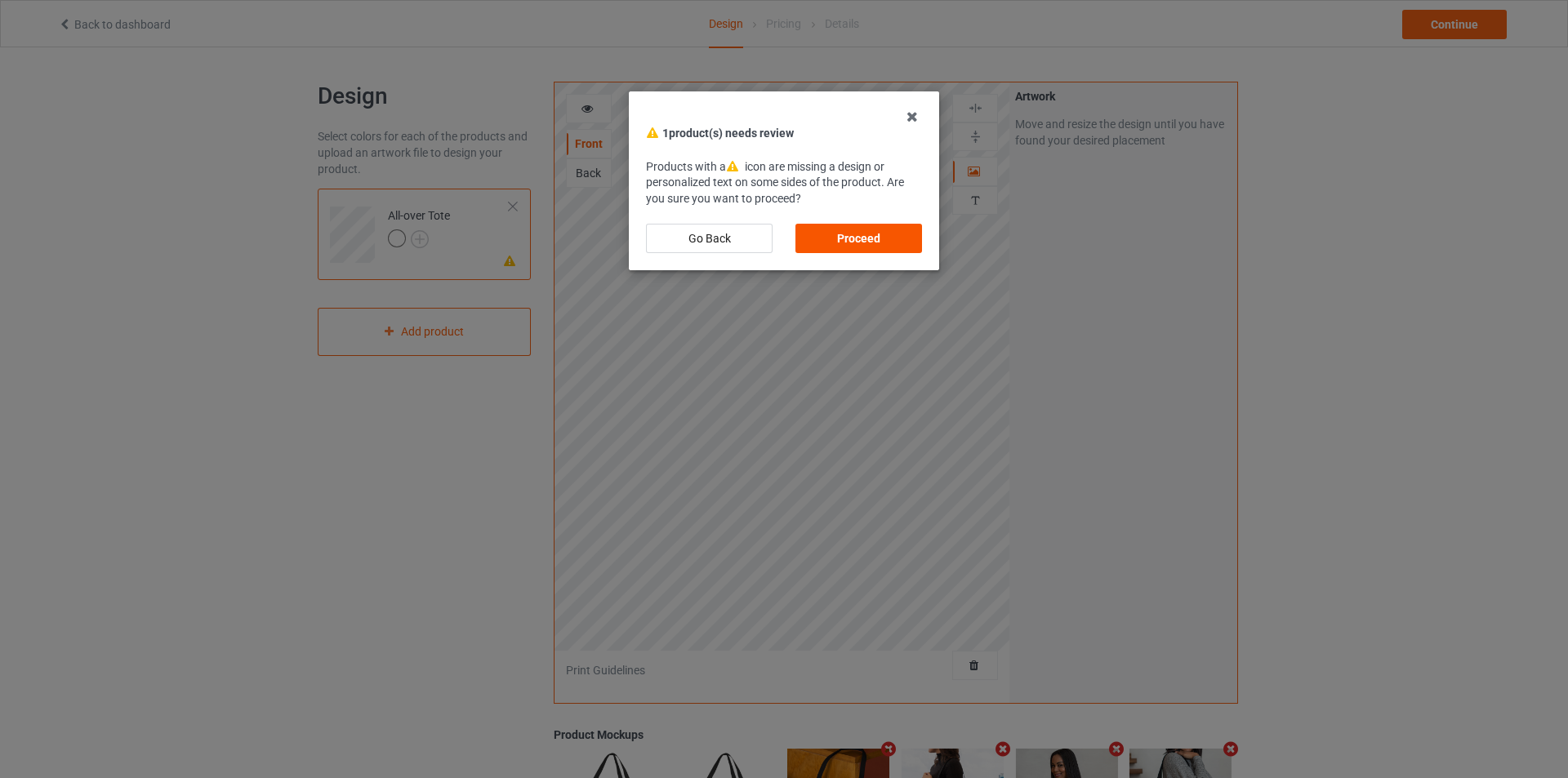
click at [858, 236] on div "Proceed" at bounding box center [859, 239] width 127 height 29
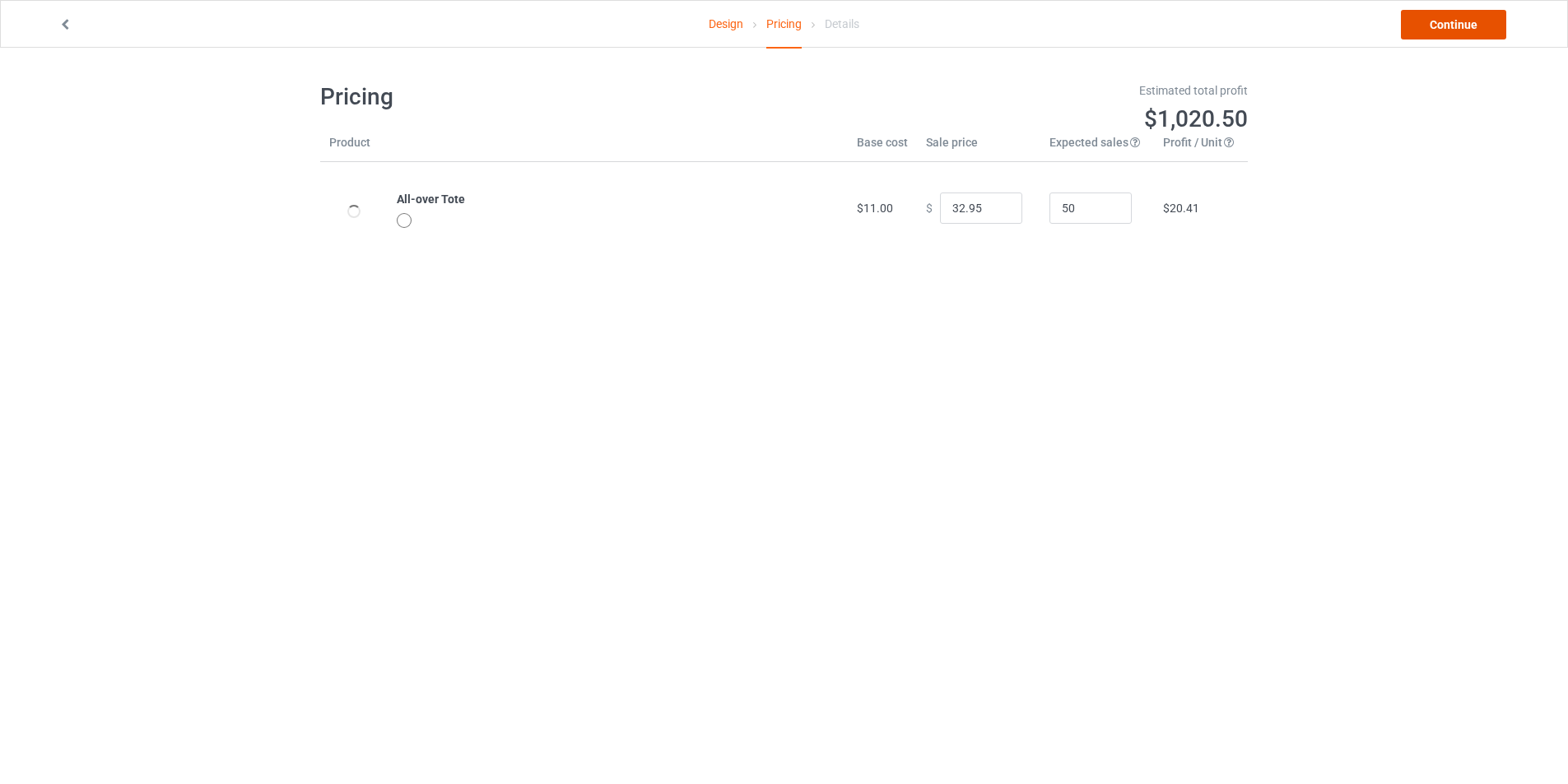
click at [1444, 23] on link "Continue" at bounding box center [1454, 25] width 106 height 30
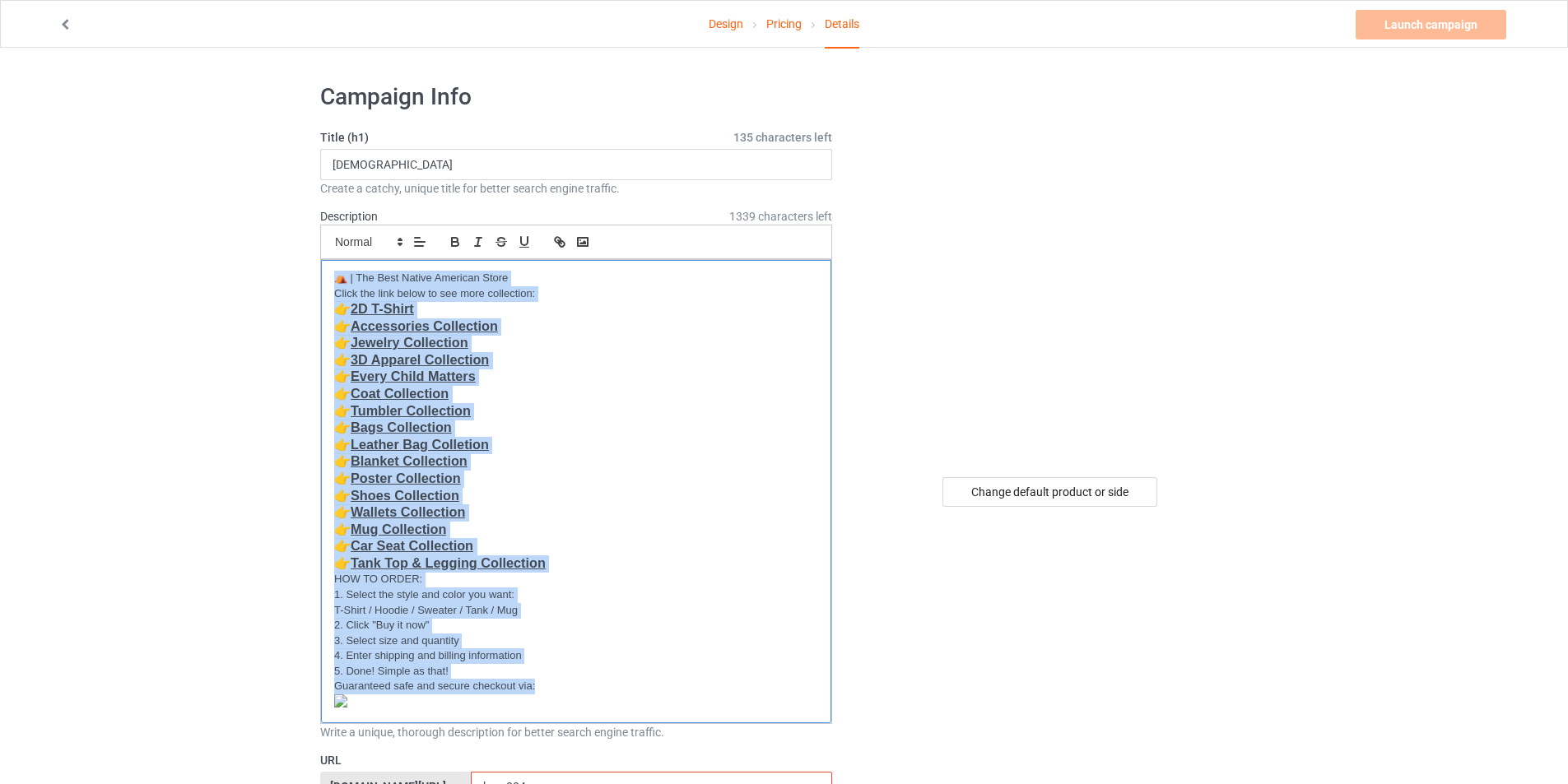
drag, startPoint x: 335, startPoint y: 274, endPoint x: 717, endPoint y: 713, distance: 581.9
click at [724, 730] on div "Description 1339 characters left Small Normal Large Big Huge ⛺ | The Best Nativ…" at bounding box center [576, 474] width 512 height 532
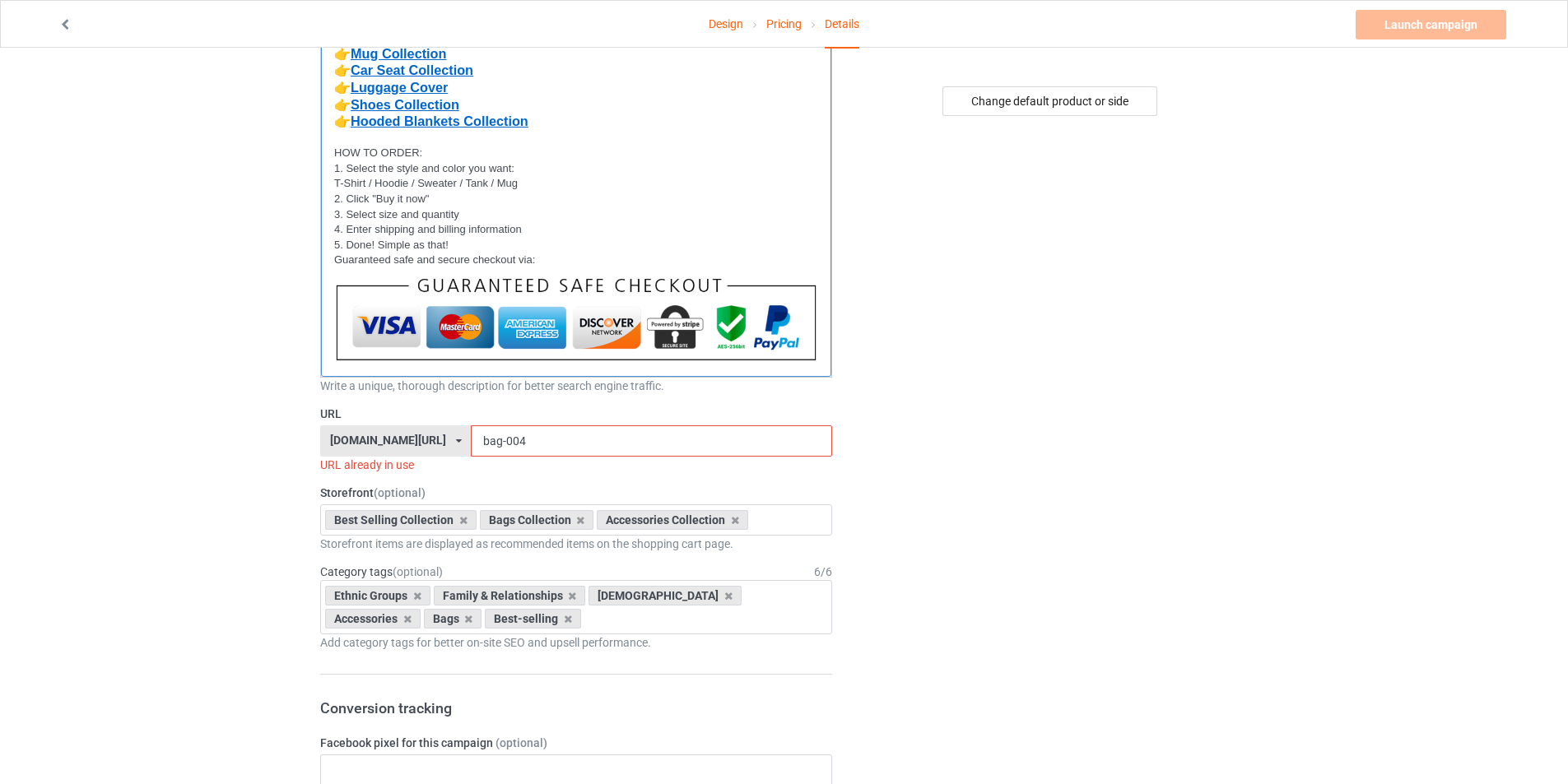
scroll to position [404, 0]
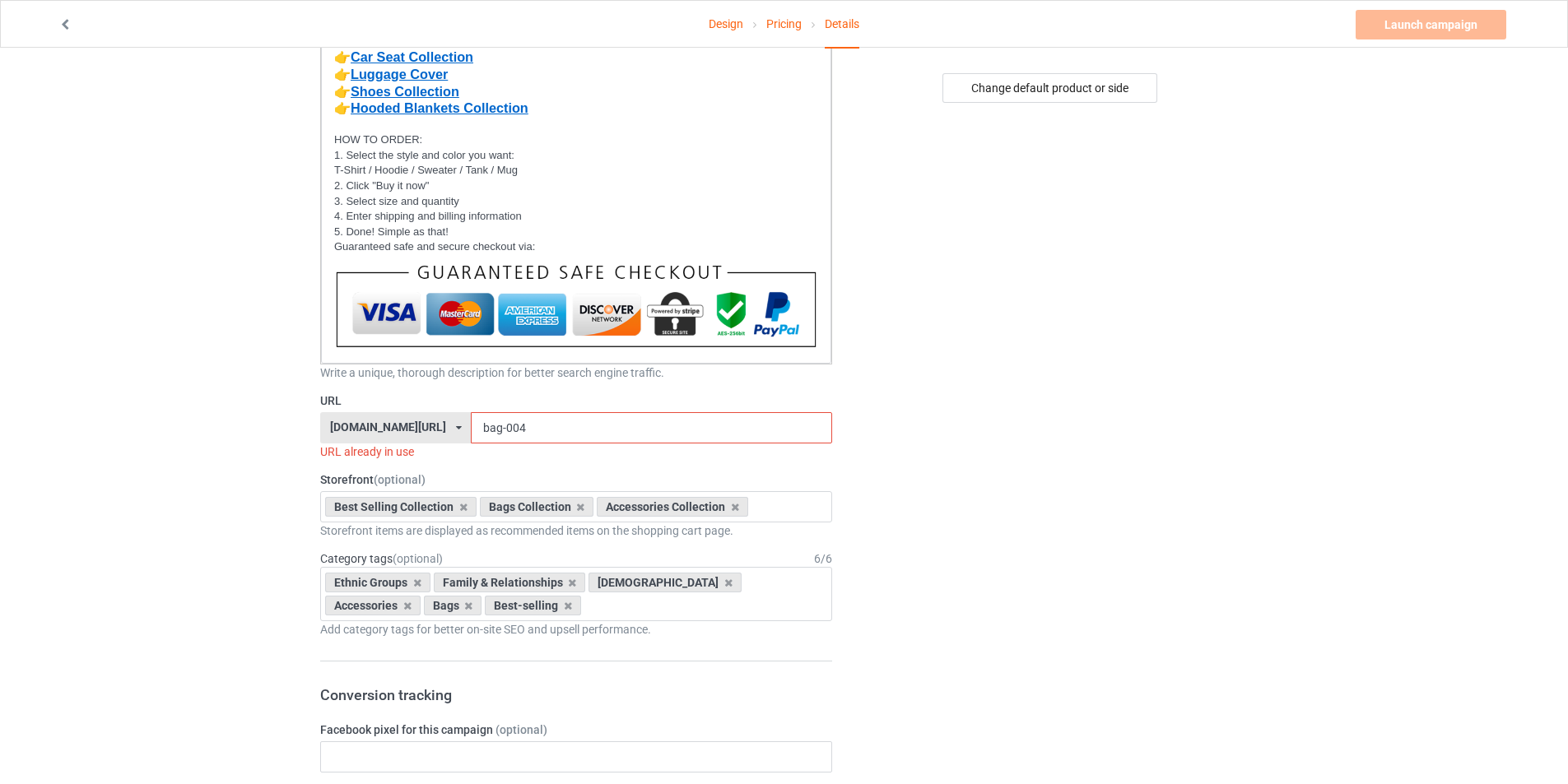
drag, startPoint x: 546, startPoint y: 432, endPoint x: 428, endPoint y: 432, distance: 118.0
click at [428, 432] on div "bestnativestore.com/ bestnativeamericanshop.com/ bestnativeshop.com/ bestnative…" at bounding box center [576, 428] width 512 height 31
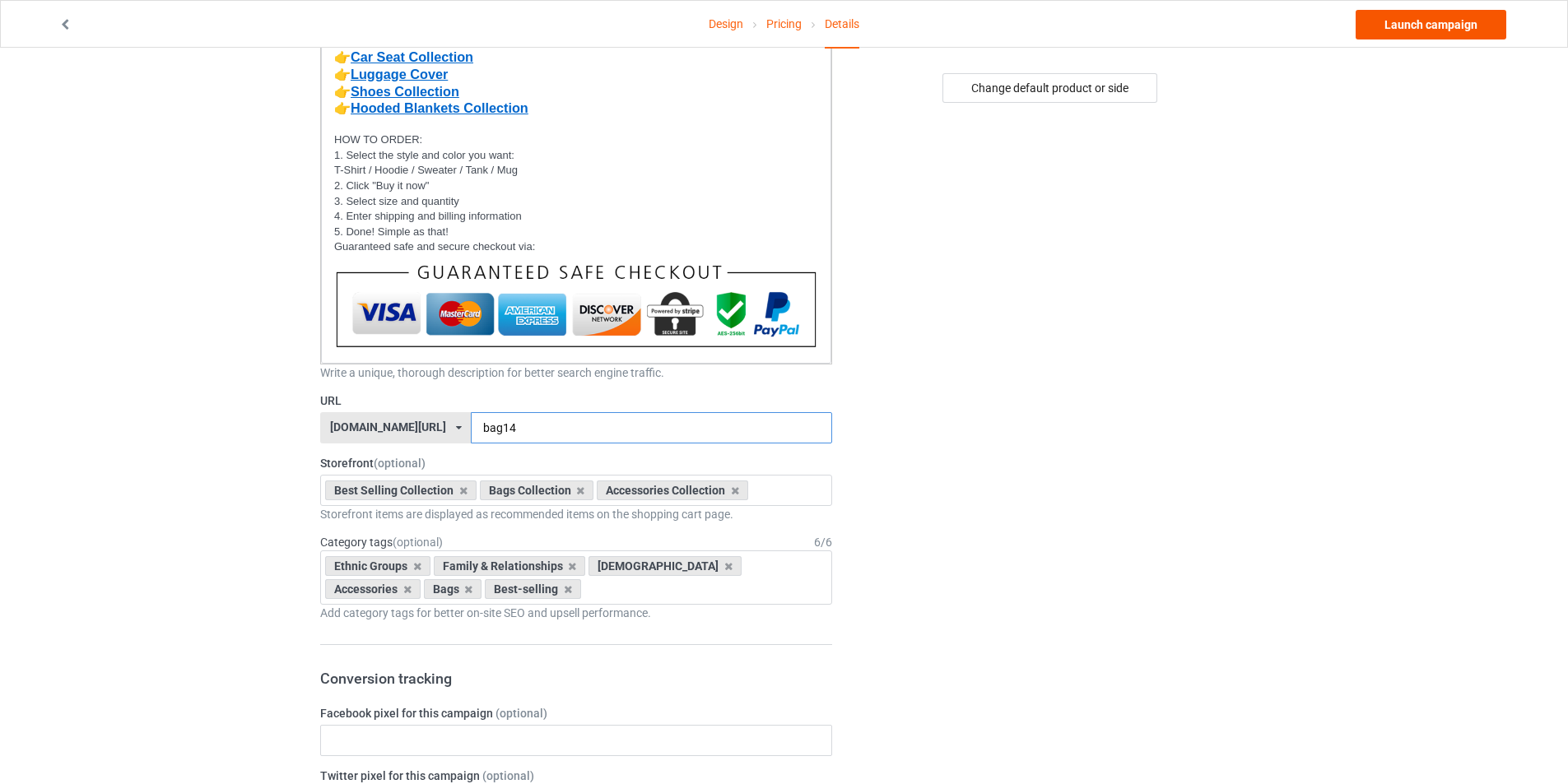
type input "bag14"
click at [1434, 31] on link "Launch campaign" at bounding box center [1431, 25] width 151 height 30
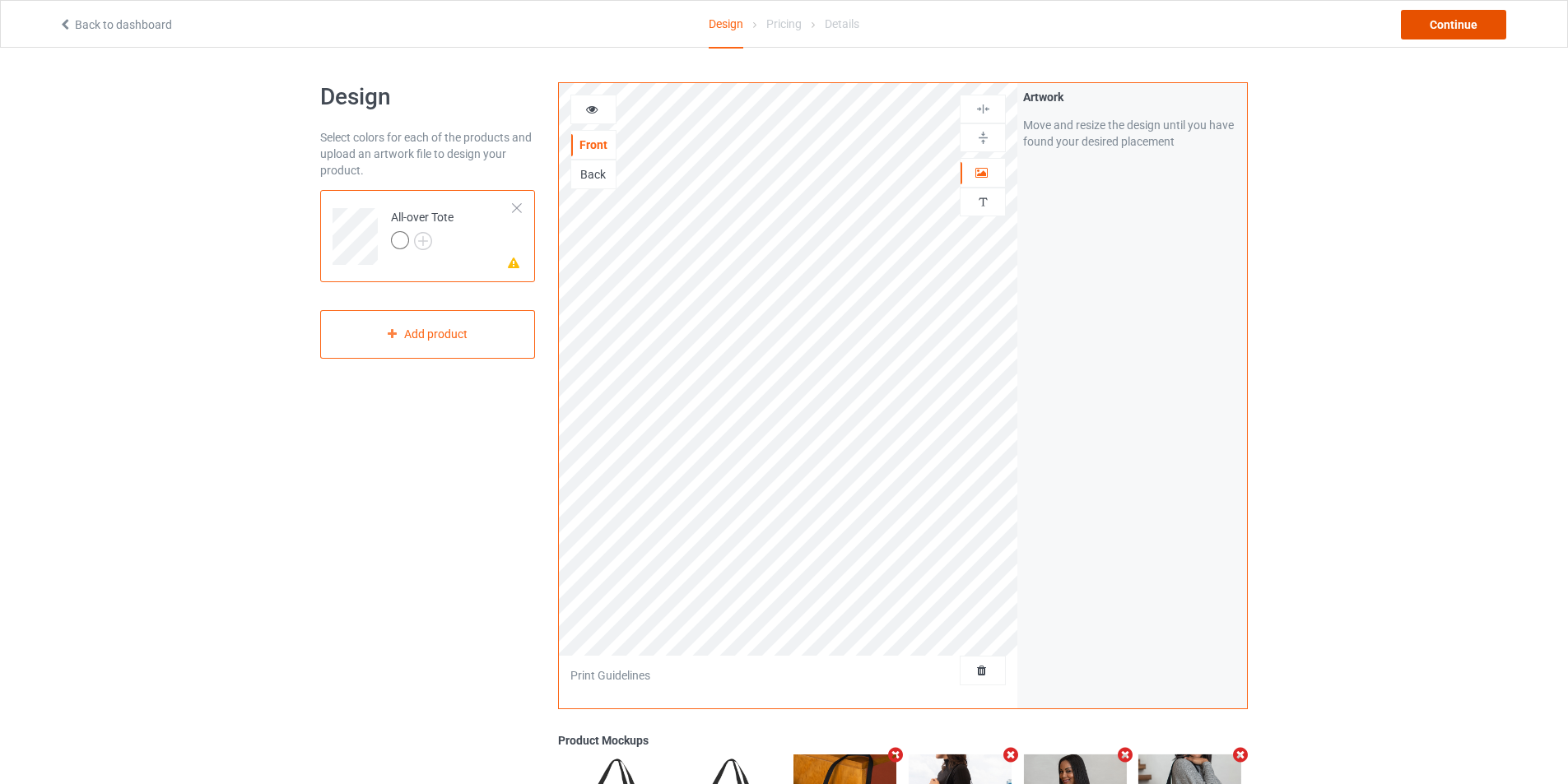
click at [1485, 33] on div "Continue" at bounding box center [1454, 25] width 106 height 30
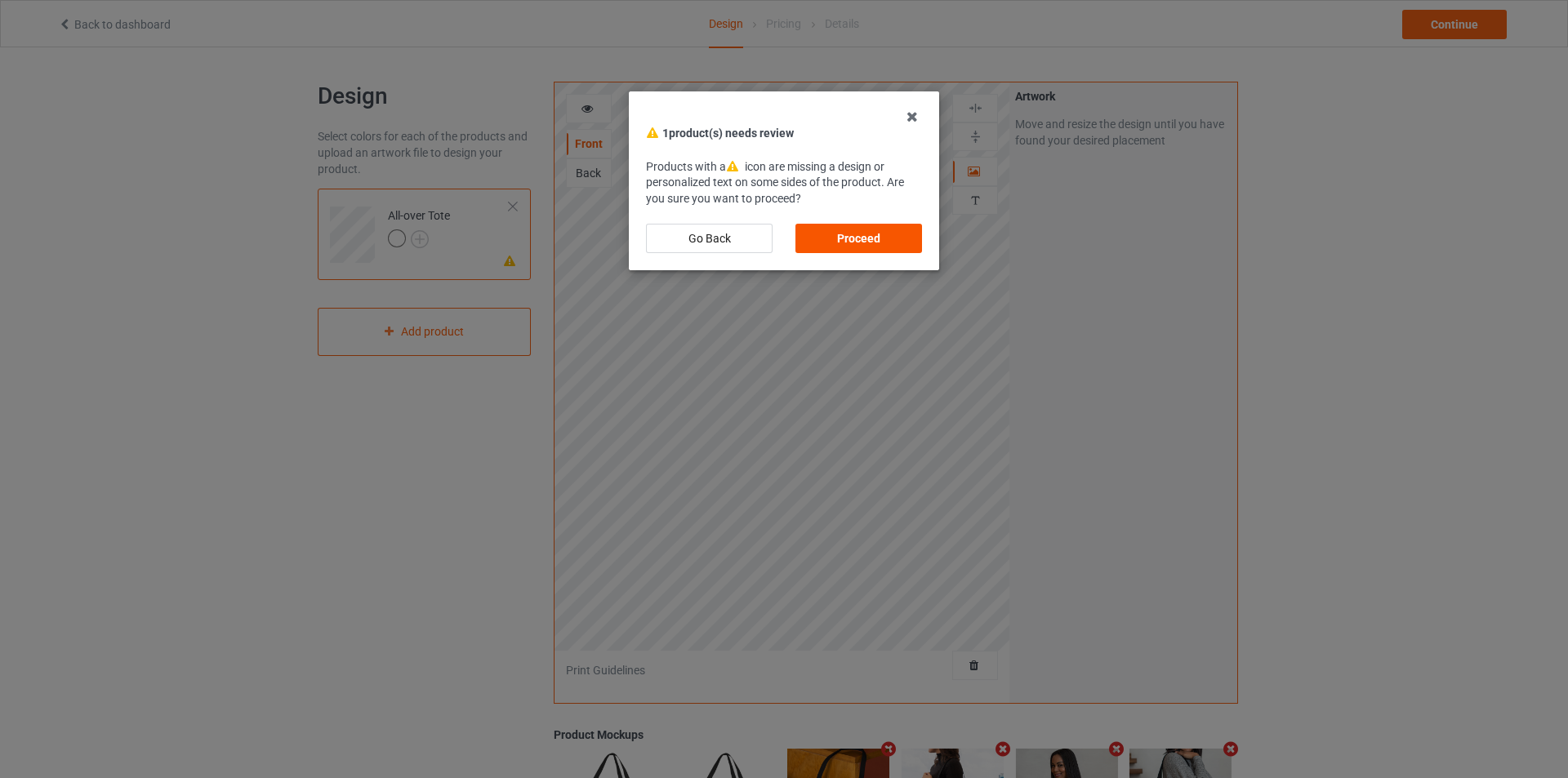
click at [870, 236] on div "Proceed" at bounding box center [859, 239] width 127 height 29
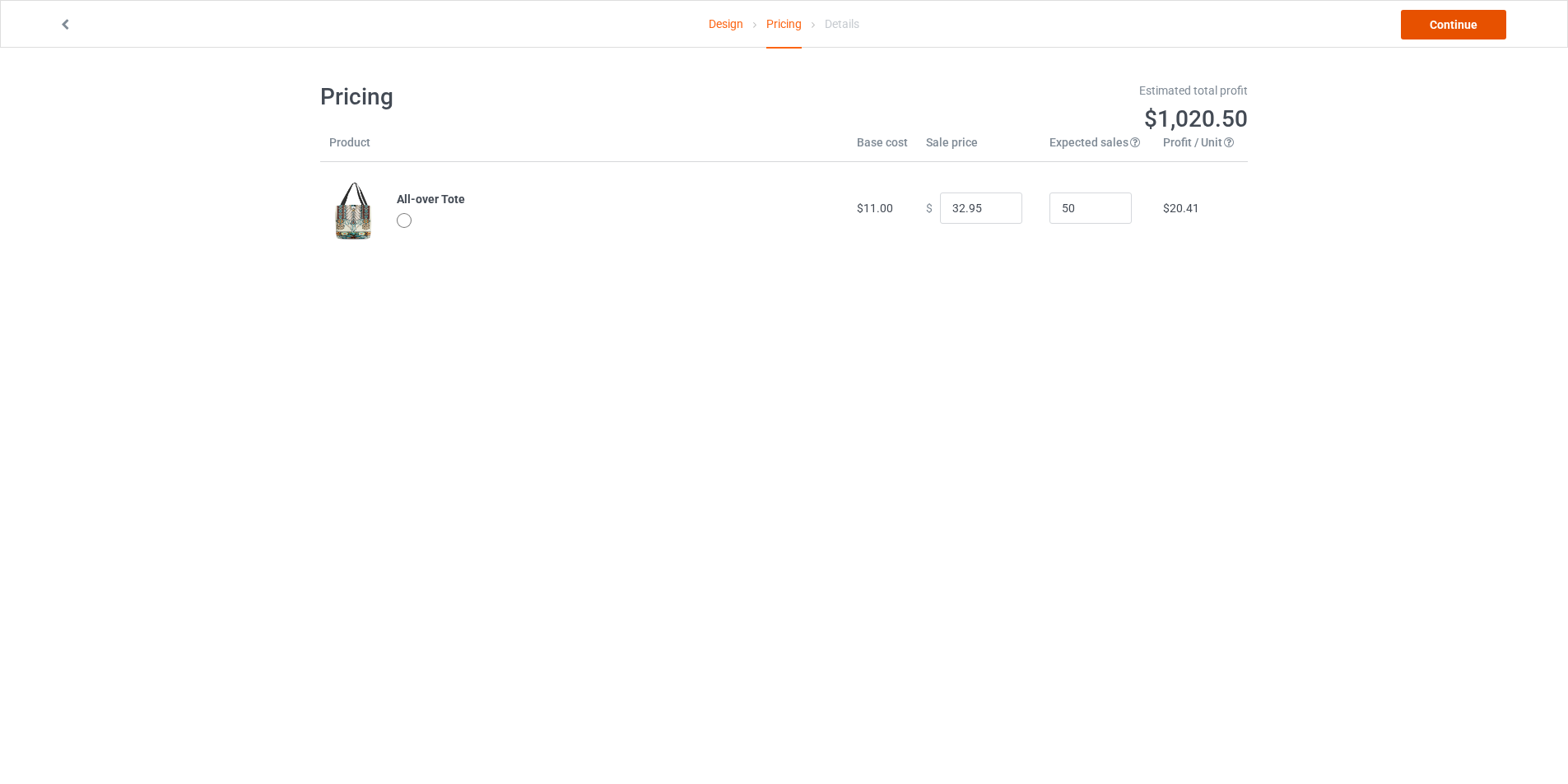
click at [1479, 28] on link "Continue" at bounding box center [1454, 25] width 106 height 30
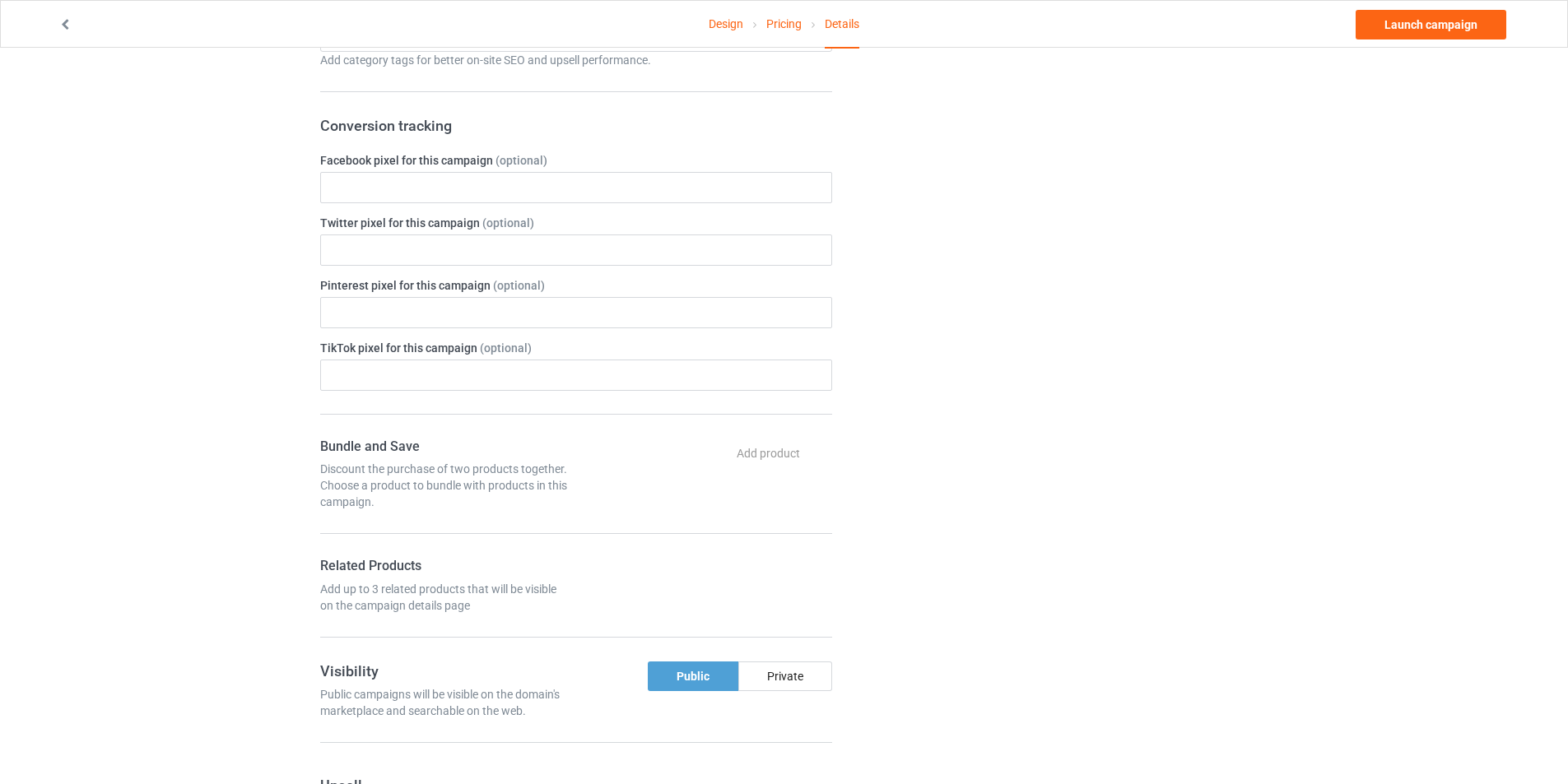
drag, startPoint x: 334, startPoint y: 276, endPoint x: 597, endPoint y: 208, distance: 271.6
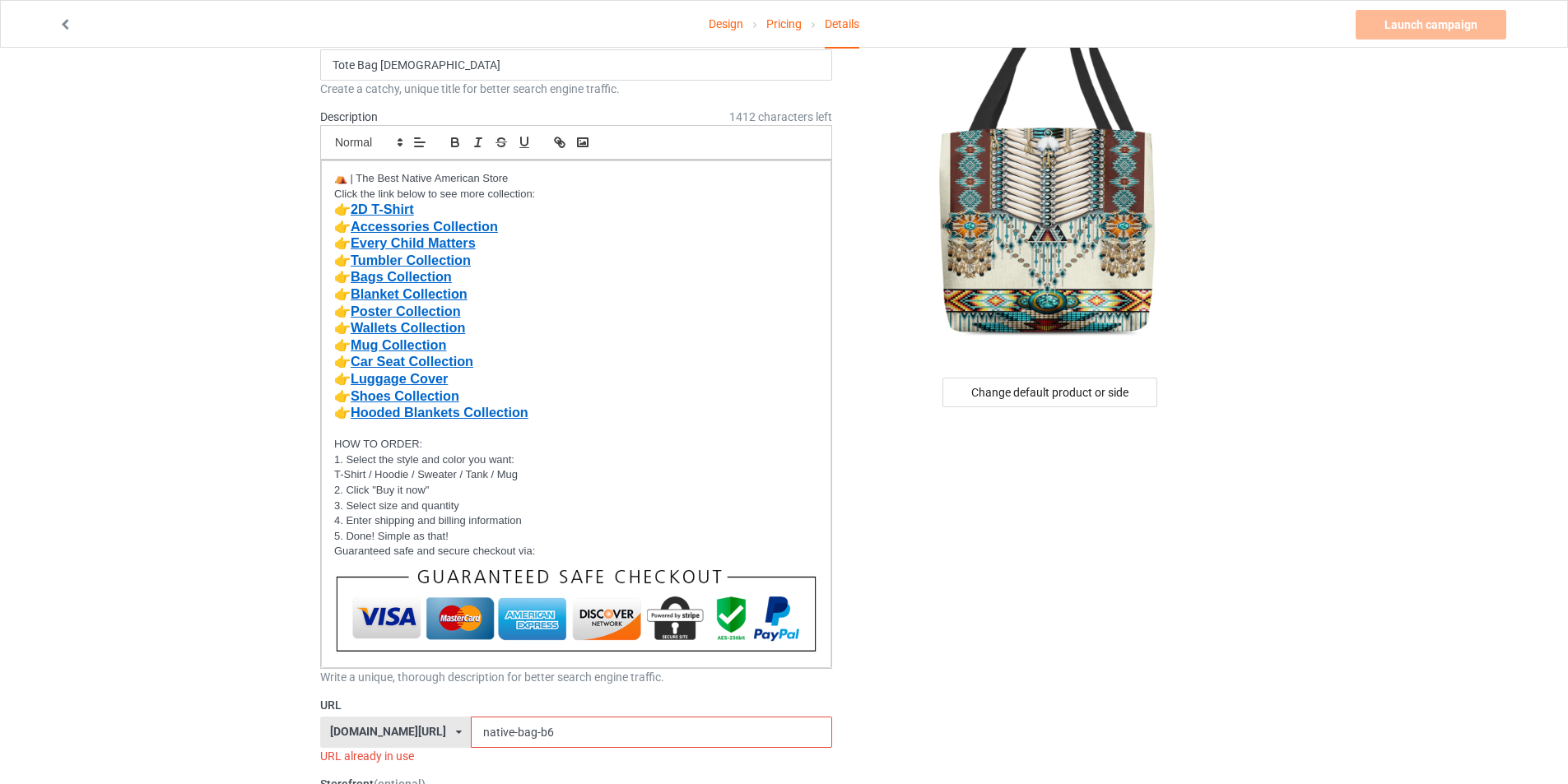
drag, startPoint x: 566, startPoint y: 730, endPoint x: 456, endPoint y: 739, distance: 110.4
click at [456, 739] on div "[DOMAIN_NAME][URL] [DOMAIN_NAME][URL] [DOMAIN_NAME][URL] [DOMAIN_NAME][URL] [DO…" at bounding box center [576, 732] width 512 height 31
type input "bag15"
click at [1439, 31] on link "Launch campaign" at bounding box center [1431, 25] width 151 height 30
